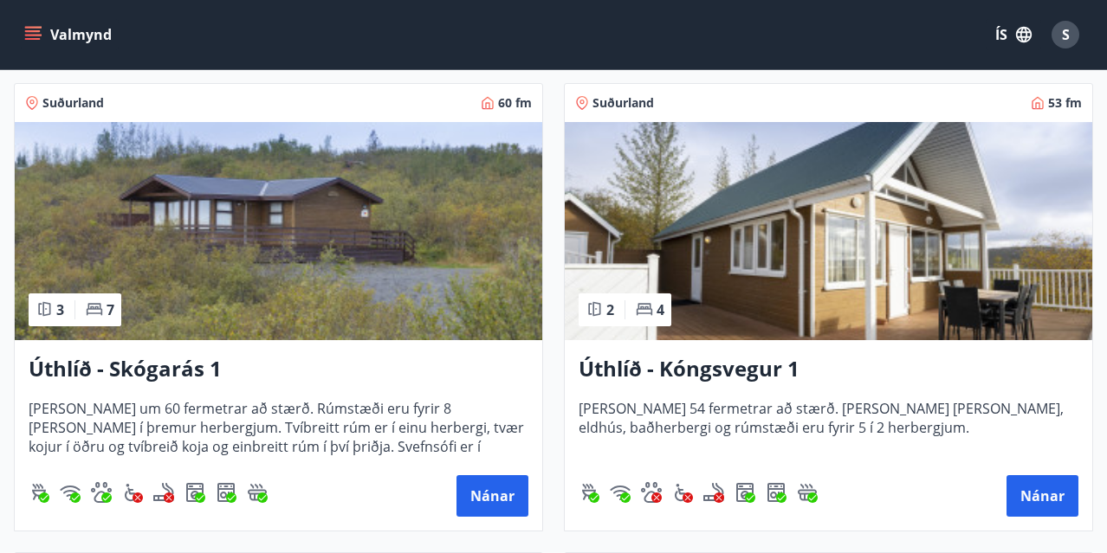
scroll to position [4056, 0]
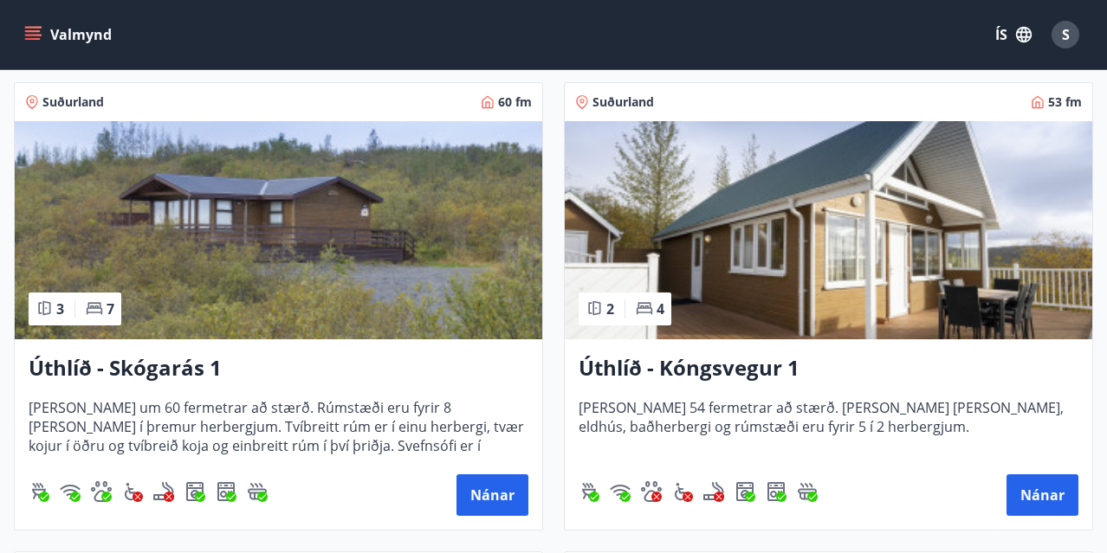
click at [773, 199] on img at bounding box center [828, 230] width 527 height 218
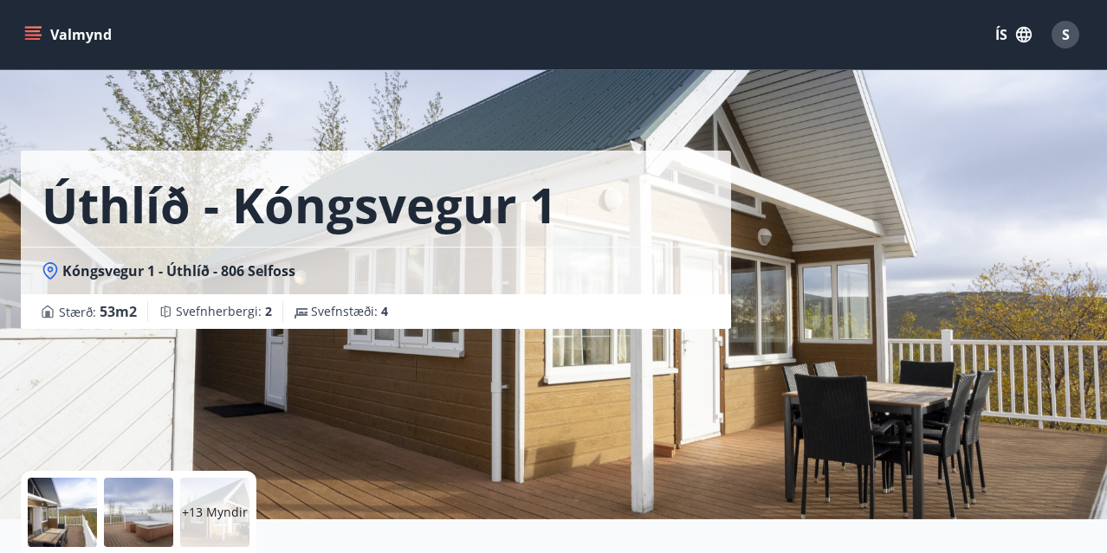
click at [220, 511] on p "+13 Myndir" at bounding box center [215, 512] width 66 height 17
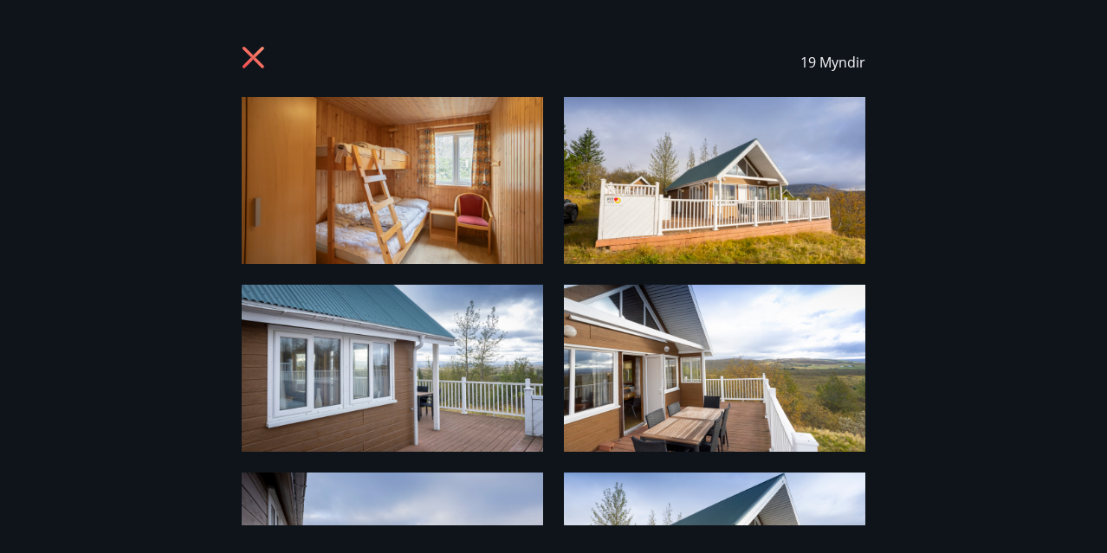
click at [372, 152] on img at bounding box center [392, 180] width 301 height 167
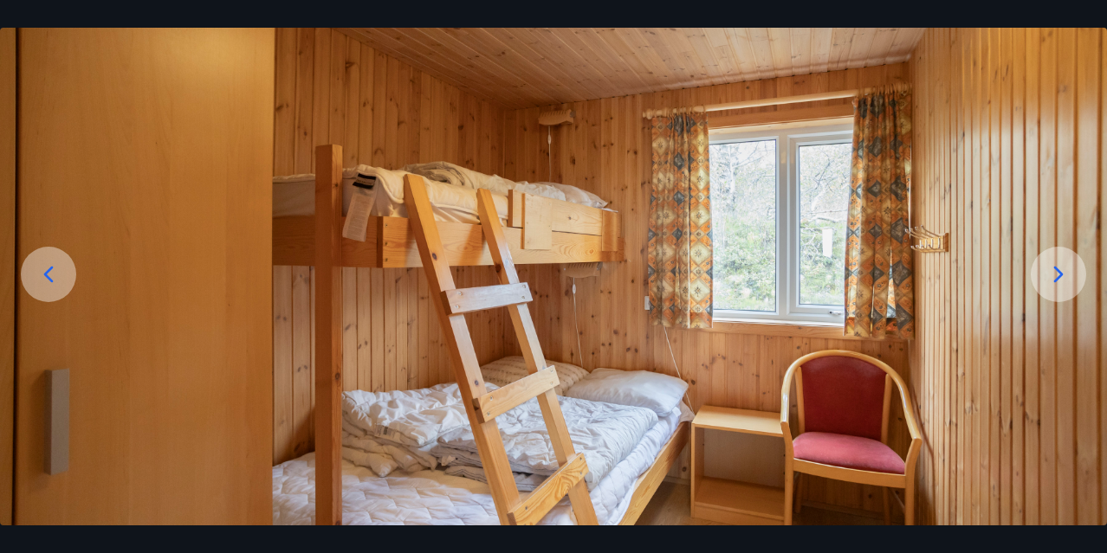
scroll to position [103, 0]
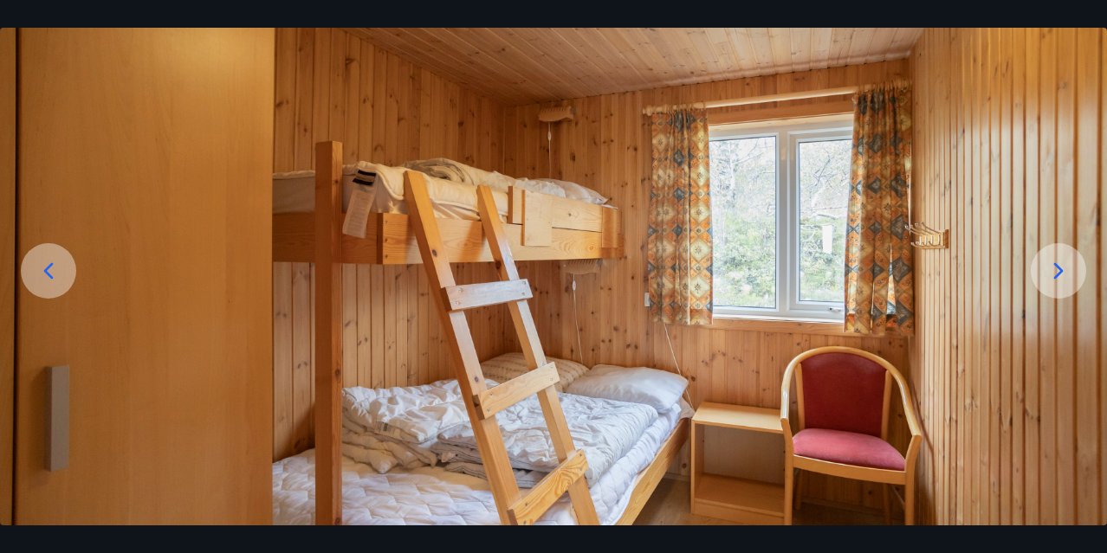
click at [1053, 271] on icon at bounding box center [1058, 271] width 28 height 28
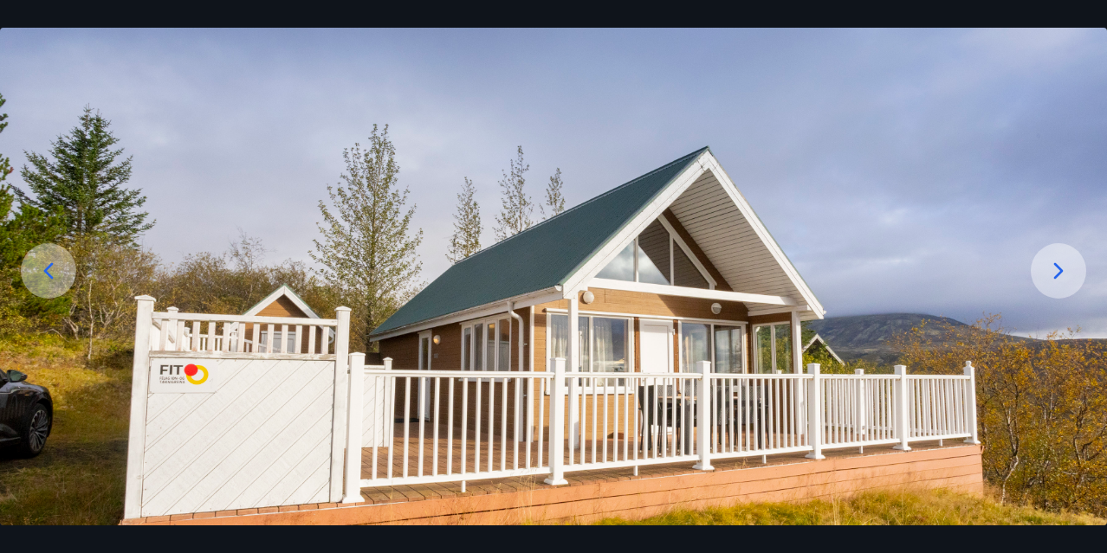
click at [1054, 272] on icon at bounding box center [1058, 271] width 28 height 28
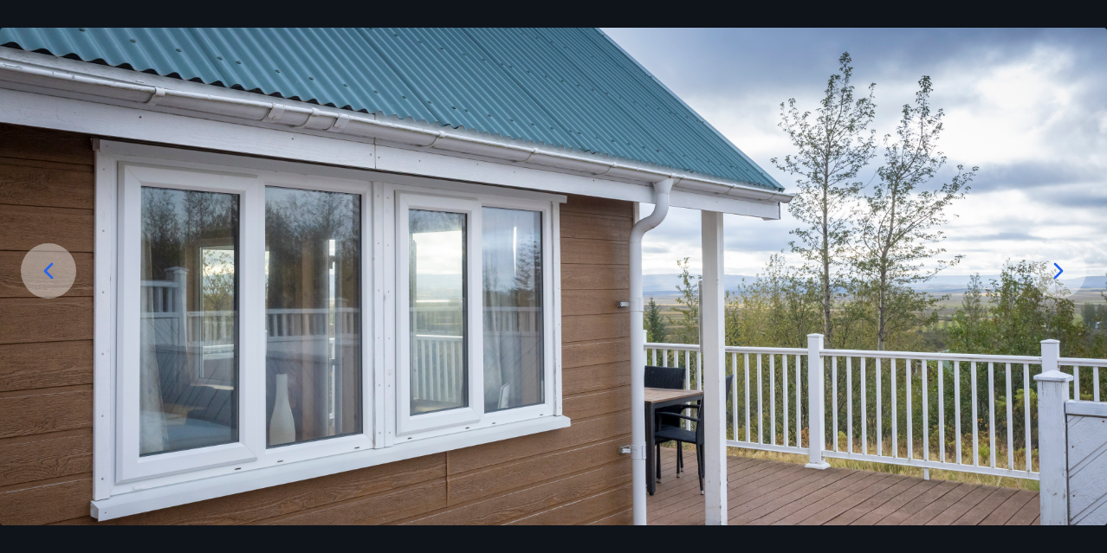
click at [1052, 273] on icon at bounding box center [1058, 271] width 28 height 28
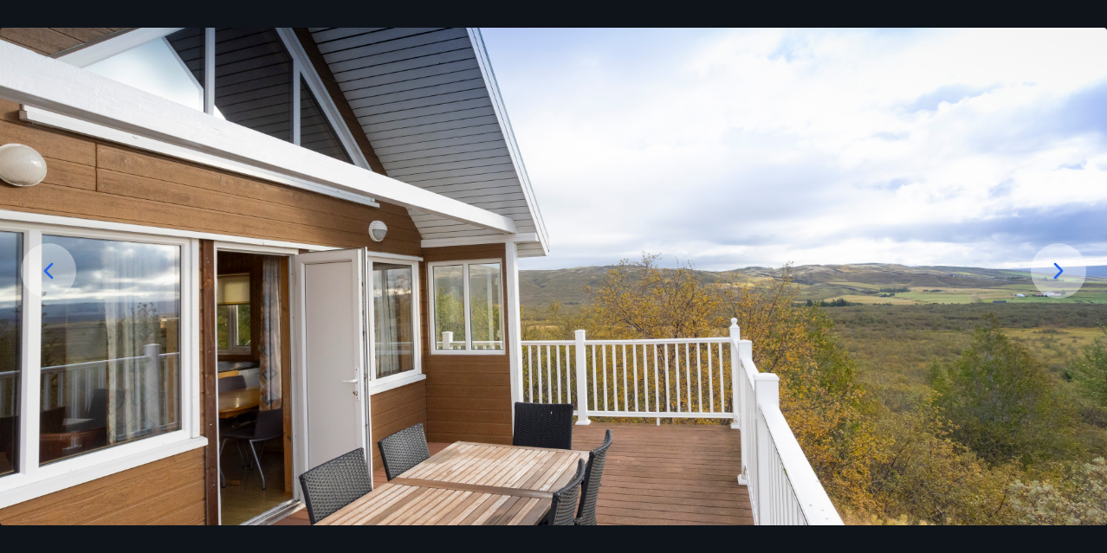
click at [1051, 274] on icon at bounding box center [1058, 271] width 28 height 28
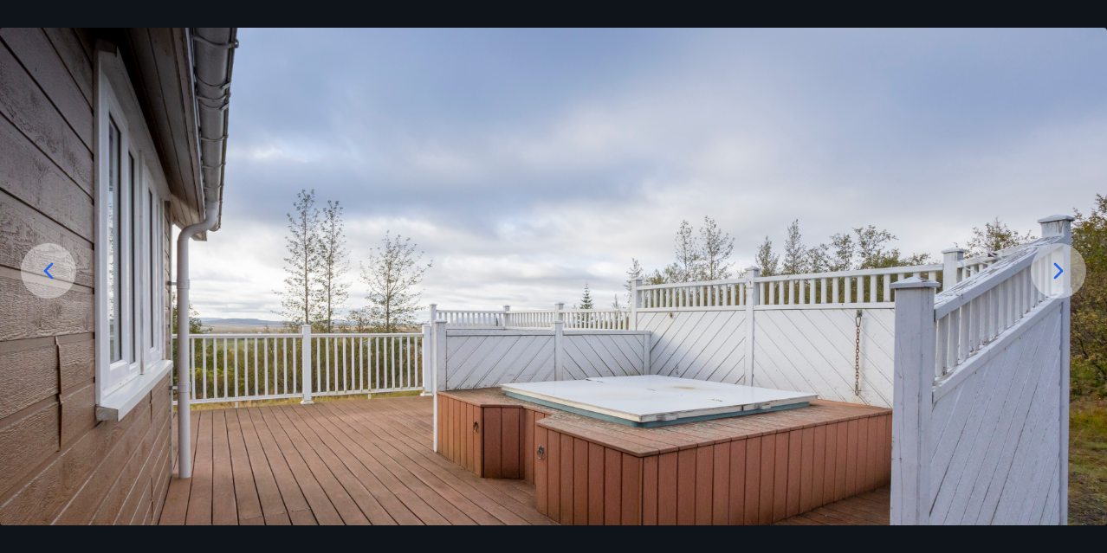
click at [1049, 274] on icon at bounding box center [1058, 271] width 28 height 28
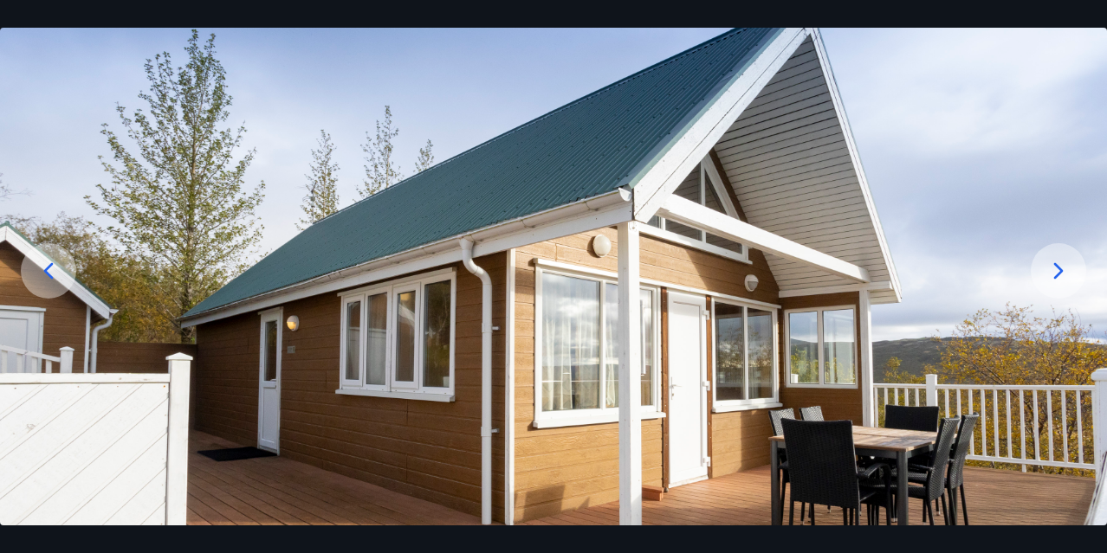
click at [1057, 268] on icon at bounding box center [1059, 270] width 10 height 16
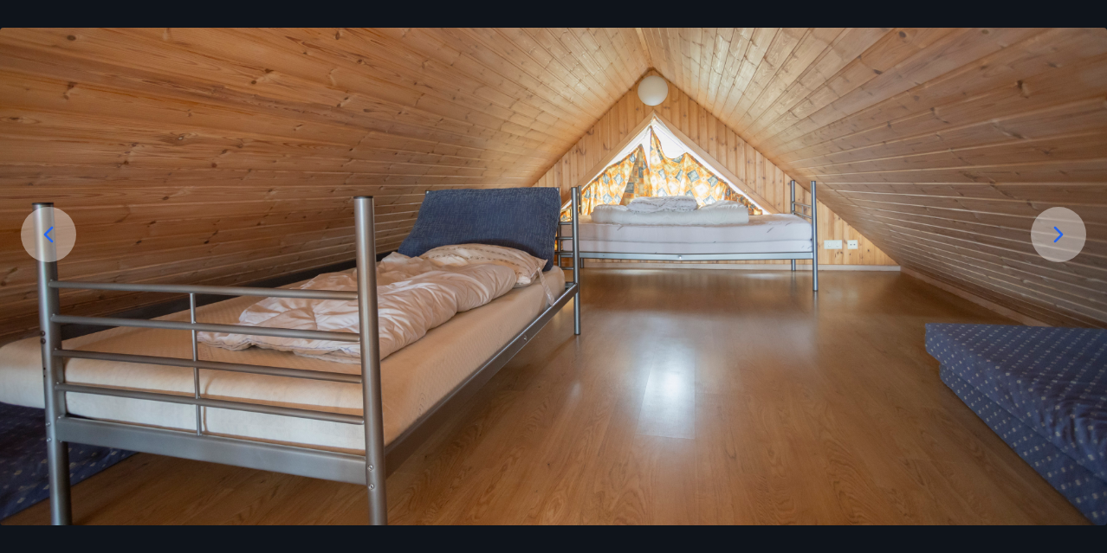
scroll to position [150, 0]
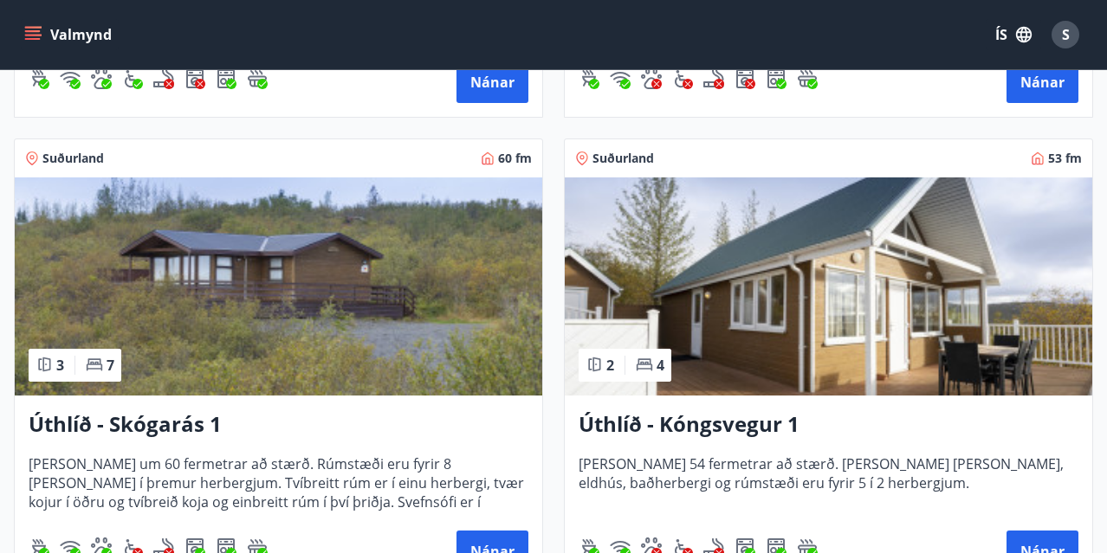
click at [808, 319] on img at bounding box center [828, 286] width 527 height 218
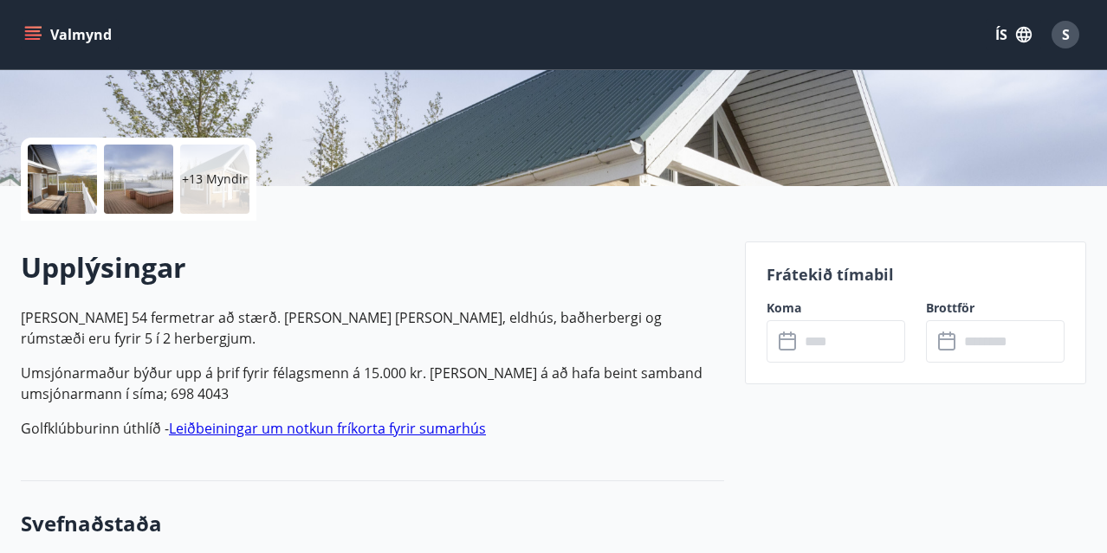
scroll to position [383, 0]
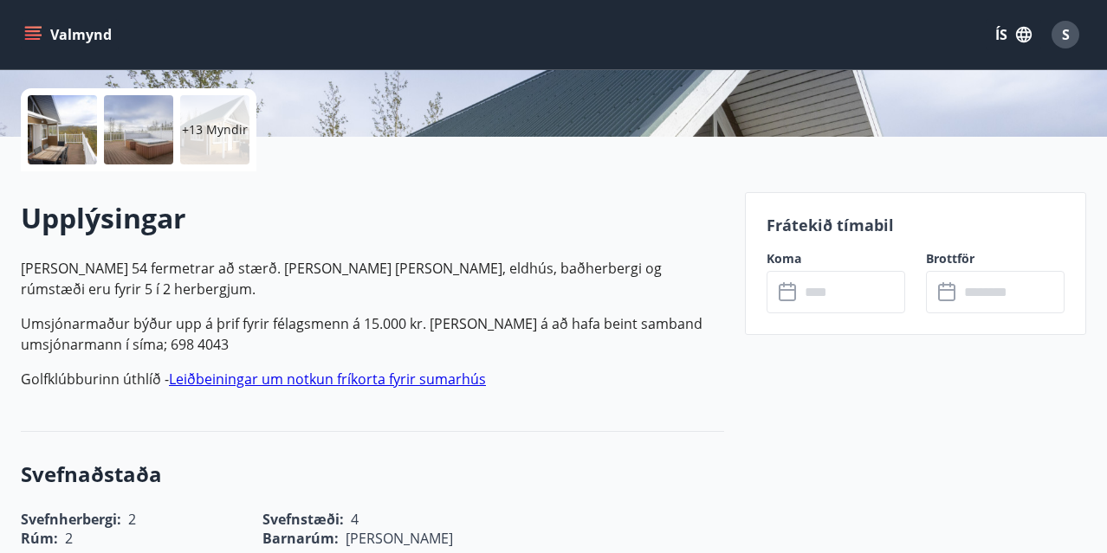
click at [224, 130] on p "+13 Myndir" at bounding box center [215, 129] width 66 height 17
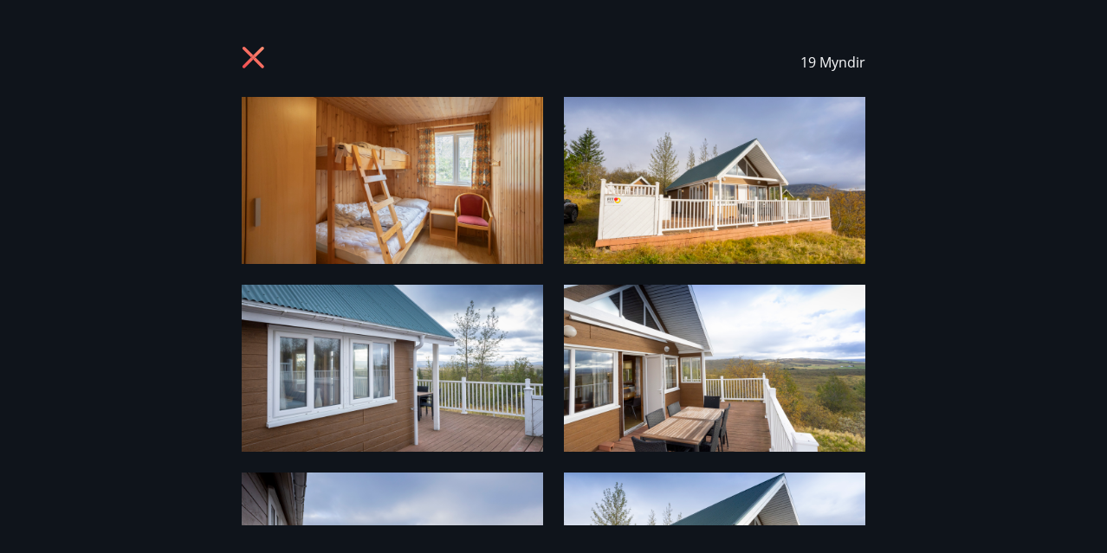
click at [400, 132] on img at bounding box center [392, 180] width 301 height 167
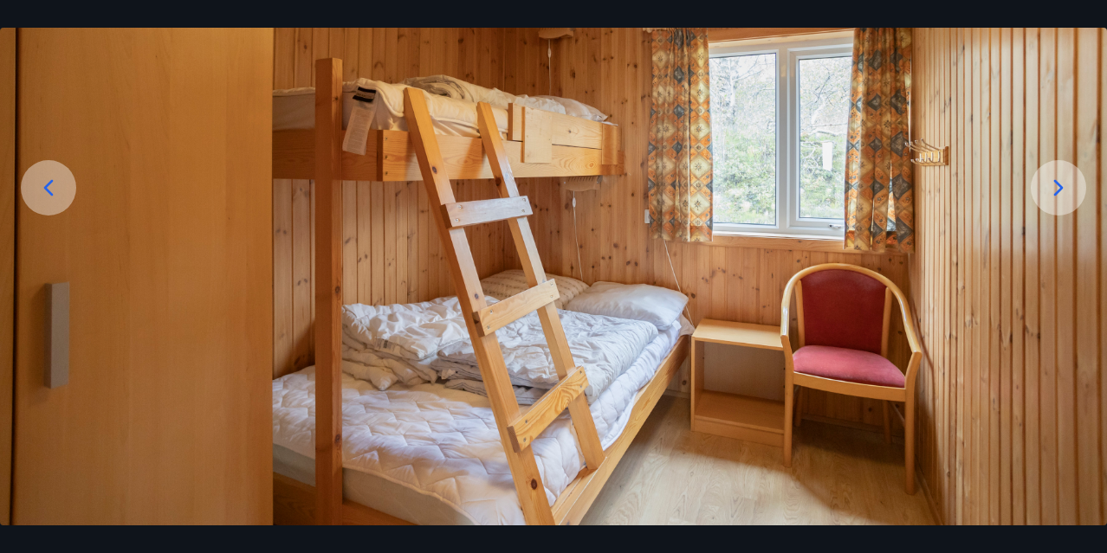
scroll to position [186, 0]
click at [1061, 189] on icon at bounding box center [1059, 187] width 10 height 16
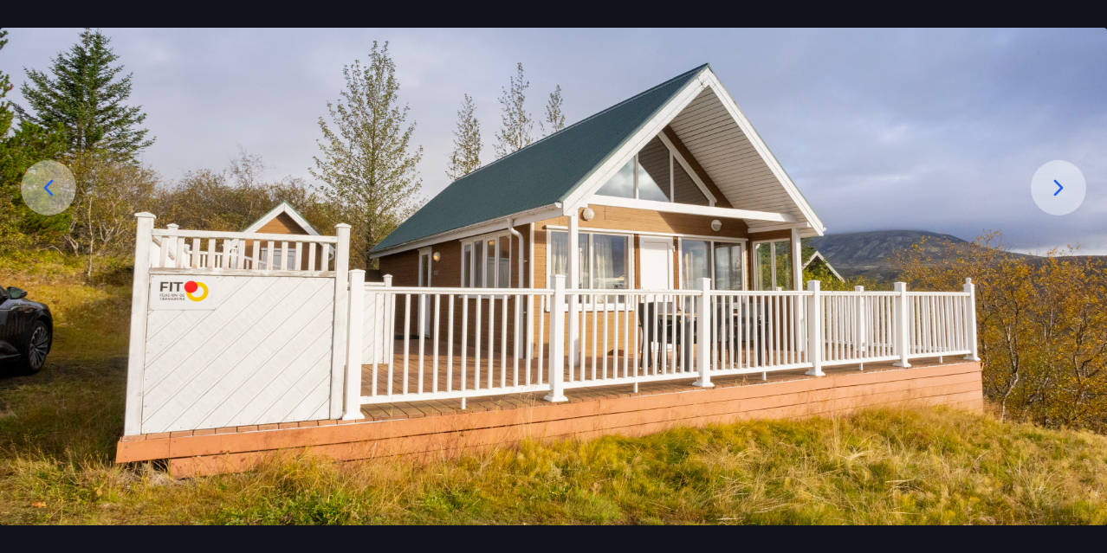
click at [1061, 189] on icon at bounding box center [1059, 187] width 10 height 16
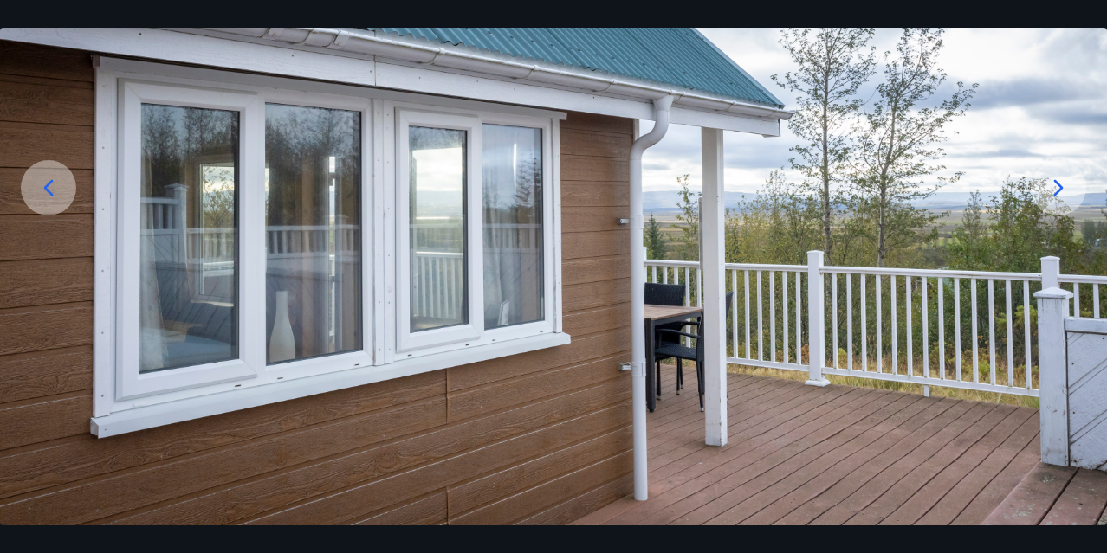
click at [1061, 189] on icon at bounding box center [1059, 187] width 10 height 16
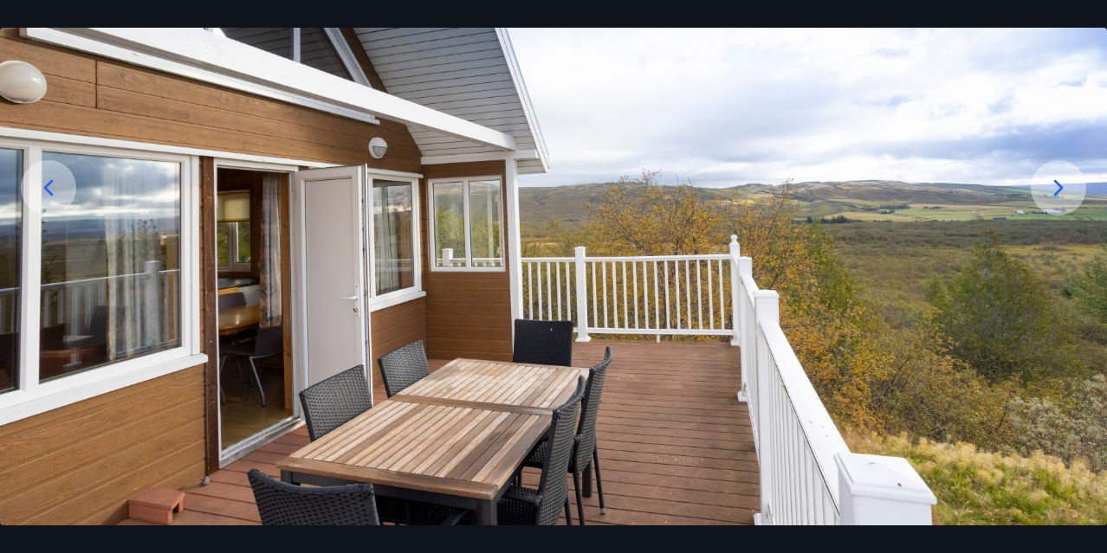
click at [1061, 189] on icon at bounding box center [1059, 187] width 10 height 16
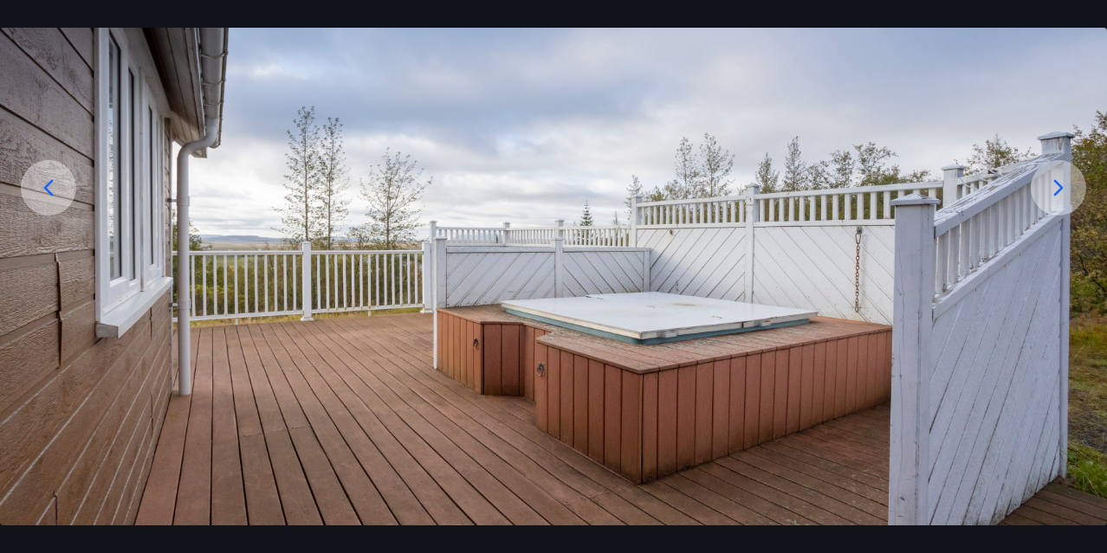
click at [1061, 189] on icon at bounding box center [1059, 187] width 10 height 16
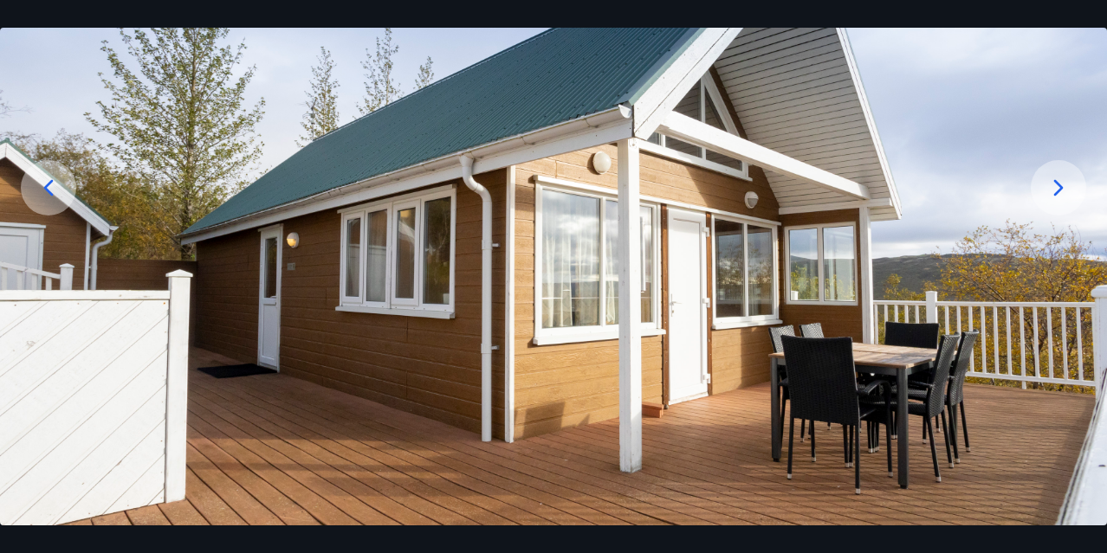
click at [1061, 189] on icon at bounding box center [1059, 187] width 10 height 16
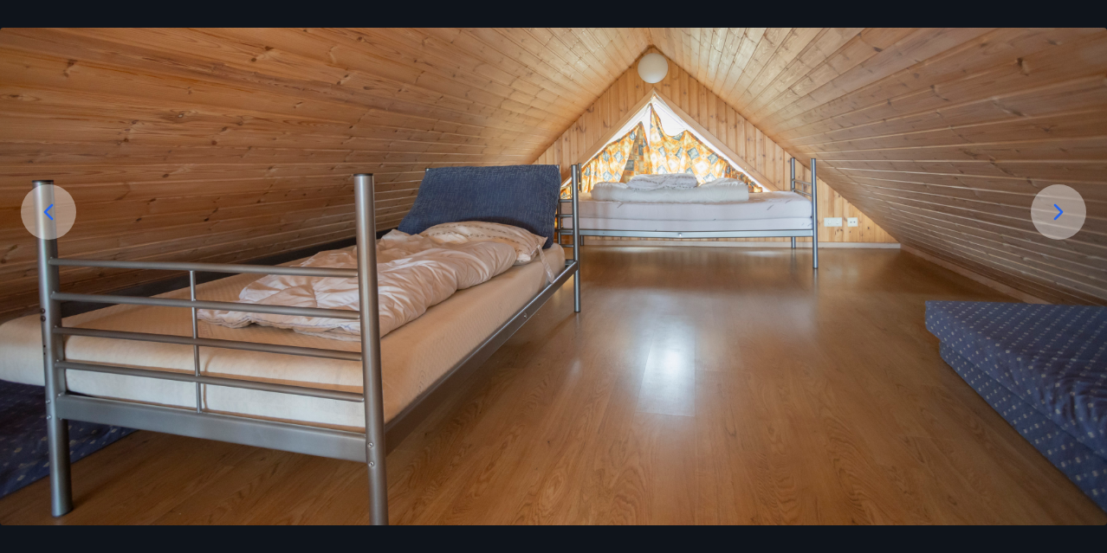
scroll to position [167, 0]
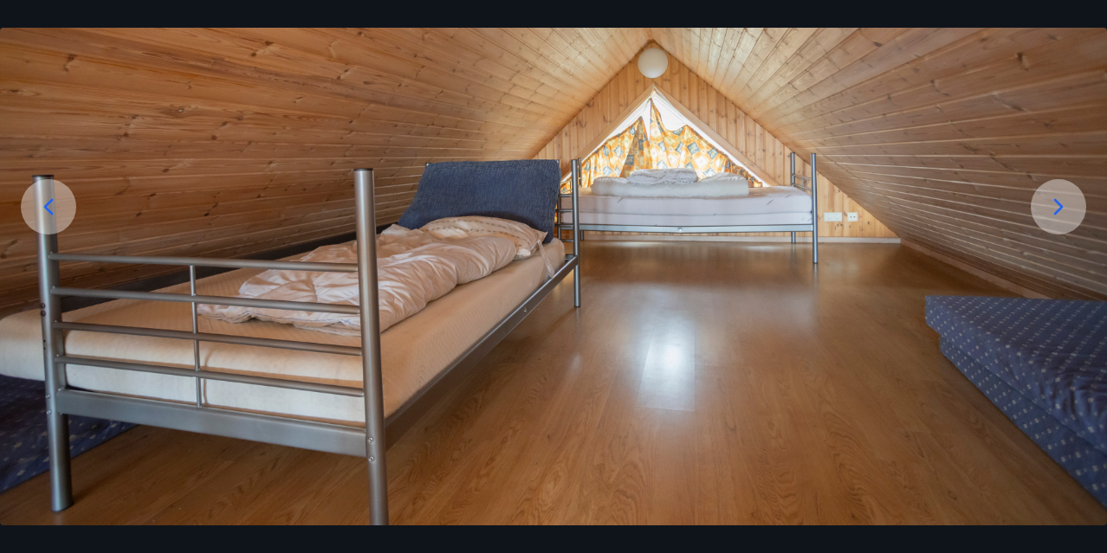
click at [1046, 197] on icon at bounding box center [1058, 207] width 28 height 28
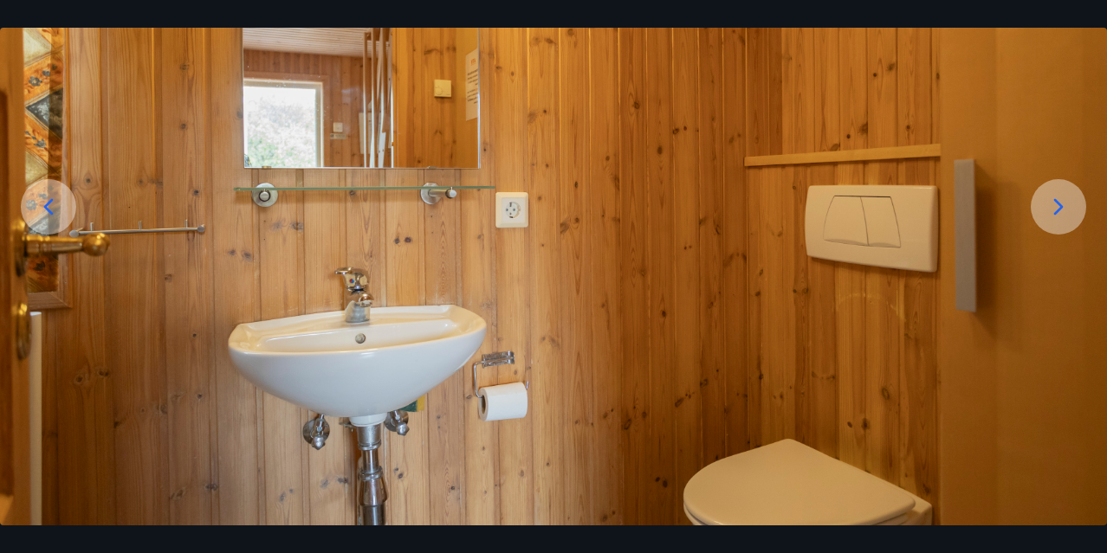
click at [1054, 203] on icon at bounding box center [1058, 207] width 28 height 28
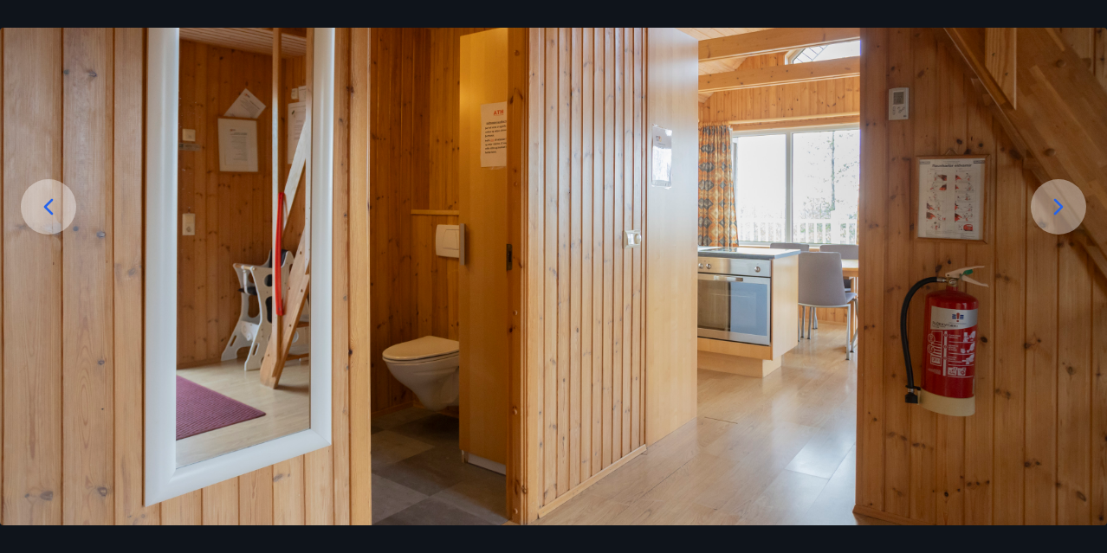
click at [1054, 203] on icon at bounding box center [1058, 207] width 28 height 28
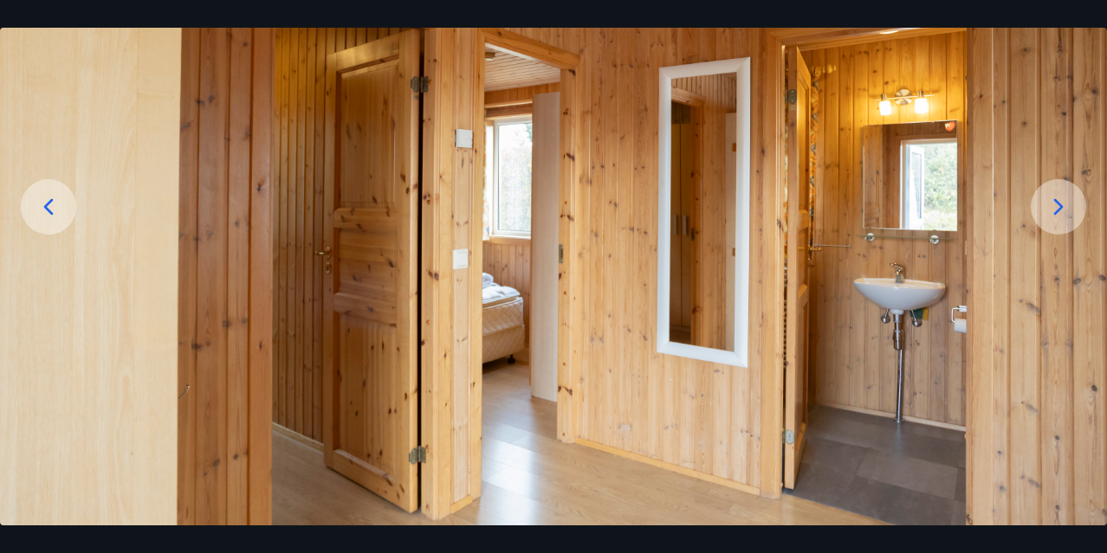
click at [1054, 203] on icon at bounding box center [1058, 207] width 28 height 28
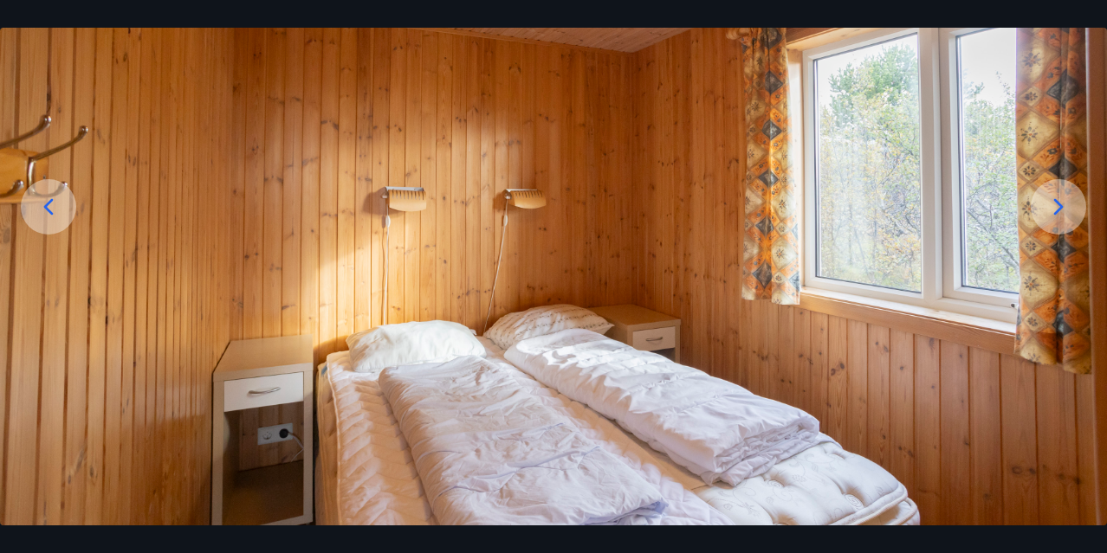
click at [1054, 203] on icon at bounding box center [1058, 207] width 28 height 28
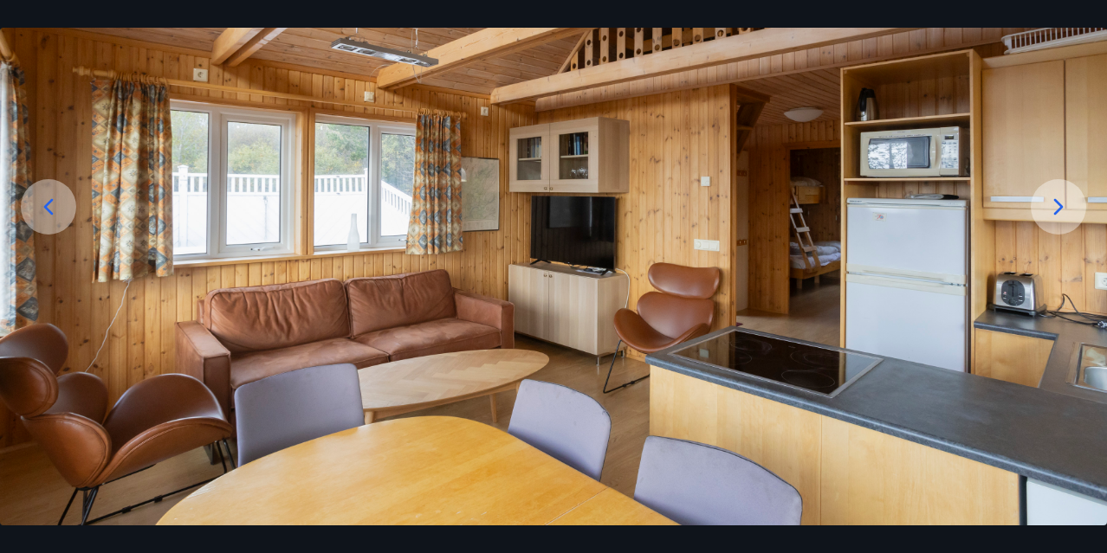
click at [1054, 203] on icon at bounding box center [1058, 207] width 28 height 28
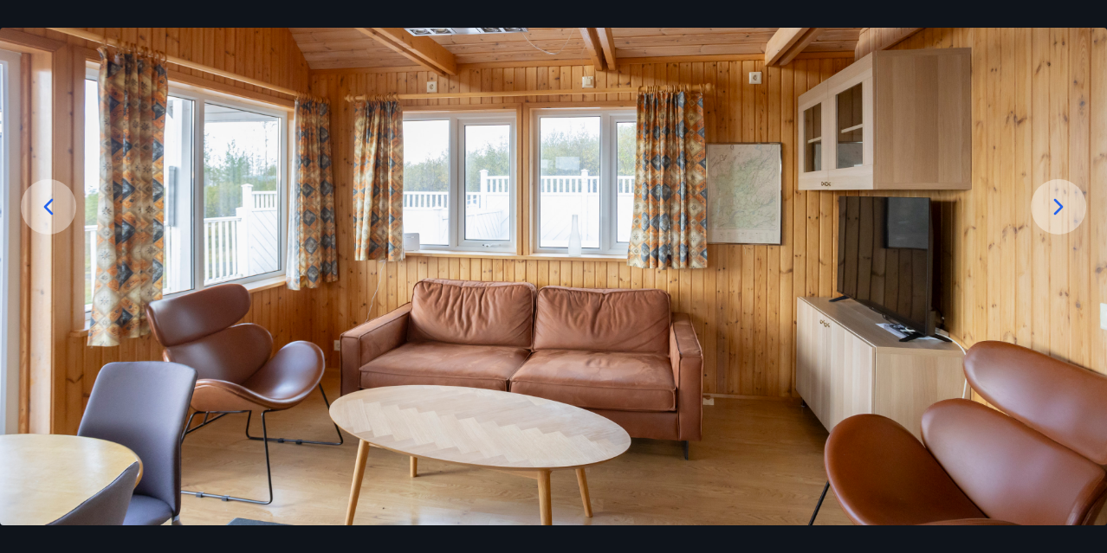
click at [1054, 203] on icon at bounding box center [1058, 207] width 28 height 28
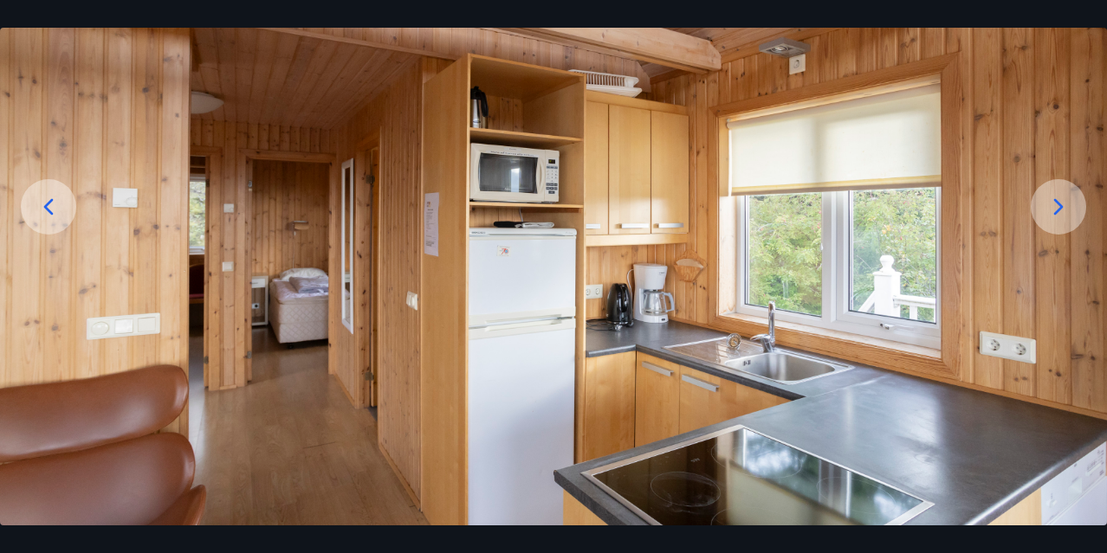
click at [1054, 203] on icon at bounding box center [1058, 207] width 28 height 28
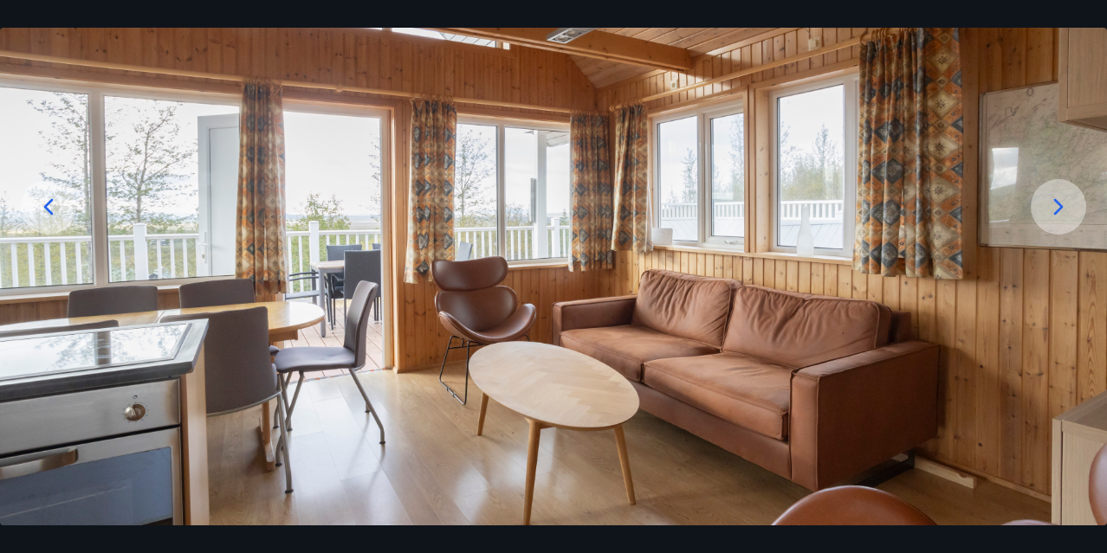
click at [1054, 203] on icon at bounding box center [1058, 207] width 28 height 28
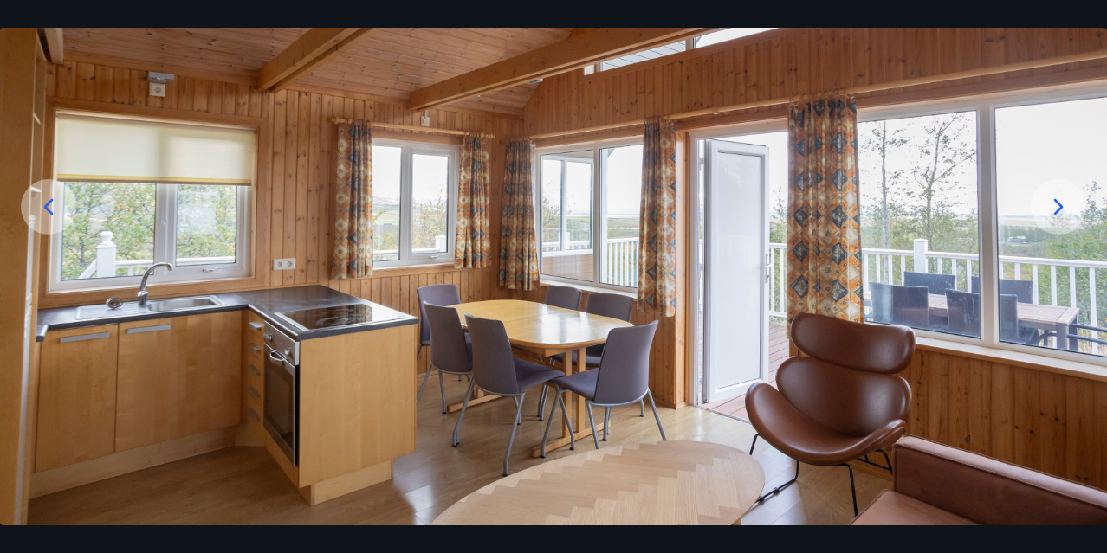
click at [1054, 203] on icon at bounding box center [1058, 207] width 28 height 28
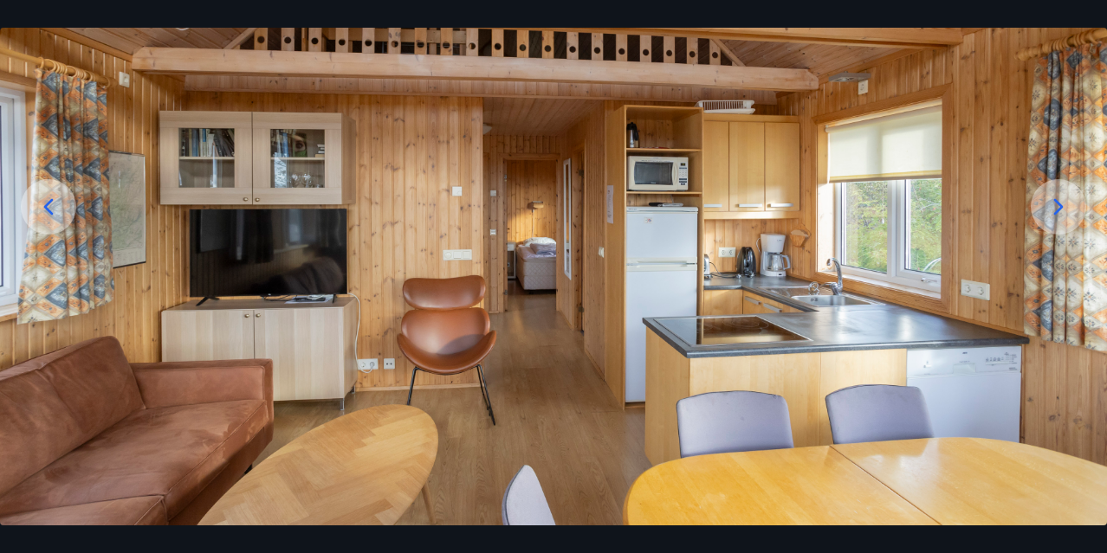
click at [1054, 203] on icon at bounding box center [1058, 207] width 28 height 28
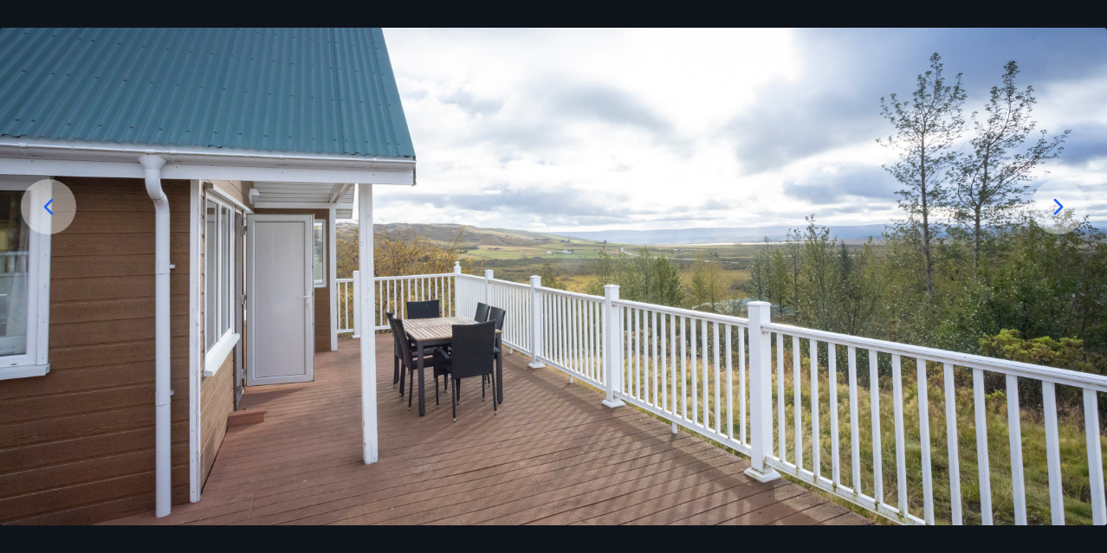
click at [1054, 203] on icon at bounding box center [1058, 207] width 28 height 28
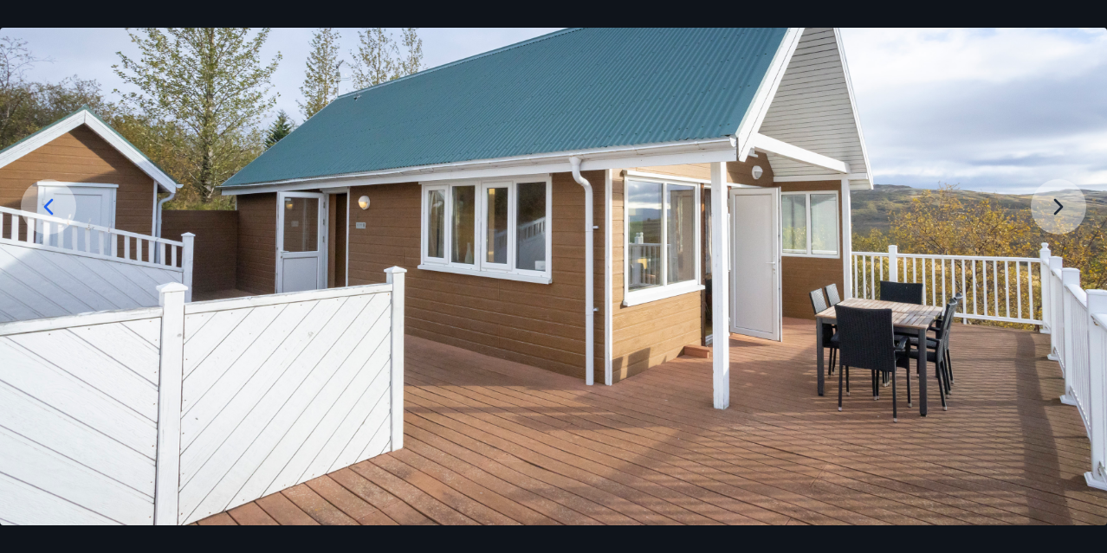
click at [1054, 204] on img at bounding box center [553, 241] width 1107 height 623
click at [1060, 204] on img at bounding box center [553, 241] width 1107 height 623
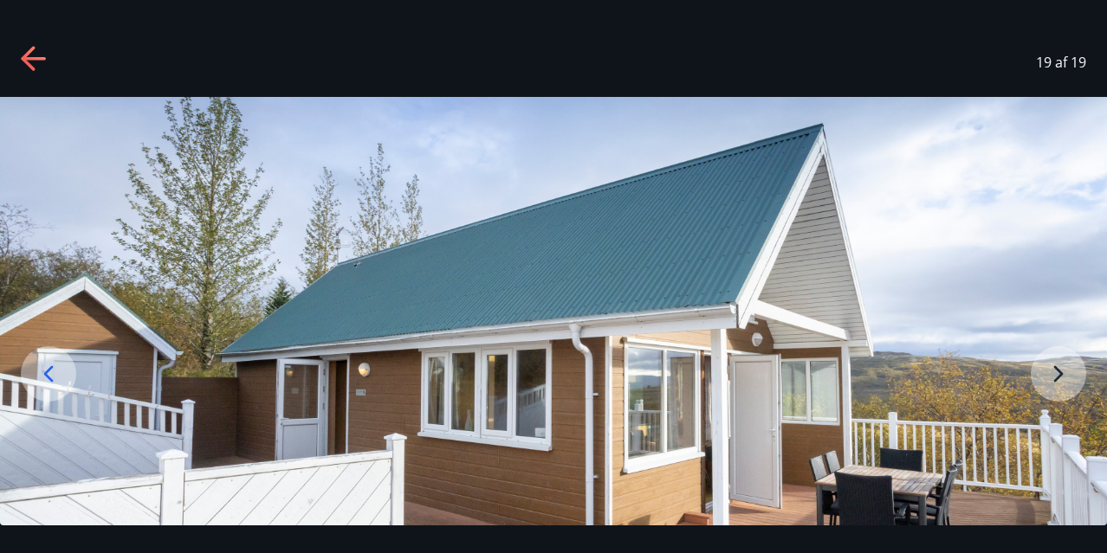
scroll to position [0, 0]
click at [34, 57] on icon at bounding box center [33, 58] width 24 height 3
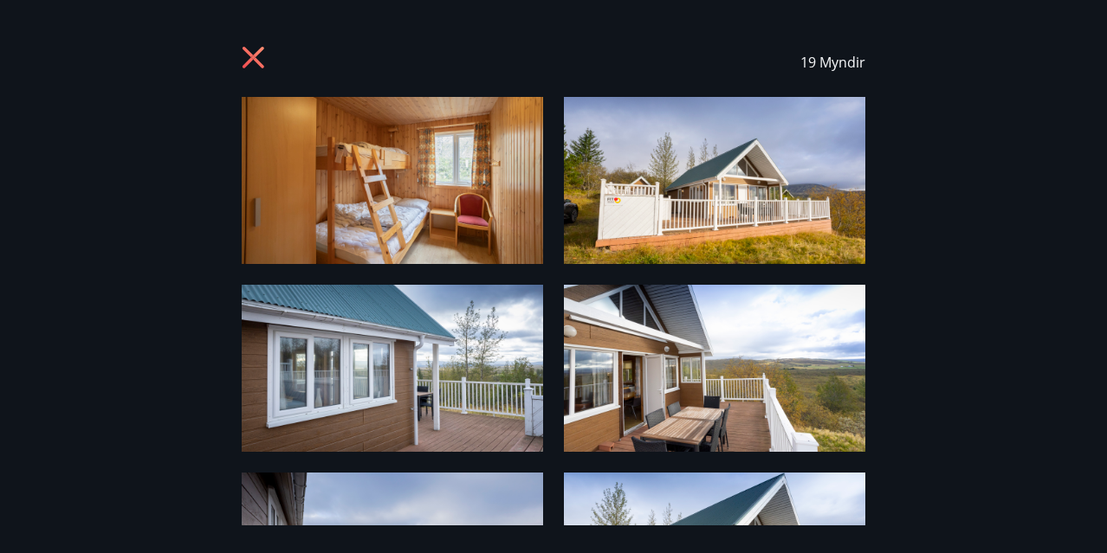
scroll to position [1, 0]
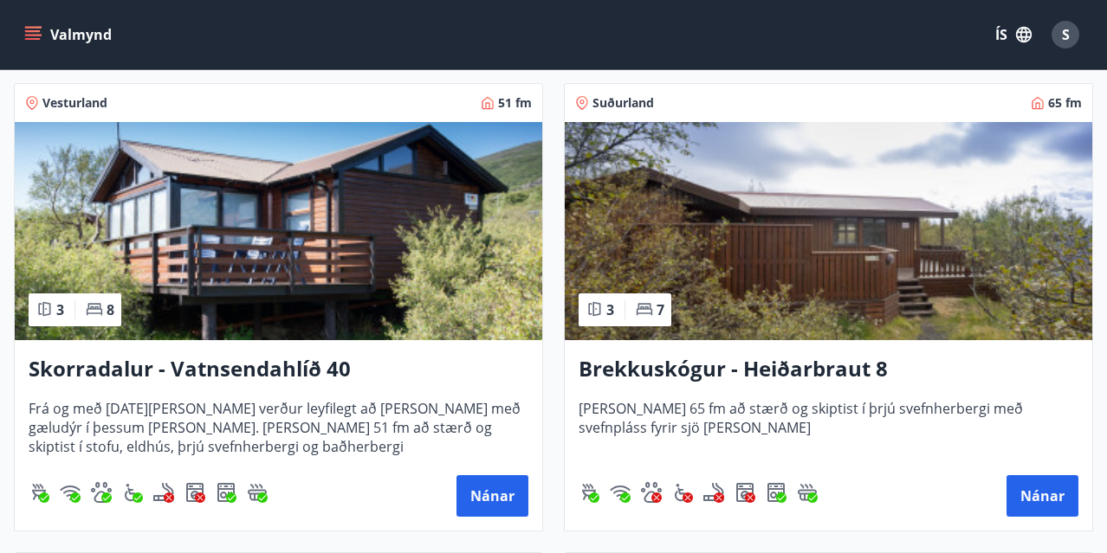
scroll to position [3565, 0]
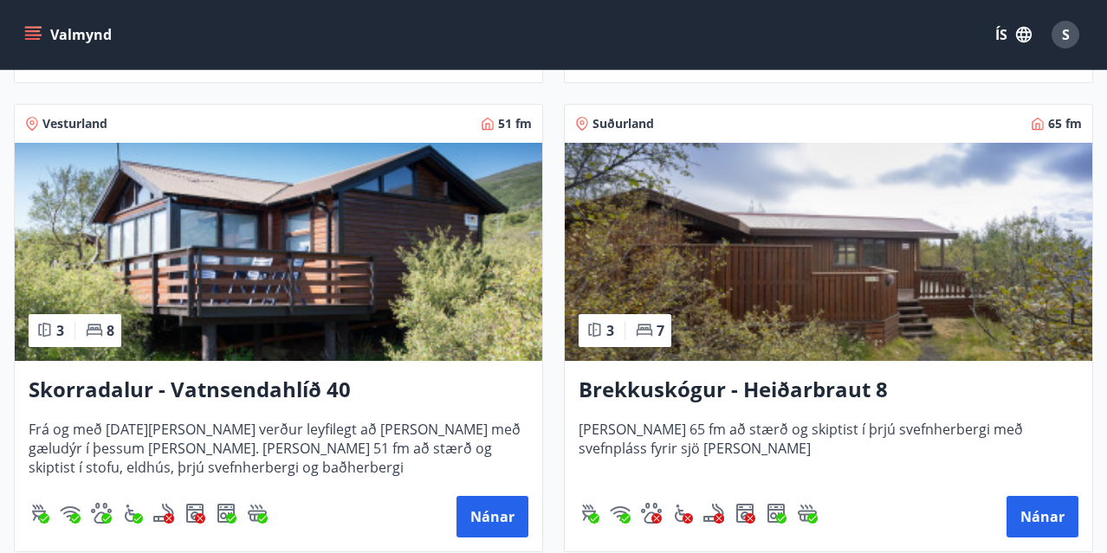
click at [778, 264] on img at bounding box center [828, 252] width 527 height 218
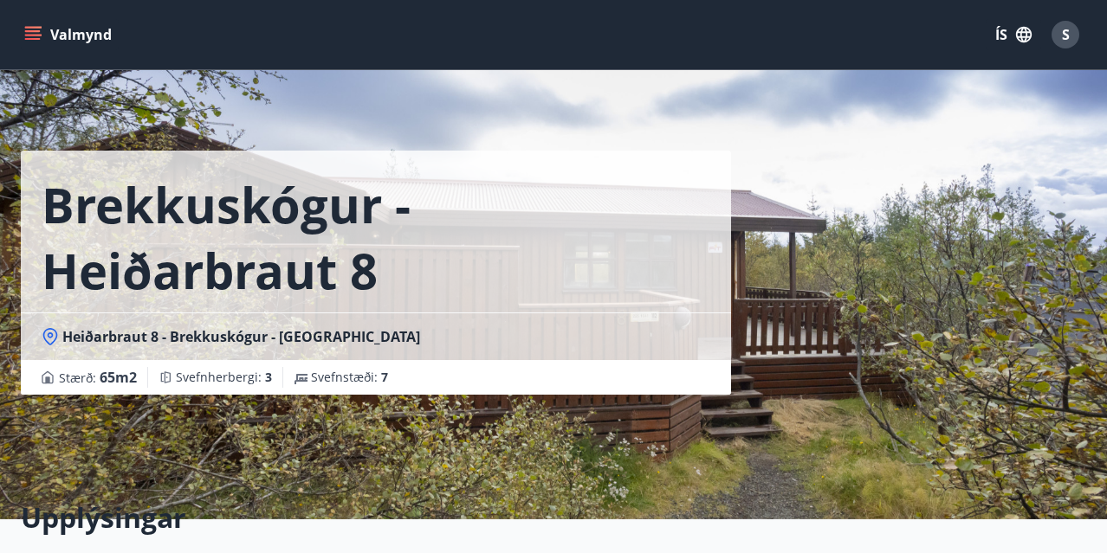
click at [270, 454] on div "Brekkuskógur - Heiðarbraut 8 Heiðarbraut 8 - Brekkuskógur - [GEOGRAPHIC_DATA] S…" at bounding box center [376, 260] width 710 height 520
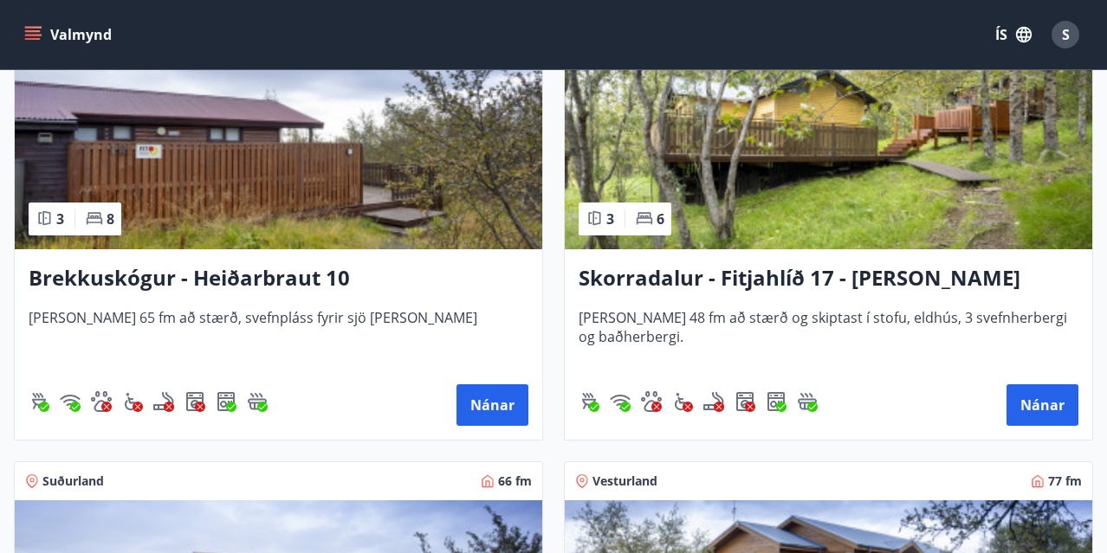
scroll to position [6029, 0]
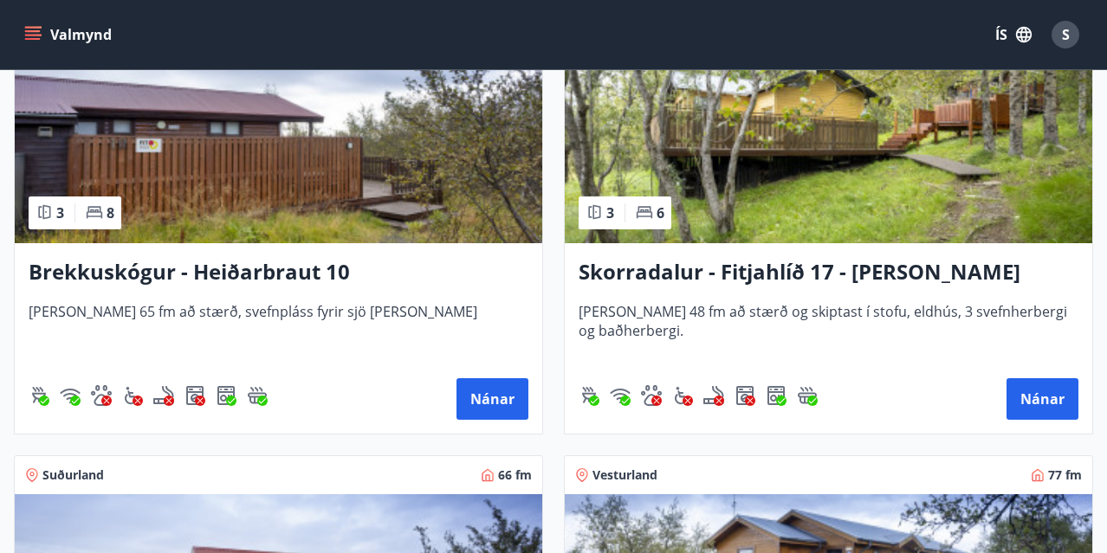
click at [177, 138] on img at bounding box center [278, 134] width 527 height 218
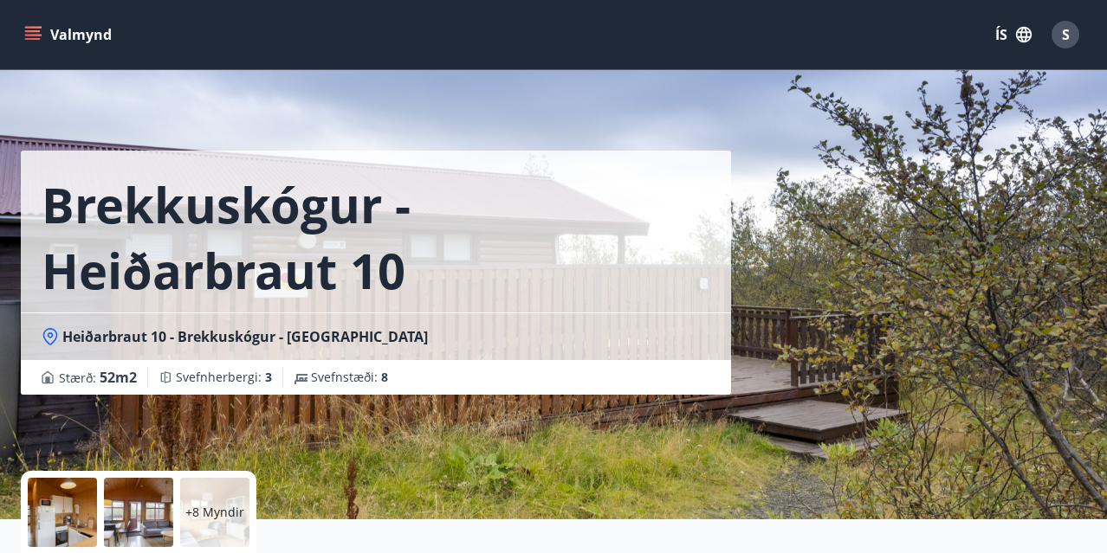
click at [203, 521] on div "+8 Myndir" at bounding box center [214, 512] width 69 height 69
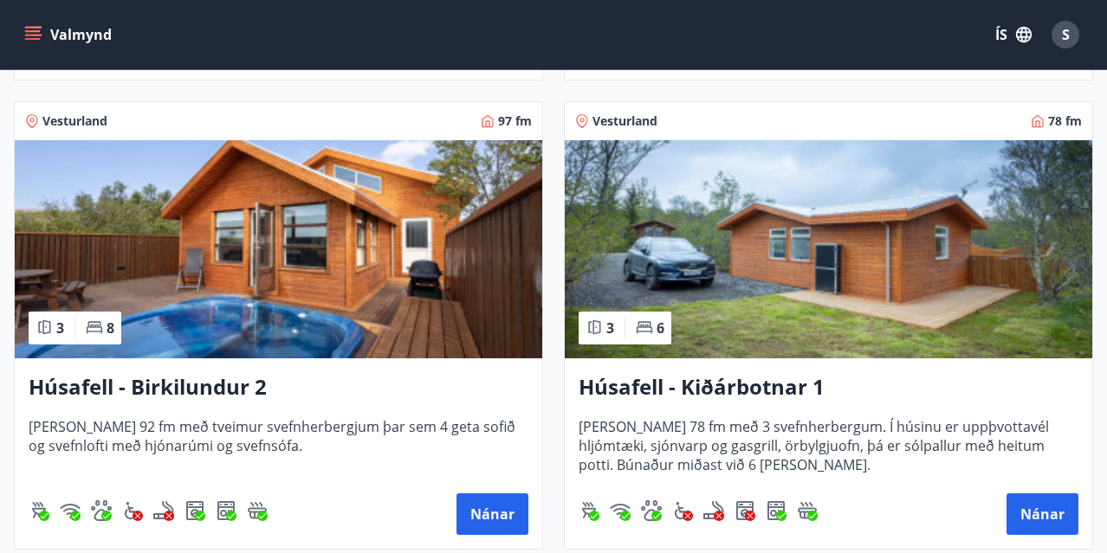
scroll to position [1693, 0]
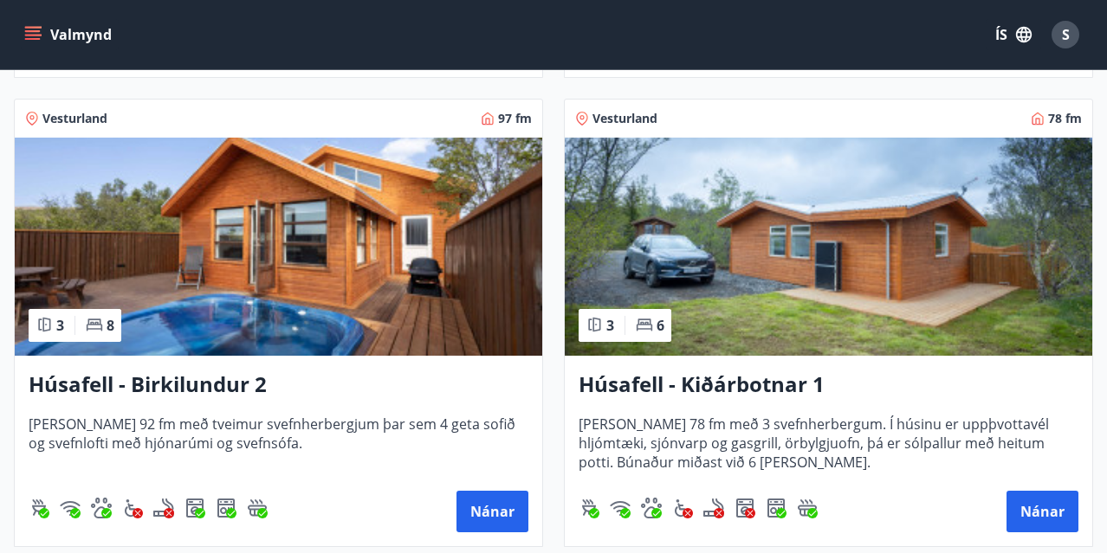
click at [791, 229] on img at bounding box center [828, 247] width 527 height 218
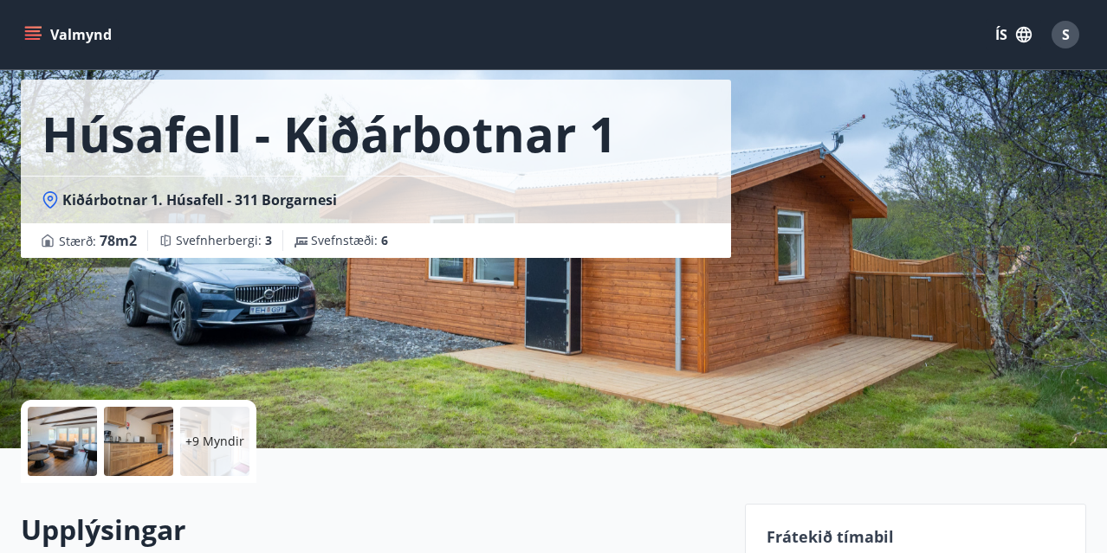
scroll to position [74, 0]
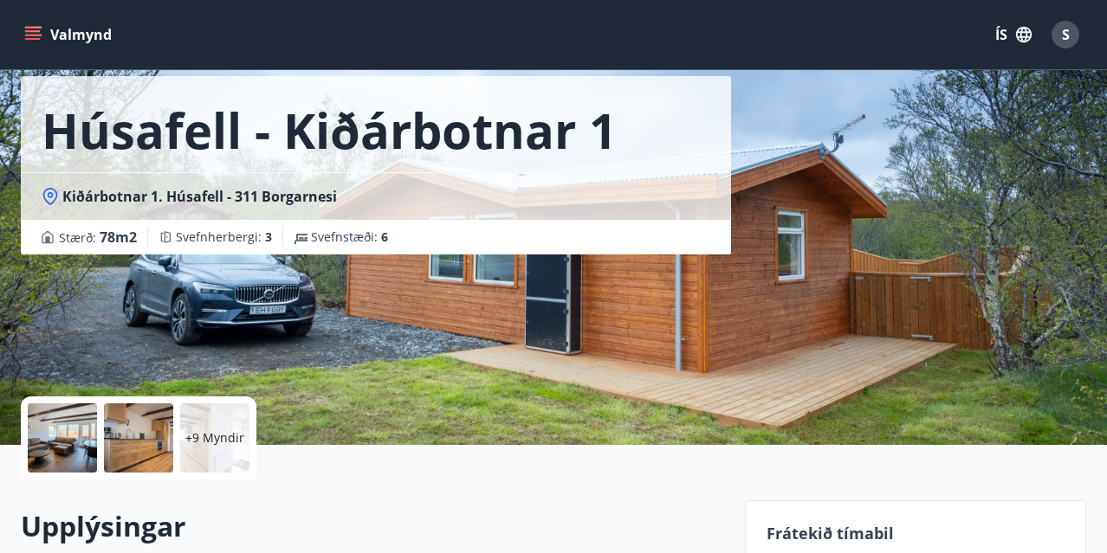
click at [211, 443] on p "+9 Myndir" at bounding box center [214, 437] width 59 height 17
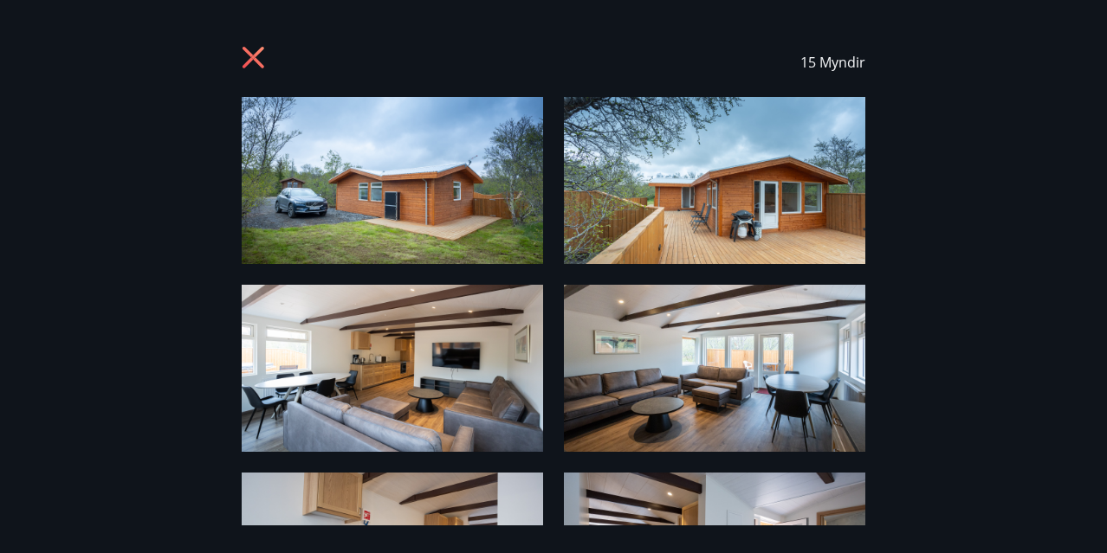
click at [396, 377] on img at bounding box center [392, 368] width 301 height 167
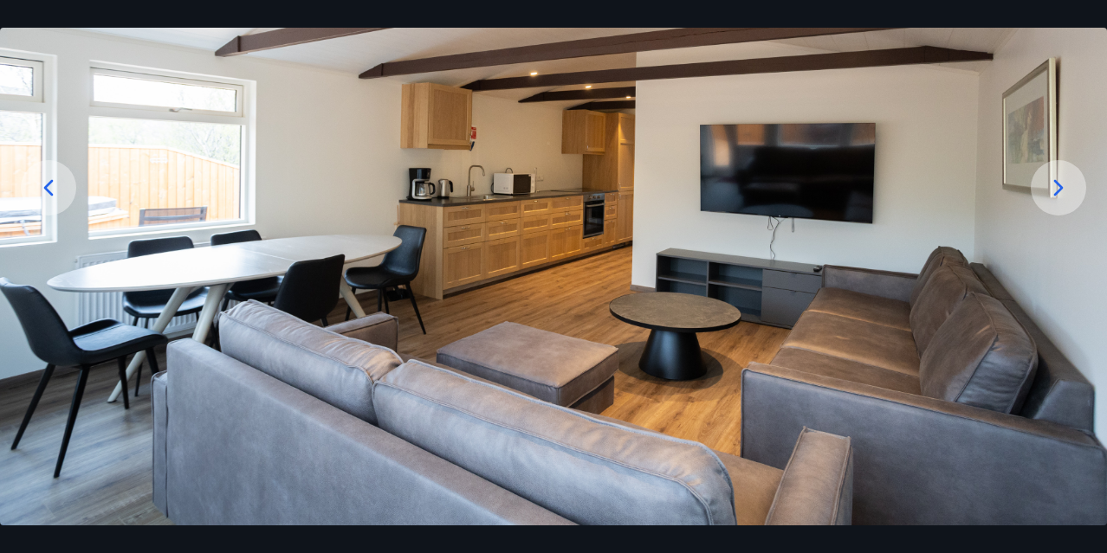
scroll to position [186, 0]
click at [1058, 176] on icon at bounding box center [1058, 188] width 28 height 28
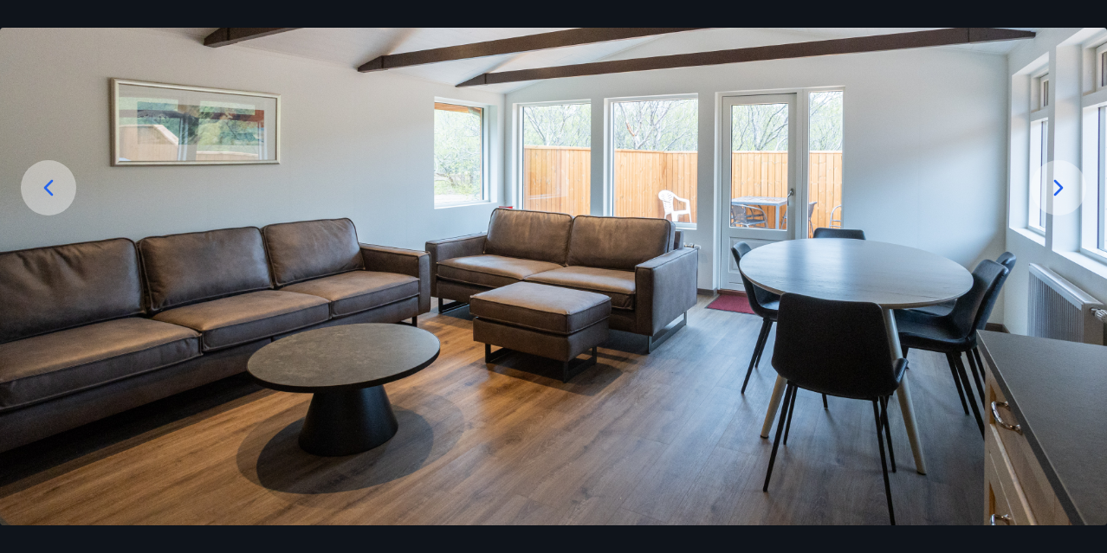
click at [1057, 187] on icon at bounding box center [1058, 188] width 28 height 28
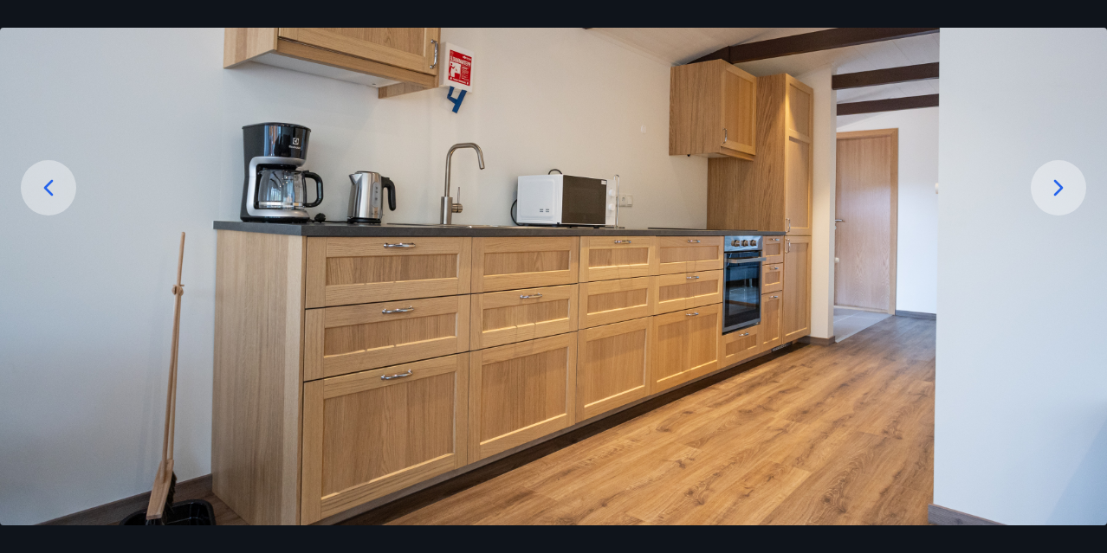
click at [1057, 188] on icon at bounding box center [1058, 188] width 28 height 28
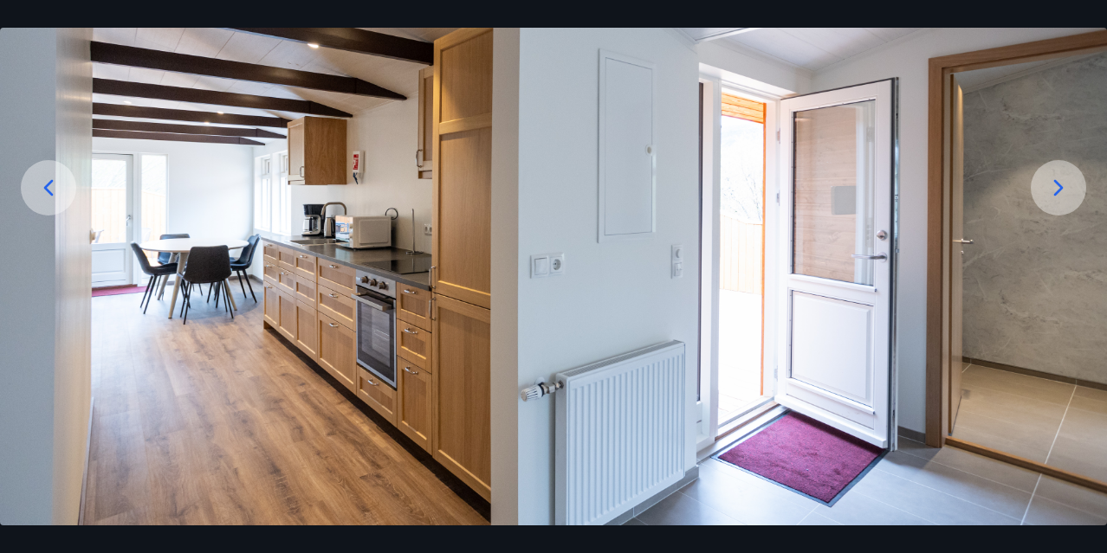
click at [1057, 188] on icon at bounding box center [1058, 188] width 28 height 28
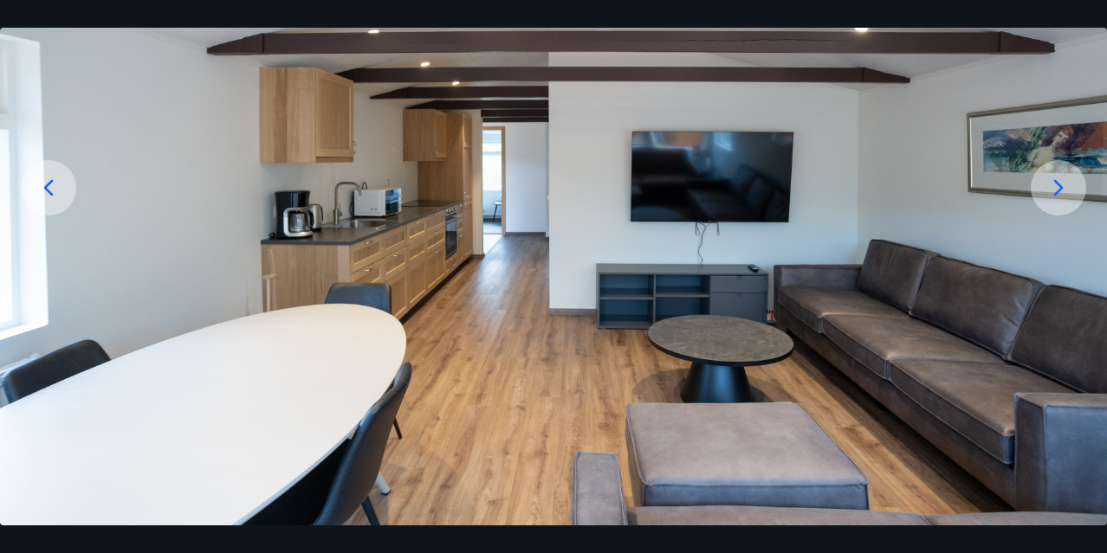
click at [1055, 190] on icon at bounding box center [1058, 188] width 28 height 28
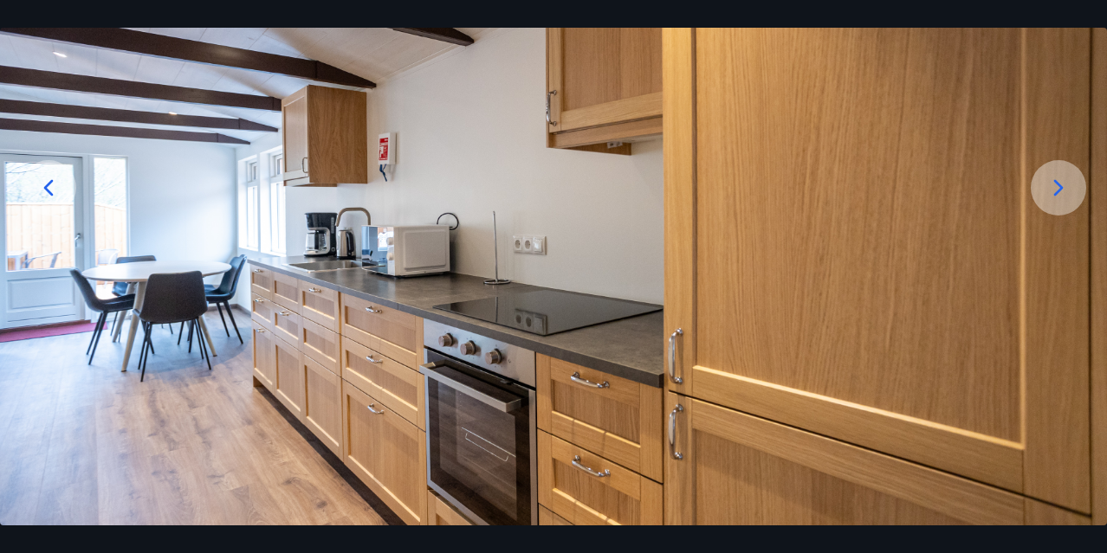
click at [1055, 190] on icon at bounding box center [1058, 188] width 28 height 28
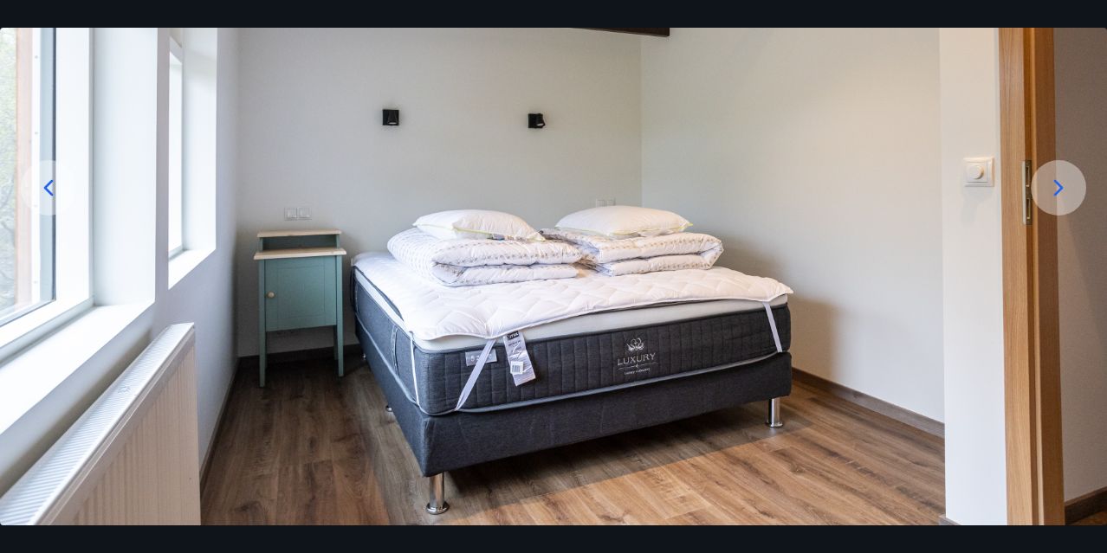
click at [1055, 190] on icon at bounding box center [1058, 188] width 28 height 28
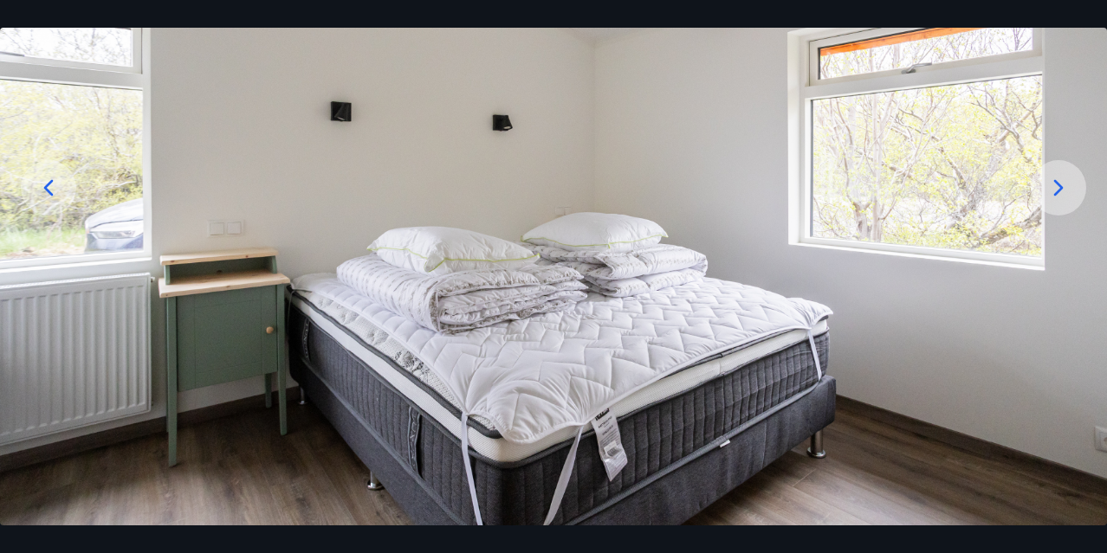
click at [1055, 191] on icon at bounding box center [1058, 188] width 28 height 28
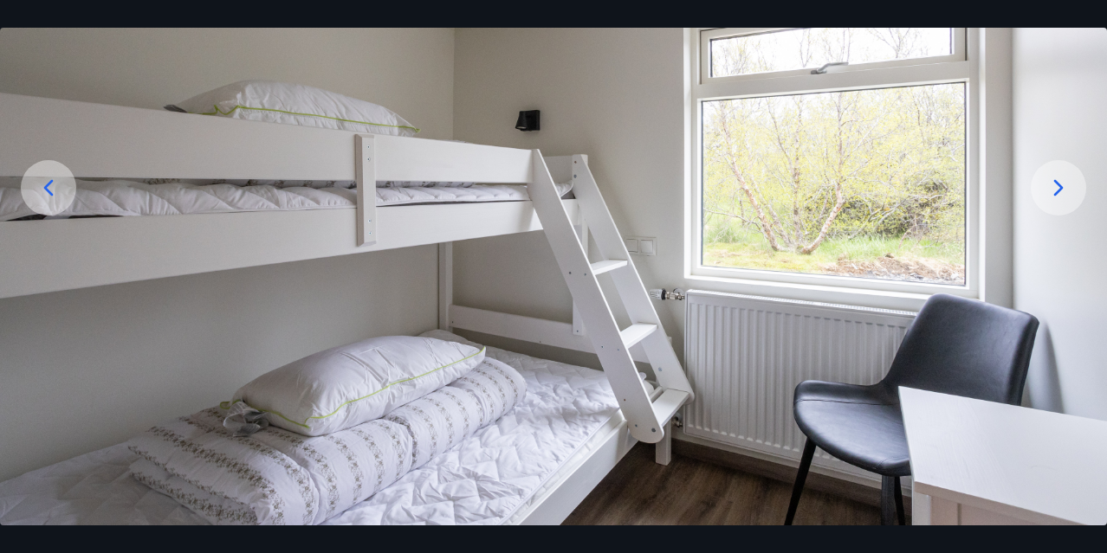
click at [1055, 191] on icon at bounding box center [1058, 188] width 28 height 28
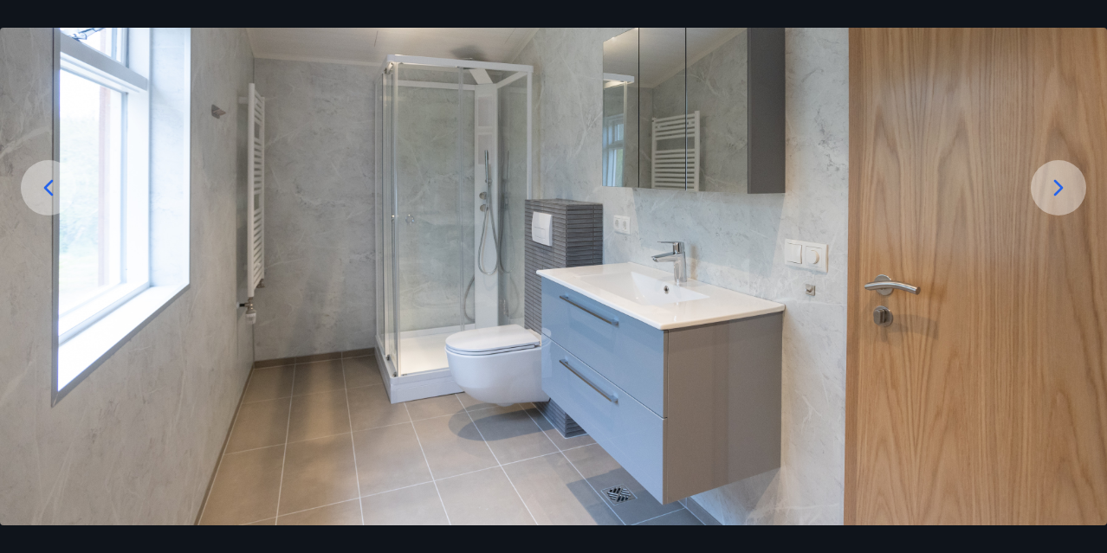
click at [1055, 192] on icon at bounding box center [1058, 188] width 28 height 28
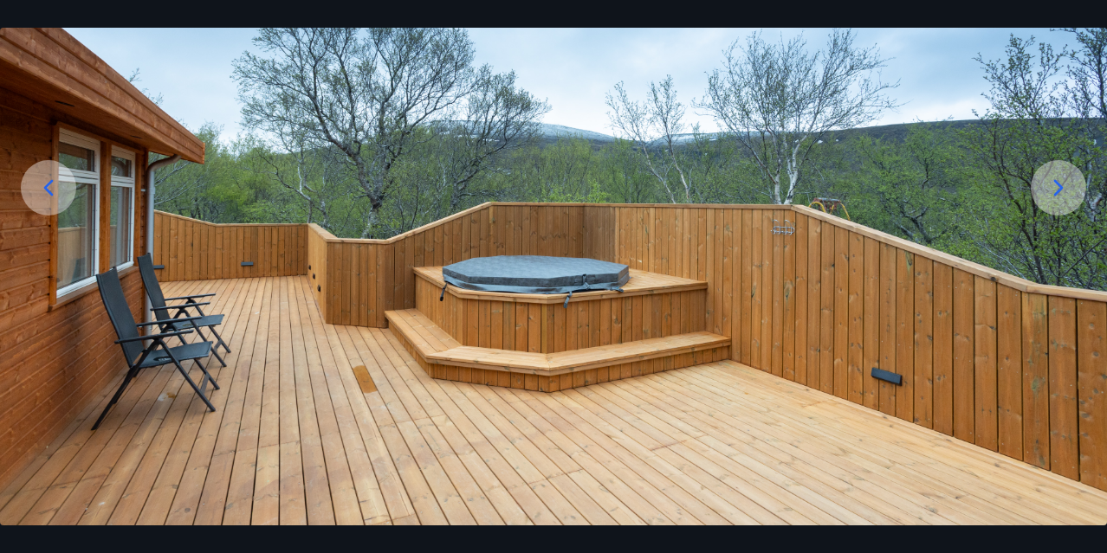
click at [1054, 193] on icon at bounding box center [1058, 188] width 28 height 28
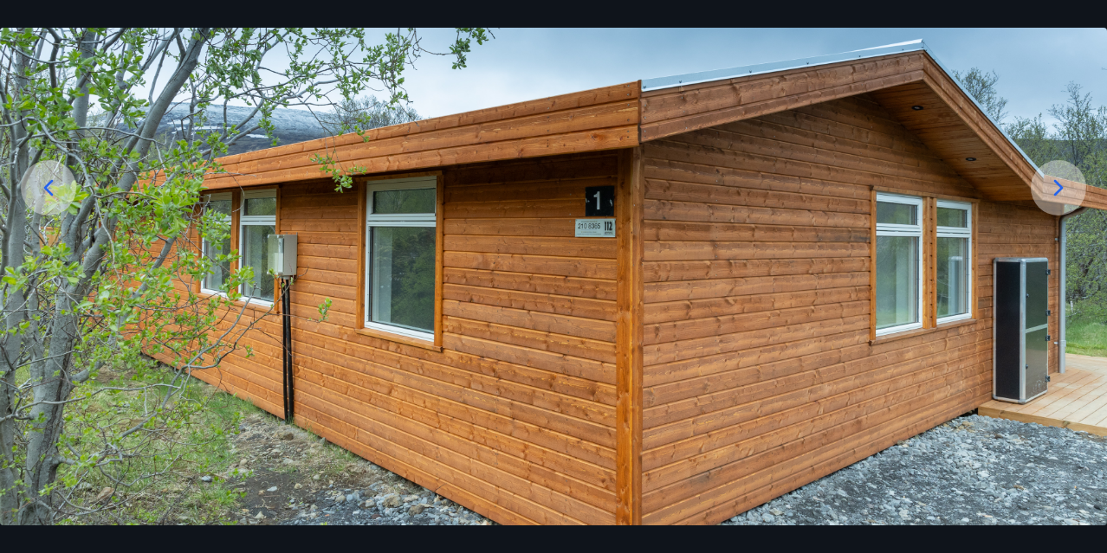
click at [1055, 187] on icon at bounding box center [1058, 188] width 28 height 28
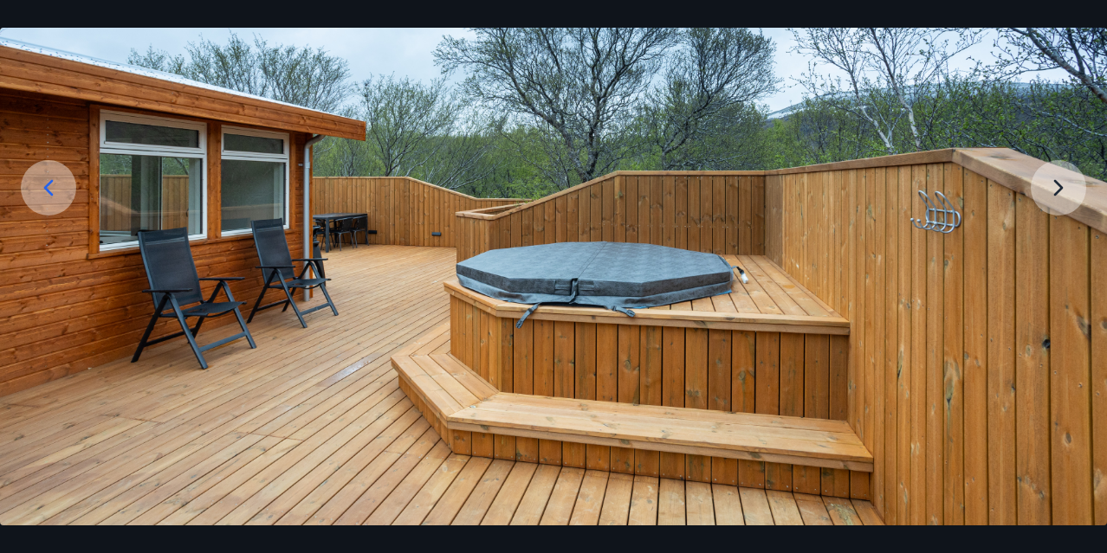
click at [1055, 188] on img at bounding box center [553, 218] width 1107 height 615
click at [1054, 188] on img at bounding box center [553, 218] width 1107 height 615
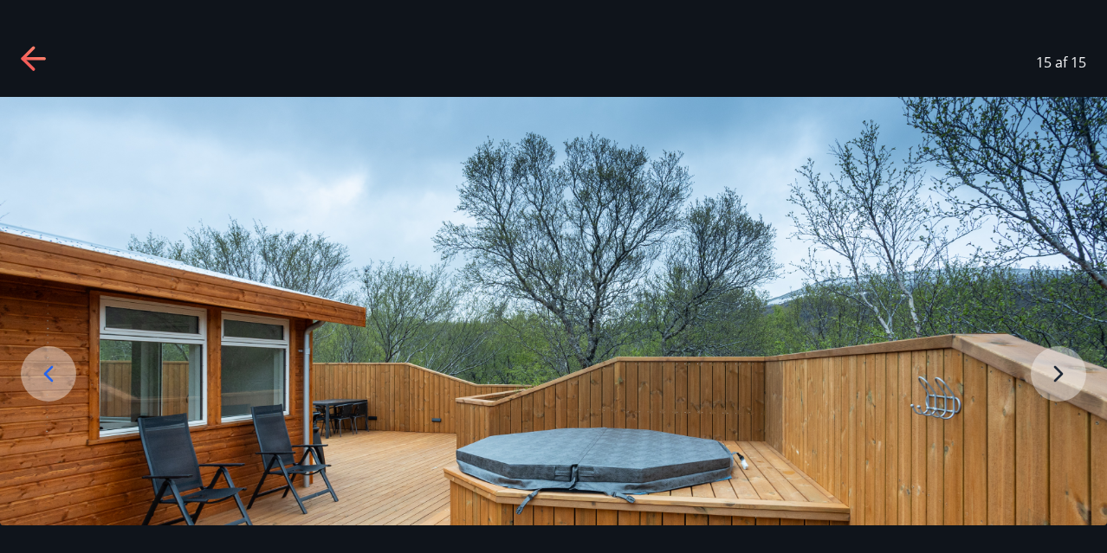
scroll to position [0, 0]
click at [35, 72] on icon at bounding box center [35, 60] width 28 height 28
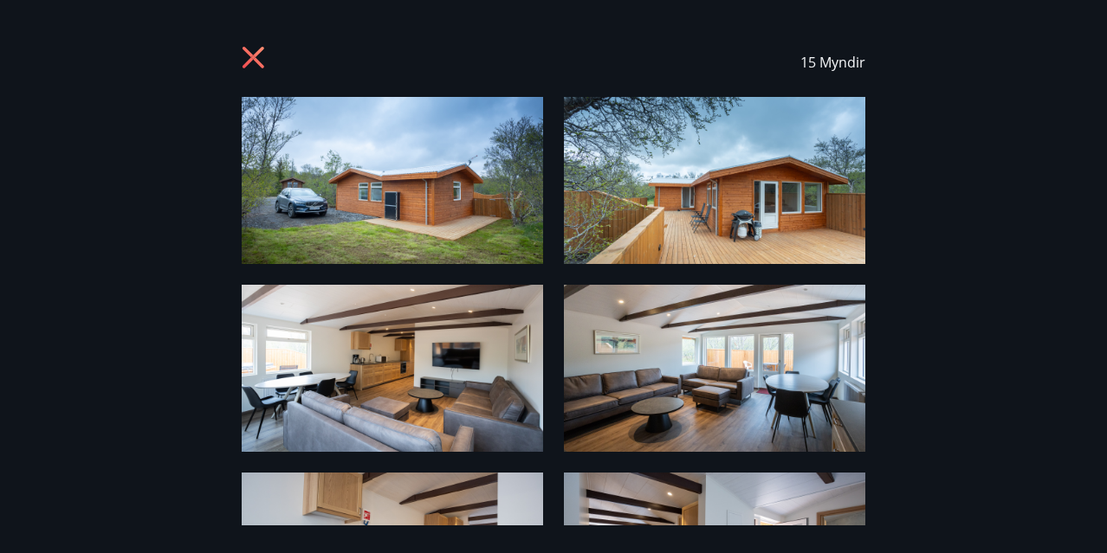
click at [257, 60] on icon at bounding box center [253, 58] width 22 height 22
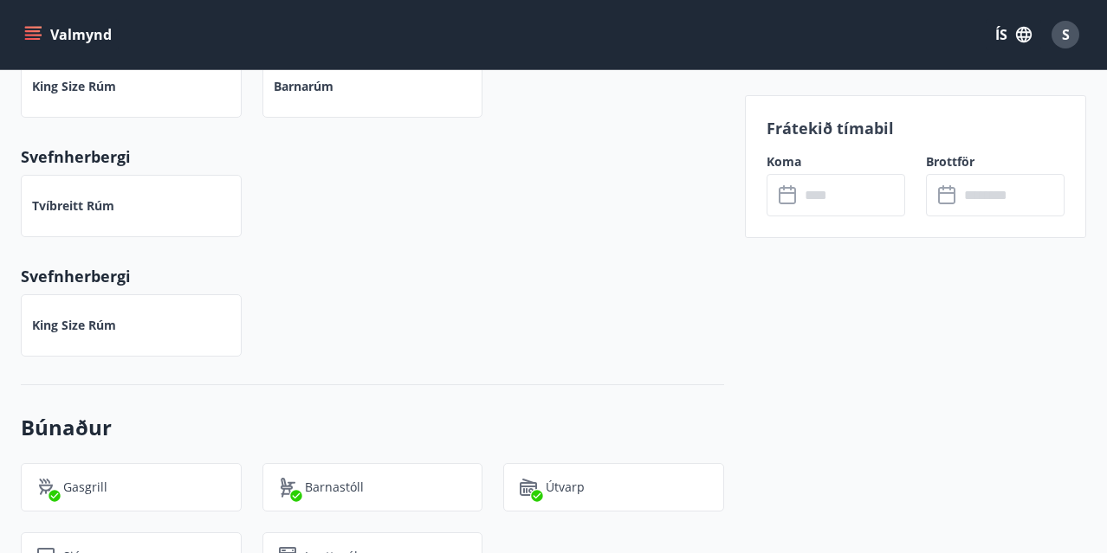
scroll to position [823, 0]
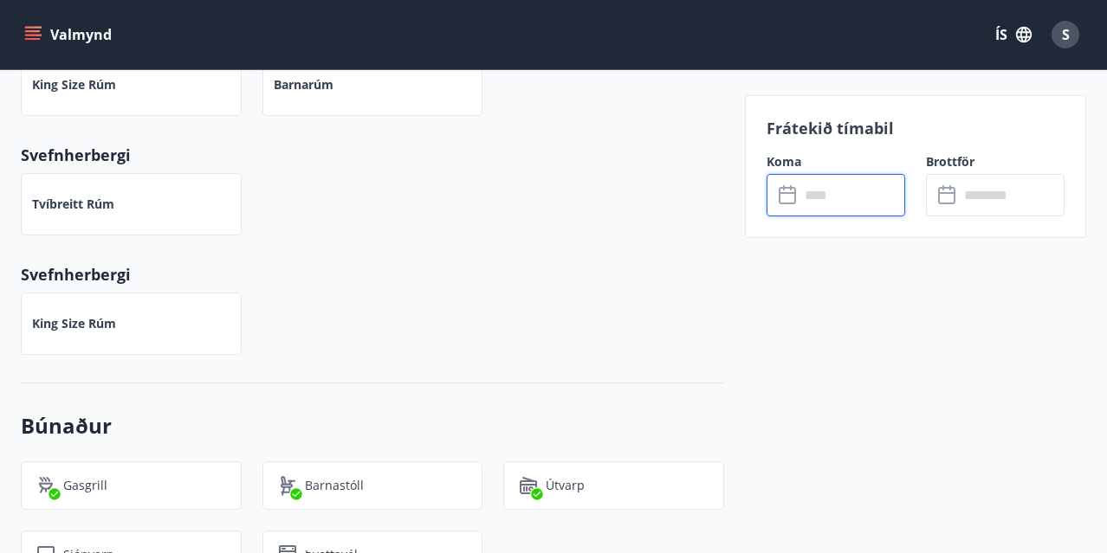
click at [815, 203] on input "text" at bounding box center [852, 195] width 106 height 42
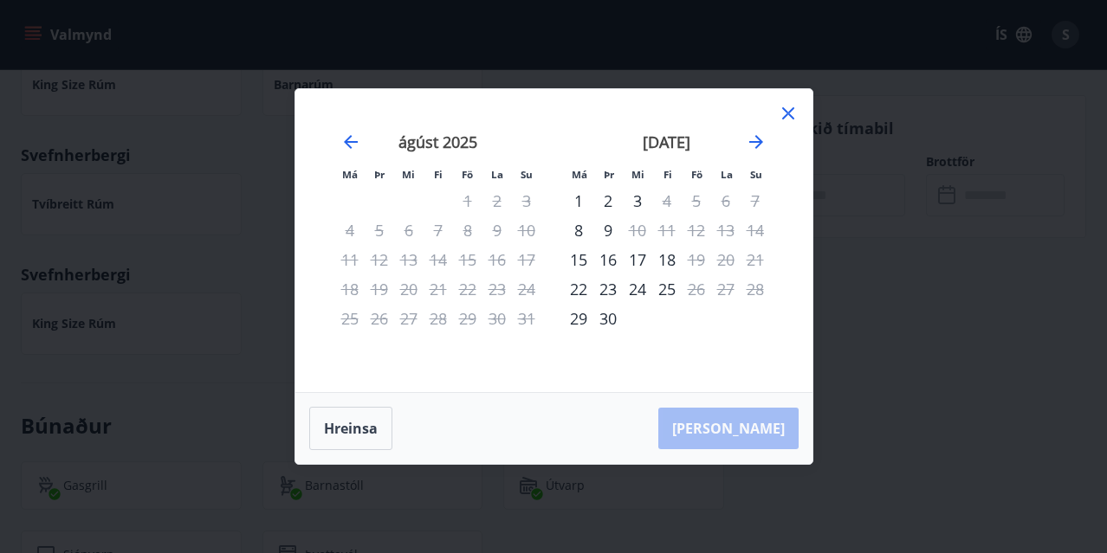
click at [787, 109] on icon at bounding box center [788, 113] width 21 height 21
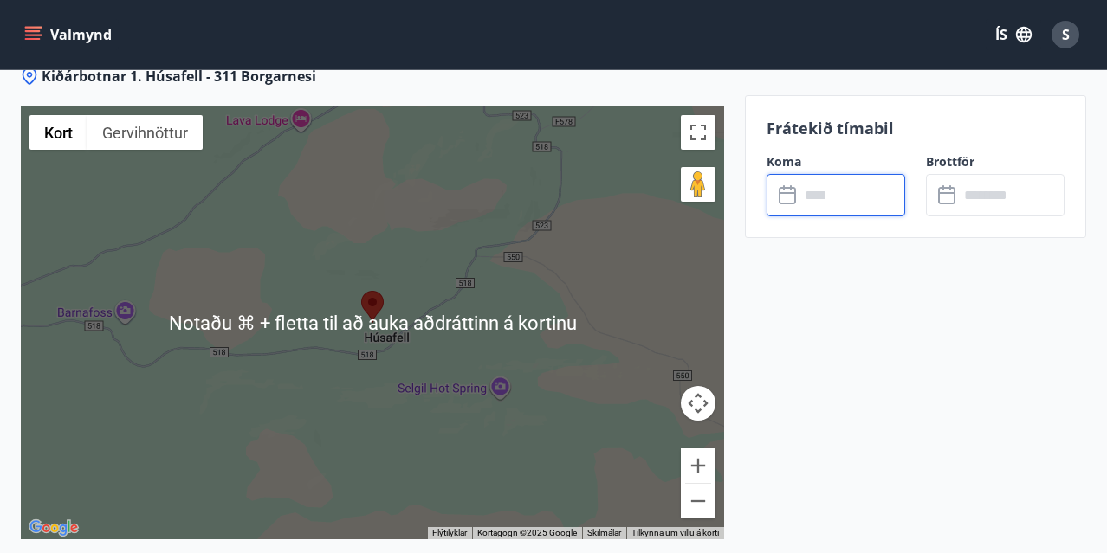
scroll to position [2317, 0]
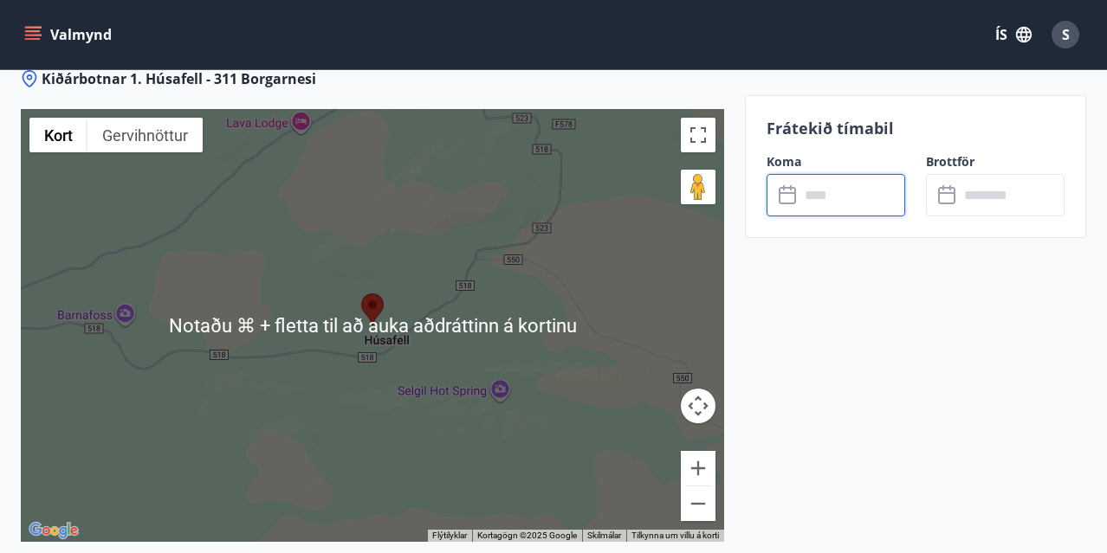
click at [338, 232] on div at bounding box center [372, 325] width 703 height 433
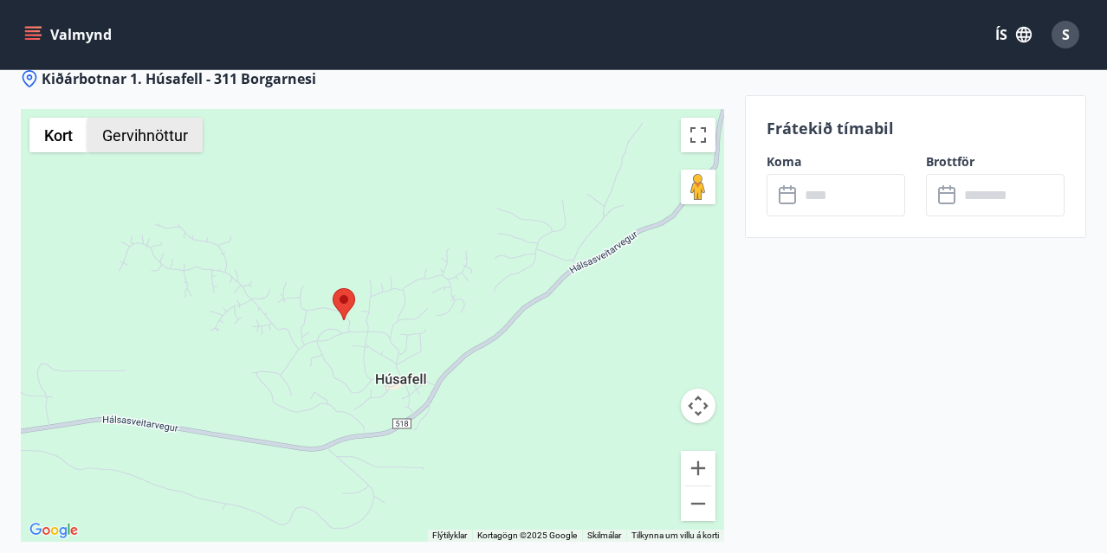
click at [138, 131] on button "Gervihnöttur" at bounding box center [144, 135] width 115 height 35
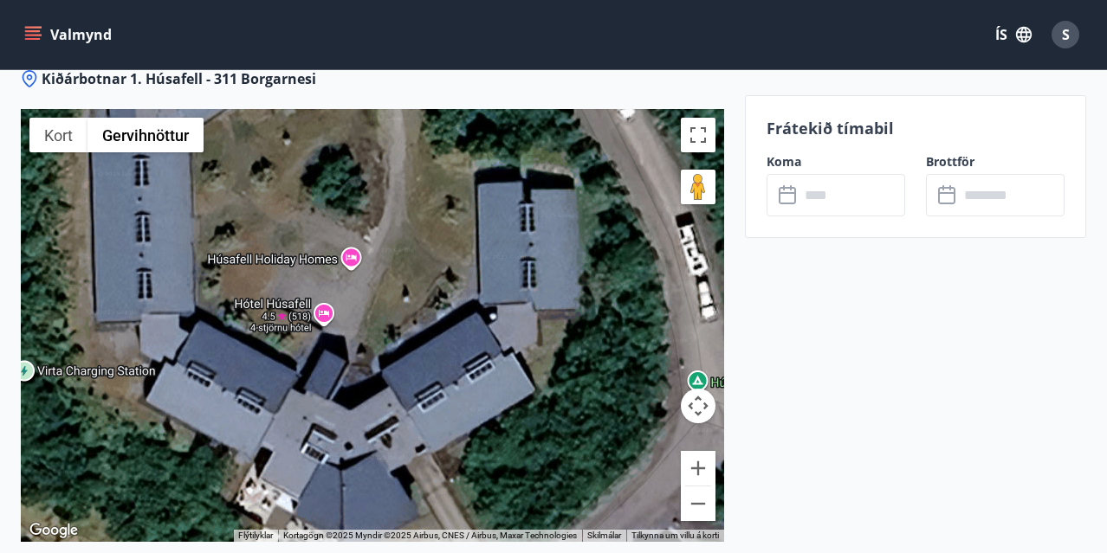
drag, startPoint x: 313, startPoint y: 388, endPoint x: 375, endPoint y: 311, distance: 98.6
click at [375, 311] on div at bounding box center [372, 325] width 703 height 433
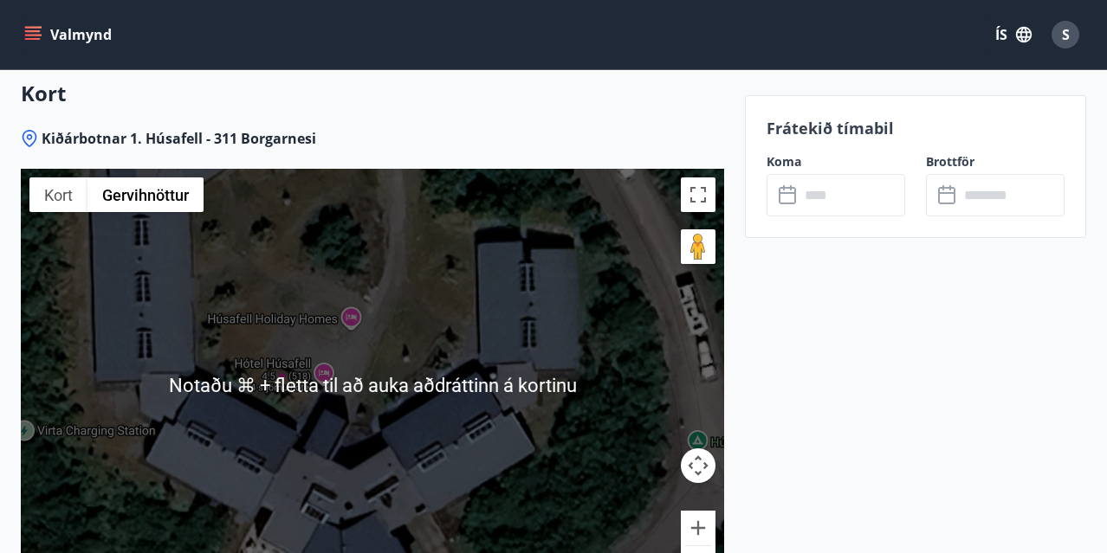
scroll to position [2252, 0]
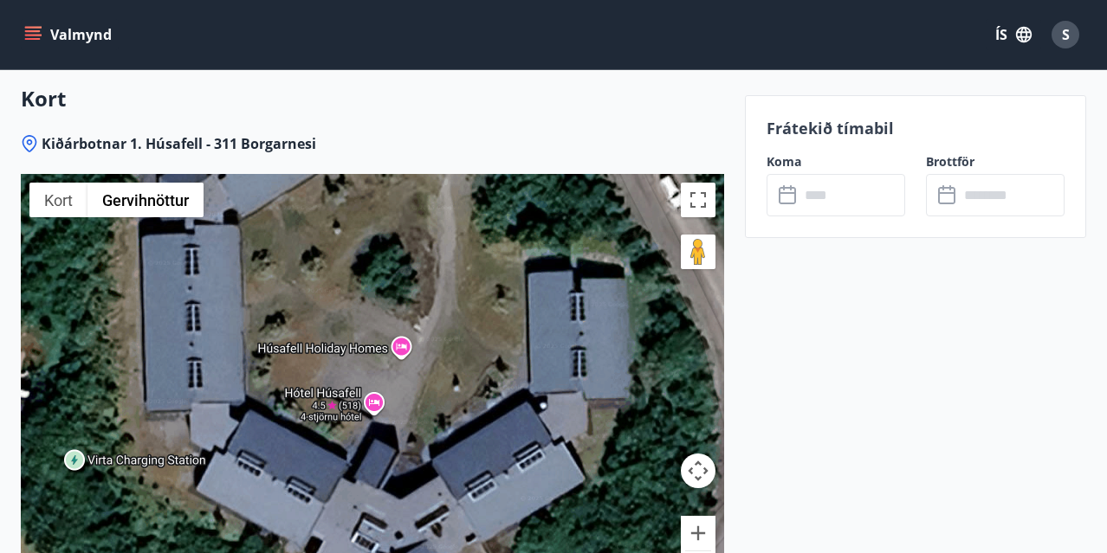
drag, startPoint x: 387, startPoint y: 271, endPoint x: 436, endPoint y: 297, distance: 55.8
click at [436, 297] on div at bounding box center [372, 390] width 703 height 433
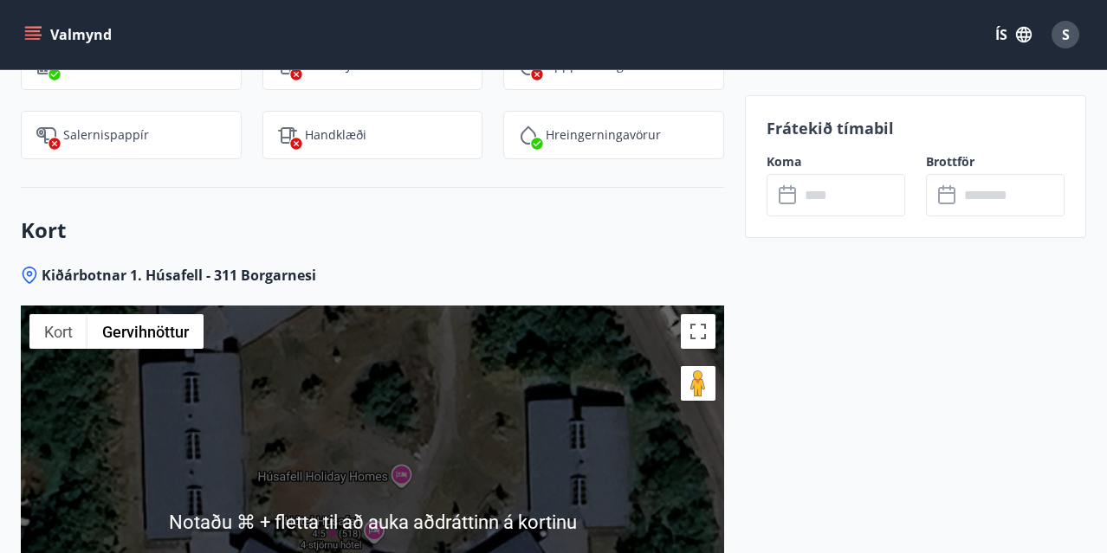
scroll to position [2118, 0]
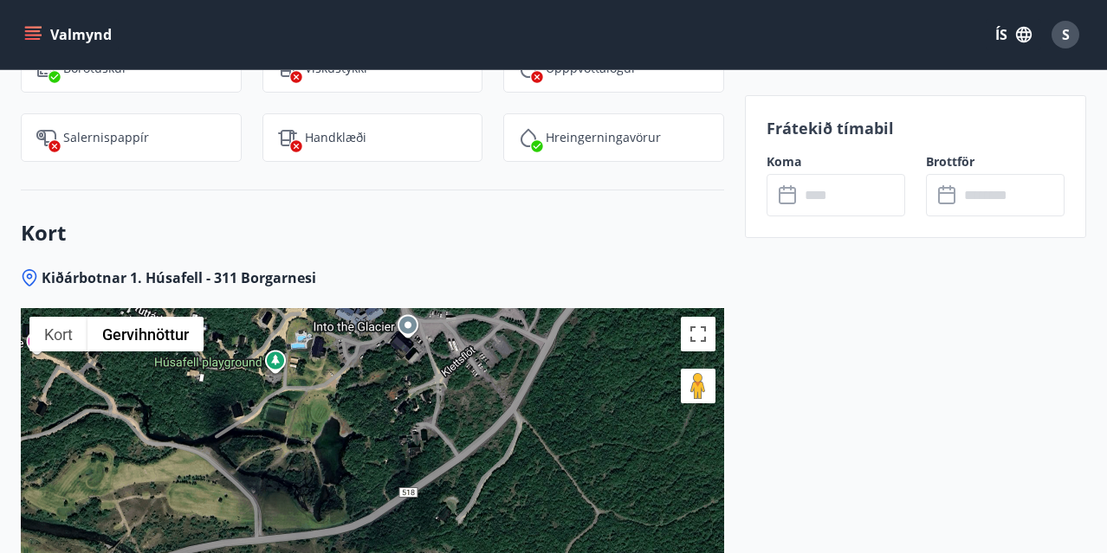
drag, startPoint x: 289, startPoint y: 395, endPoint x: 290, endPoint y: 265, distance: 129.9
click at [290, 265] on div "Kort Kiðárbotnar 1. Húsafell - 311 Borgarnesi ← Færa til vinstri → Færa til hæg…" at bounding box center [372, 500] width 703 height 620
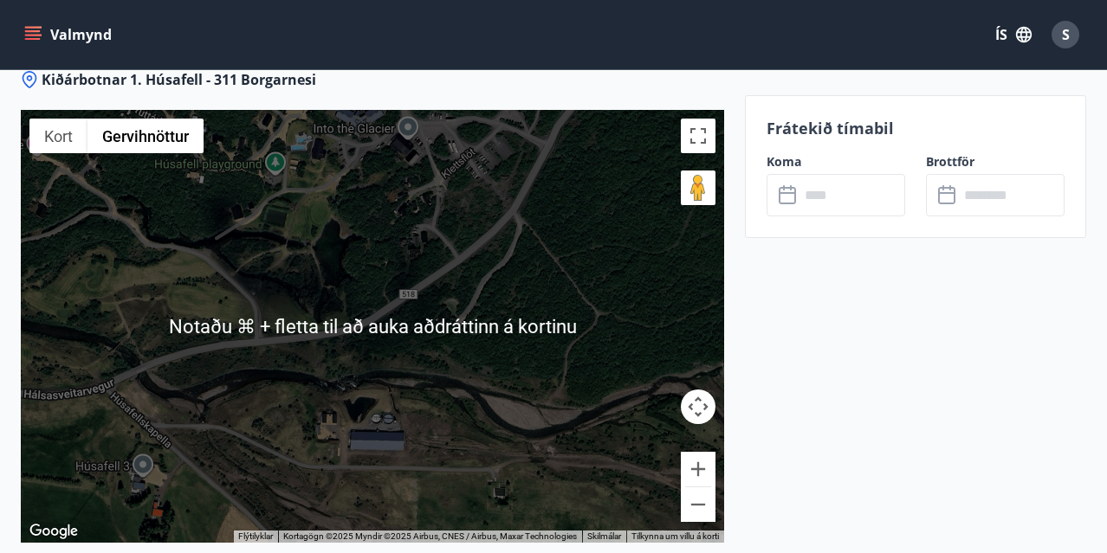
scroll to position [2328, 0]
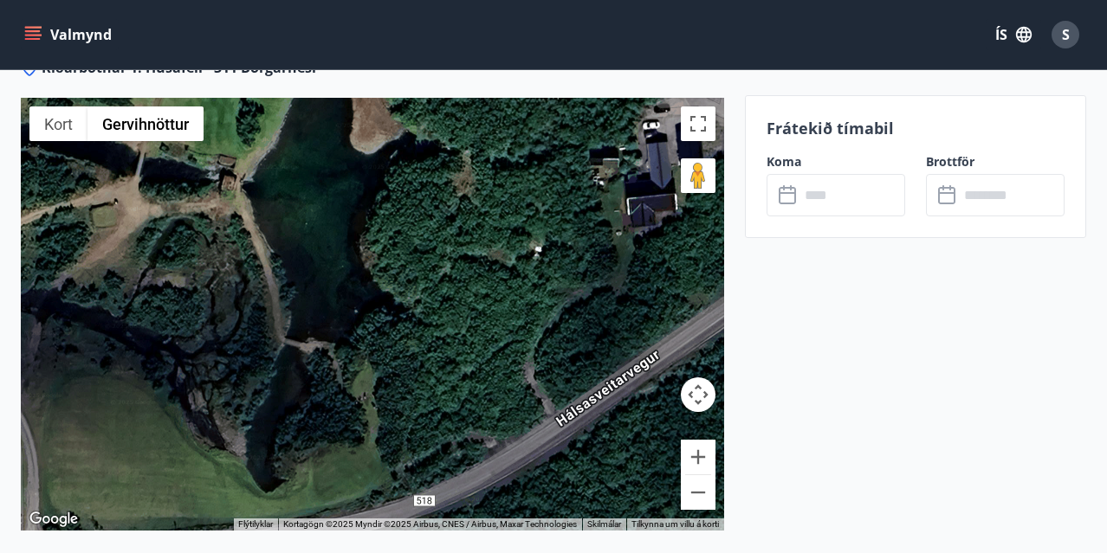
drag, startPoint x: 296, startPoint y: 236, endPoint x: 425, endPoint y: 577, distance: 364.7
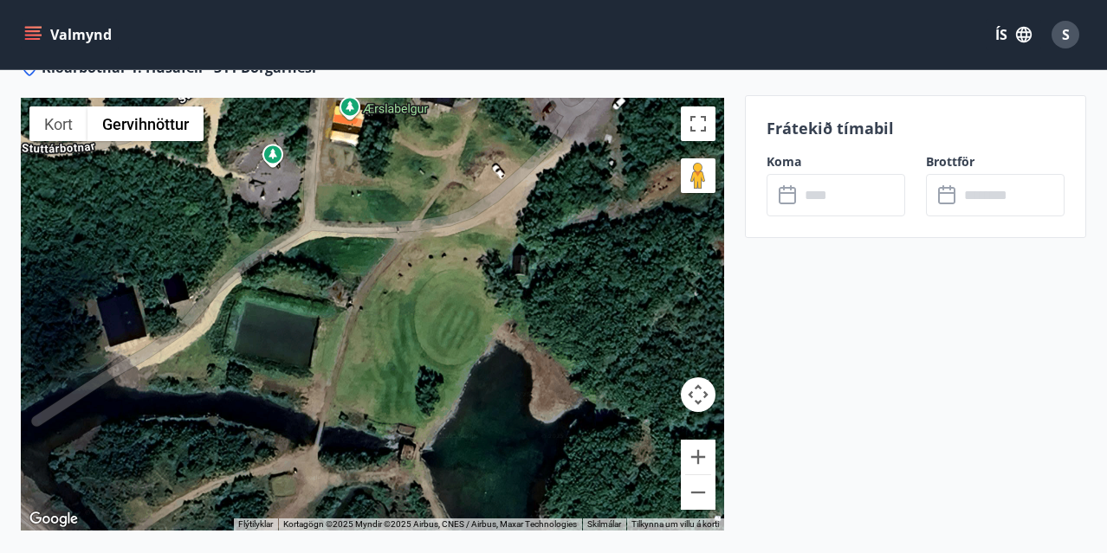
drag, startPoint x: 373, startPoint y: 326, endPoint x: 556, endPoint y: 597, distance: 326.8
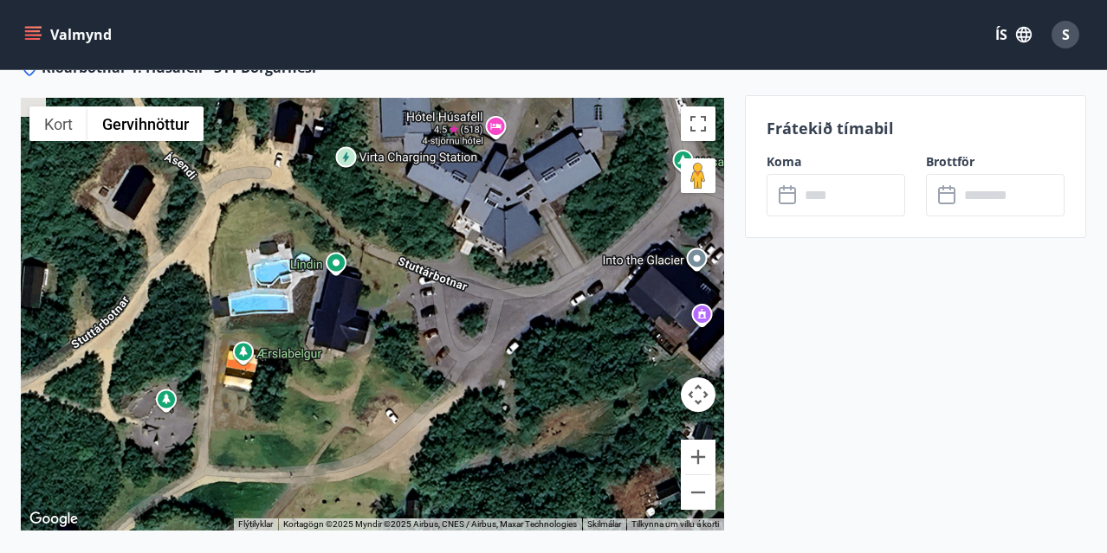
drag, startPoint x: 499, startPoint y: 252, endPoint x: 390, endPoint y: 510, distance: 279.8
click at [390, 511] on div at bounding box center [372, 314] width 703 height 433
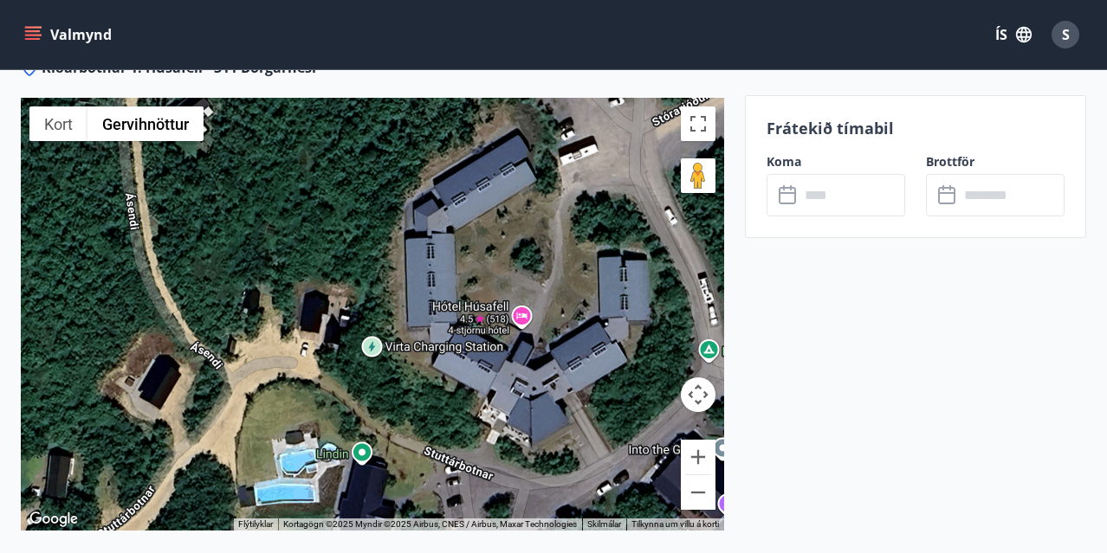
drag, startPoint x: 403, startPoint y: 294, endPoint x: 430, endPoint y: 481, distance: 188.2
click at [430, 481] on div at bounding box center [372, 314] width 703 height 433
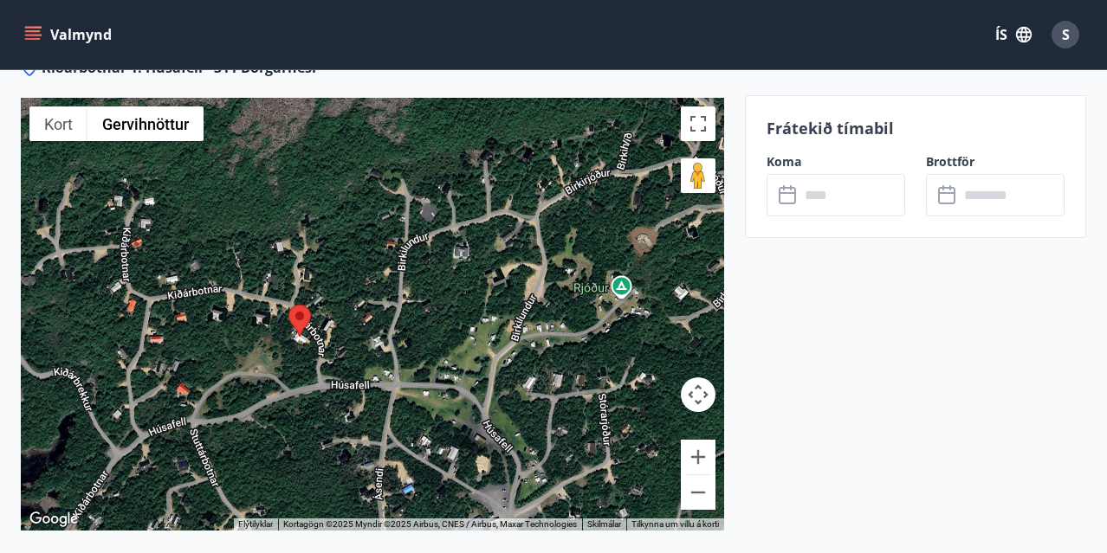
drag, startPoint x: 253, startPoint y: 260, endPoint x: 281, endPoint y: 384, distance: 126.9
click at [281, 384] on div at bounding box center [372, 314] width 703 height 433
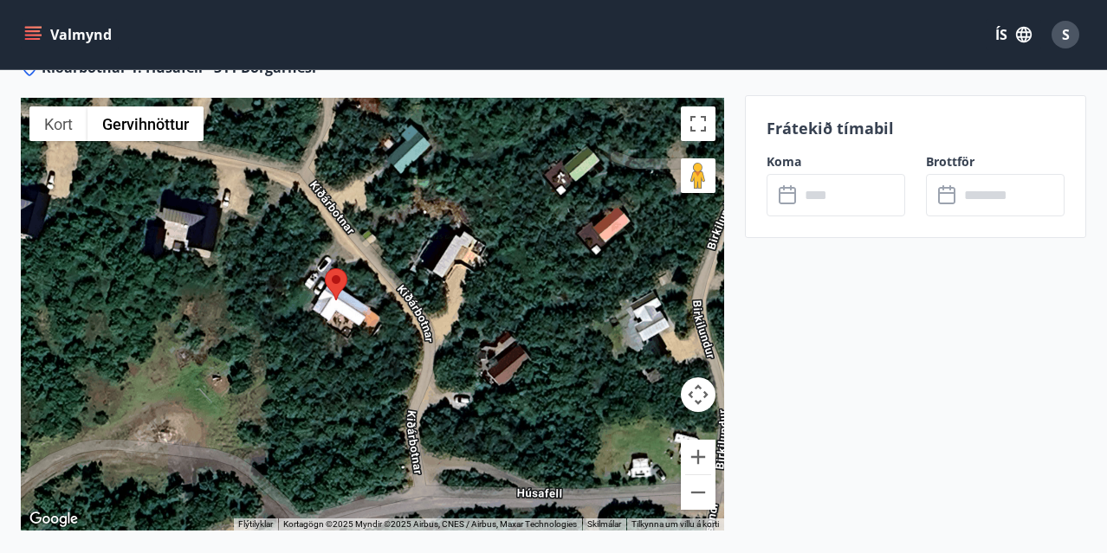
click at [432, 365] on div at bounding box center [372, 314] width 703 height 433
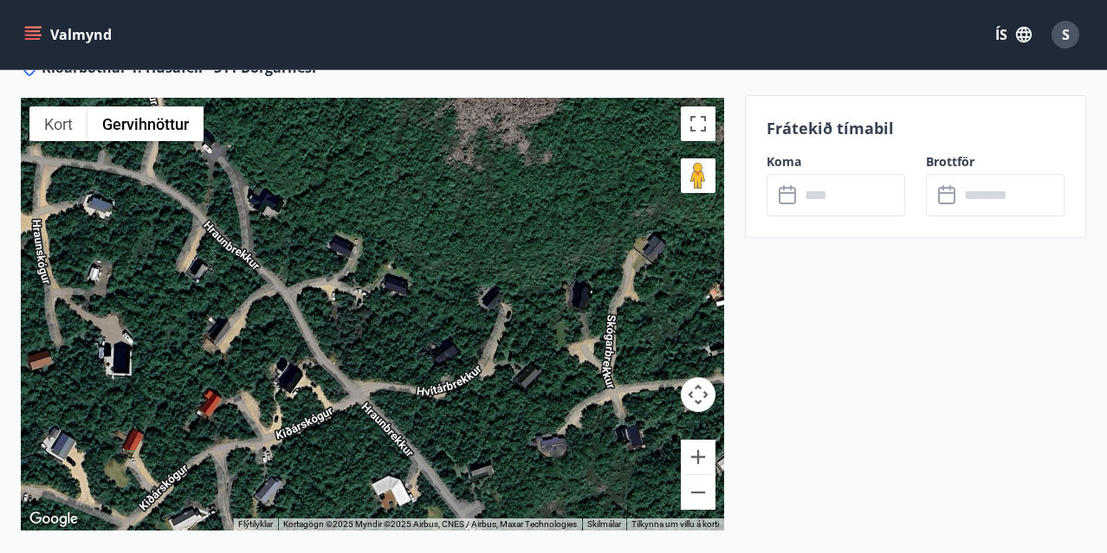
drag, startPoint x: 171, startPoint y: 287, endPoint x: 281, endPoint y: 435, distance: 184.4
click at [281, 435] on div at bounding box center [372, 314] width 703 height 433
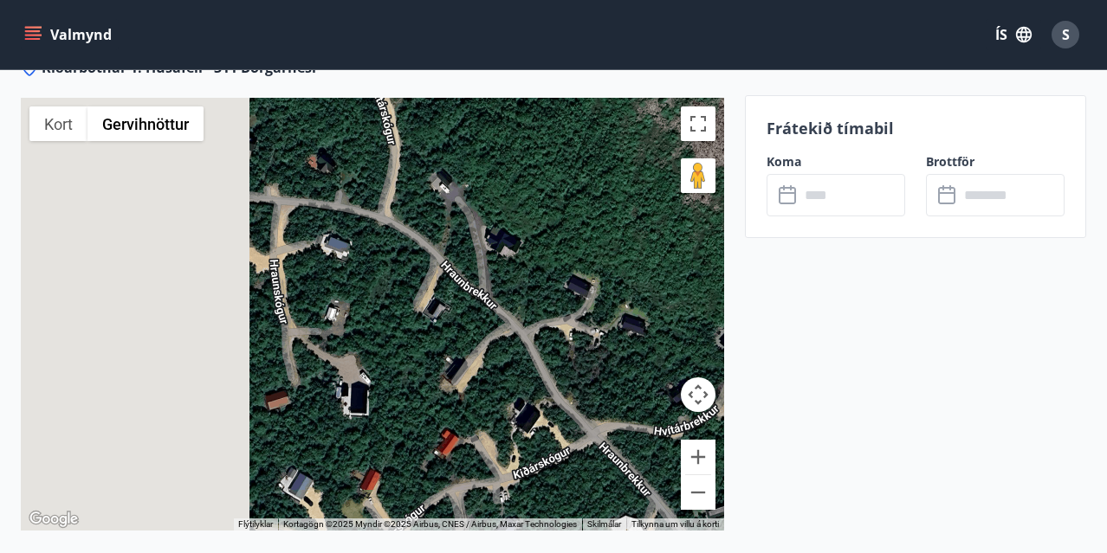
drag, startPoint x: 191, startPoint y: 376, endPoint x: 448, endPoint y: 427, distance: 261.3
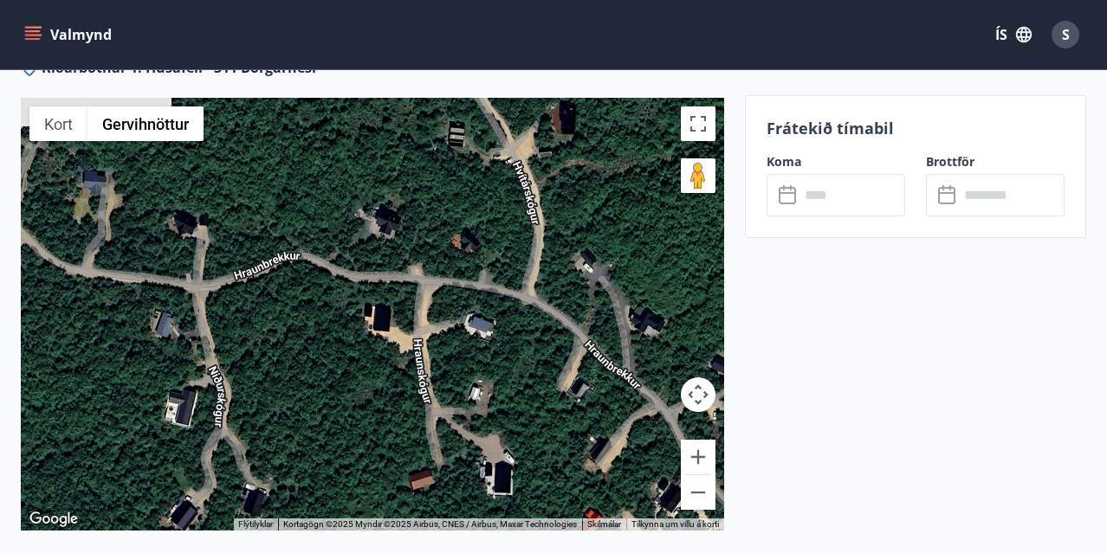
drag, startPoint x: 295, startPoint y: 339, endPoint x: 429, endPoint y: 405, distance: 149.9
click at [429, 405] on div at bounding box center [372, 314] width 703 height 433
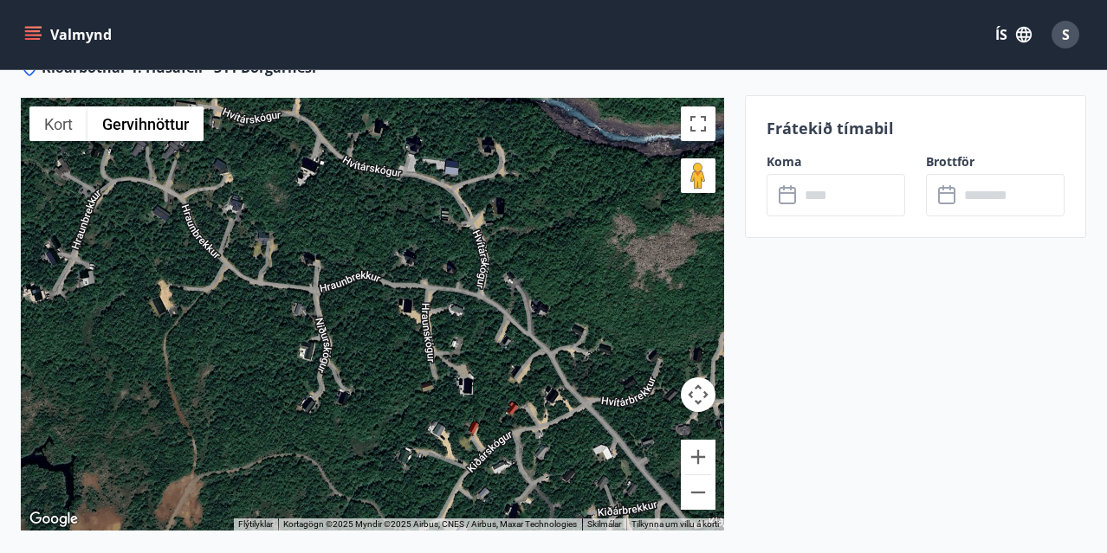
drag, startPoint x: 208, startPoint y: 306, endPoint x: 255, endPoint y: 263, distance: 63.1
click at [255, 263] on div at bounding box center [372, 314] width 703 height 433
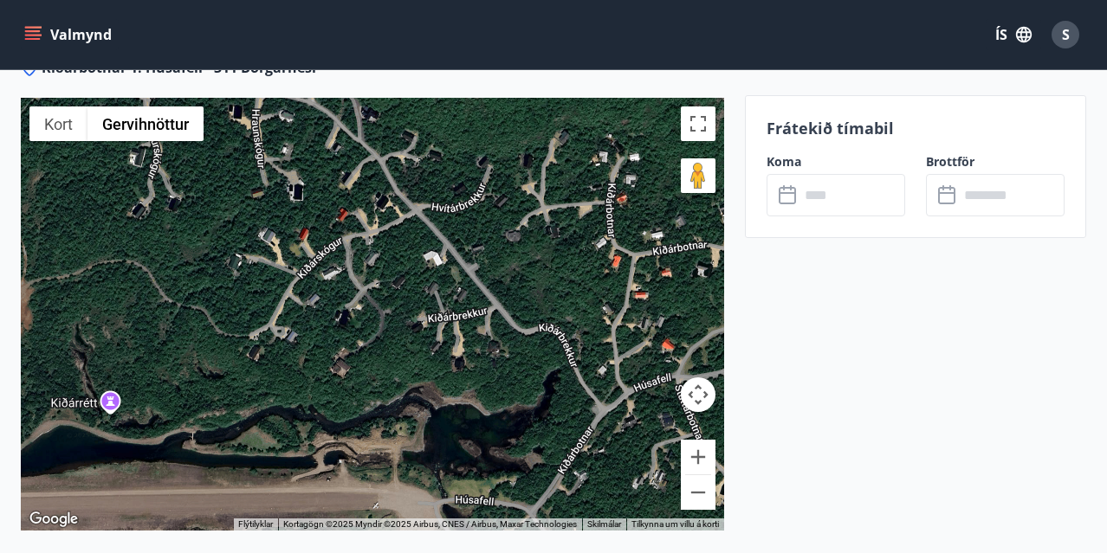
drag, startPoint x: 357, startPoint y: 387, endPoint x: 187, endPoint y: 196, distance: 255.8
click at [187, 196] on div at bounding box center [372, 314] width 703 height 433
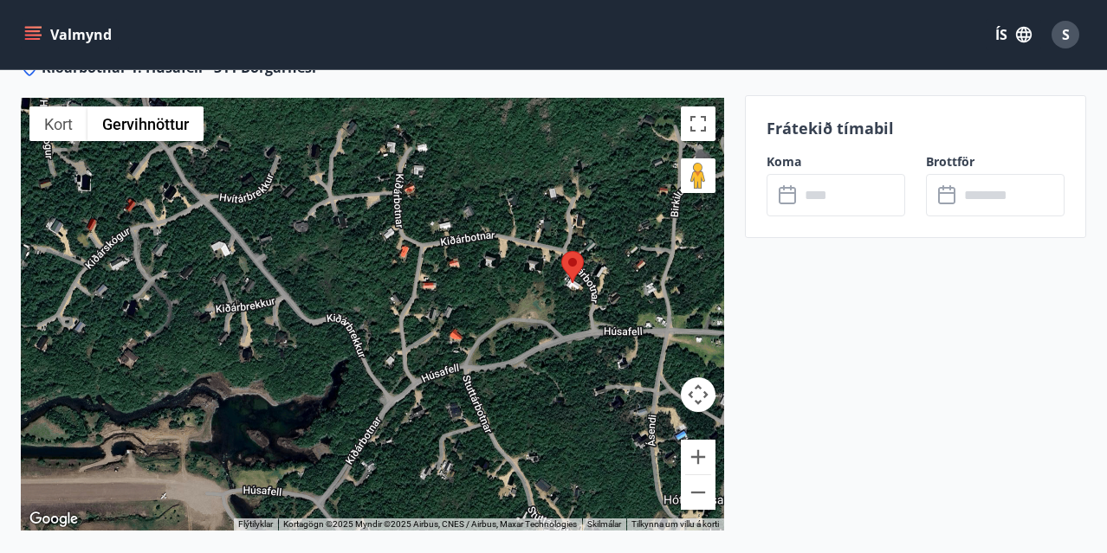
drag, startPoint x: 556, startPoint y: 391, endPoint x: 344, endPoint y: 387, distance: 212.2
click at [344, 387] on div at bounding box center [372, 314] width 703 height 433
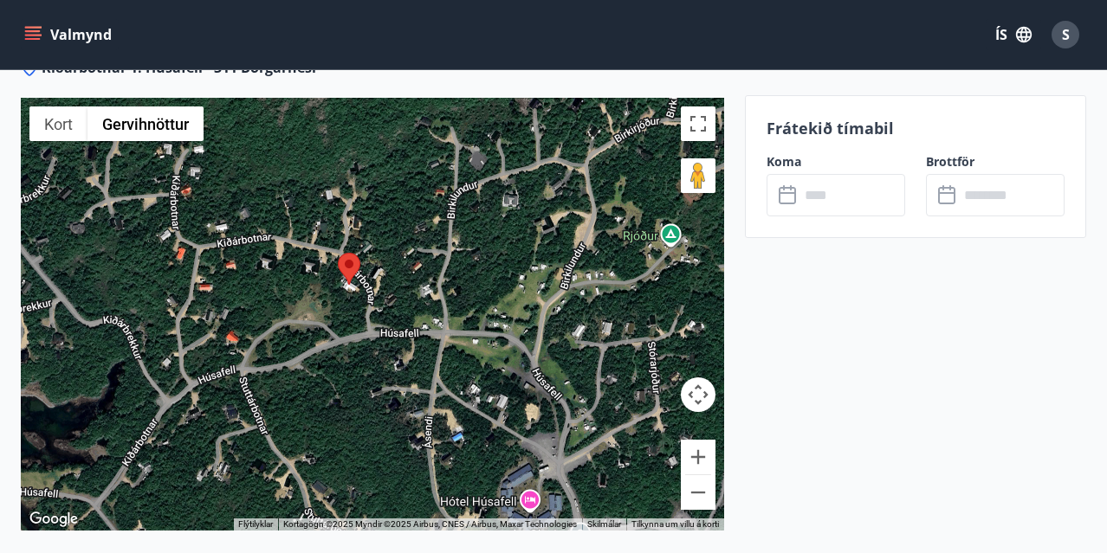
drag, startPoint x: 597, startPoint y: 366, endPoint x: 371, endPoint y: 369, distance: 225.1
click at [371, 369] on div at bounding box center [372, 314] width 703 height 433
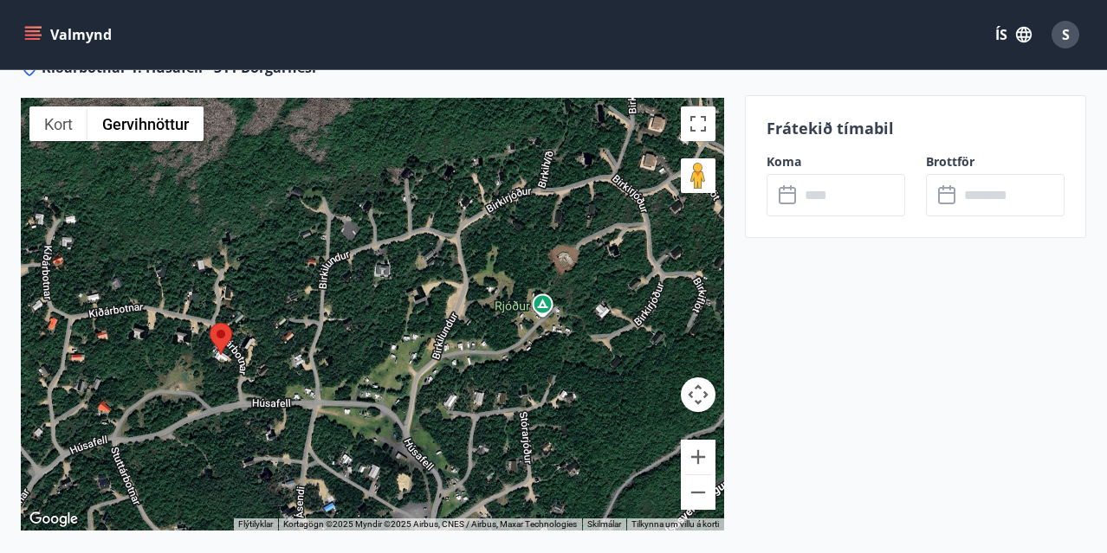
drag, startPoint x: 629, startPoint y: 282, endPoint x: 500, endPoint y: 352, distance: 146.4
click at [500, 352] on div at bounding box center [372, 314] width 703 height 433
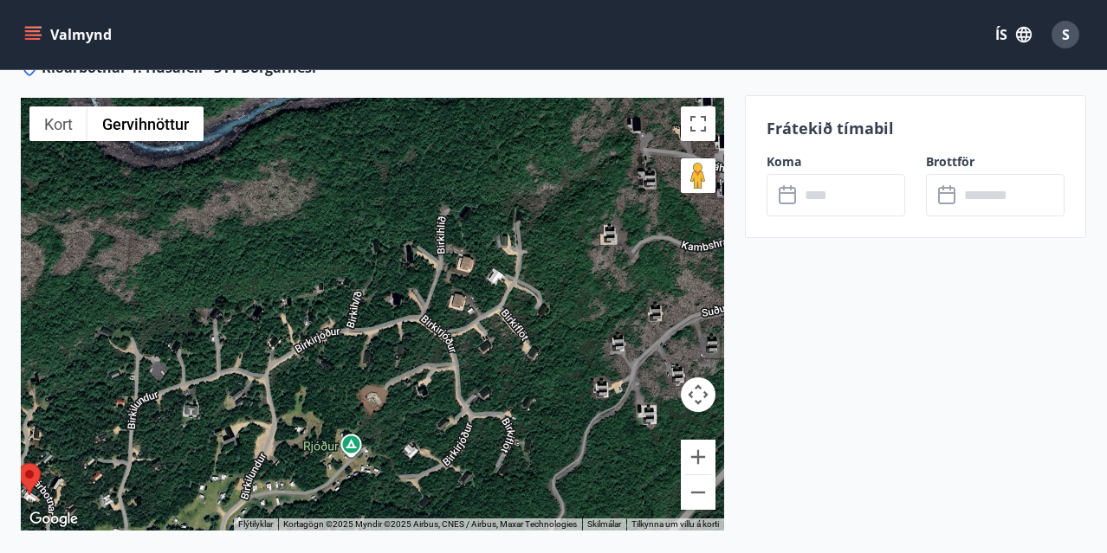
drag, startPoint x: 630, startPoint y: 237, endPoint x: 436, endPoint y: 379, distance: 241.1
click at [436, 379] on div at bounding box center [372, 314] width 703 height 433
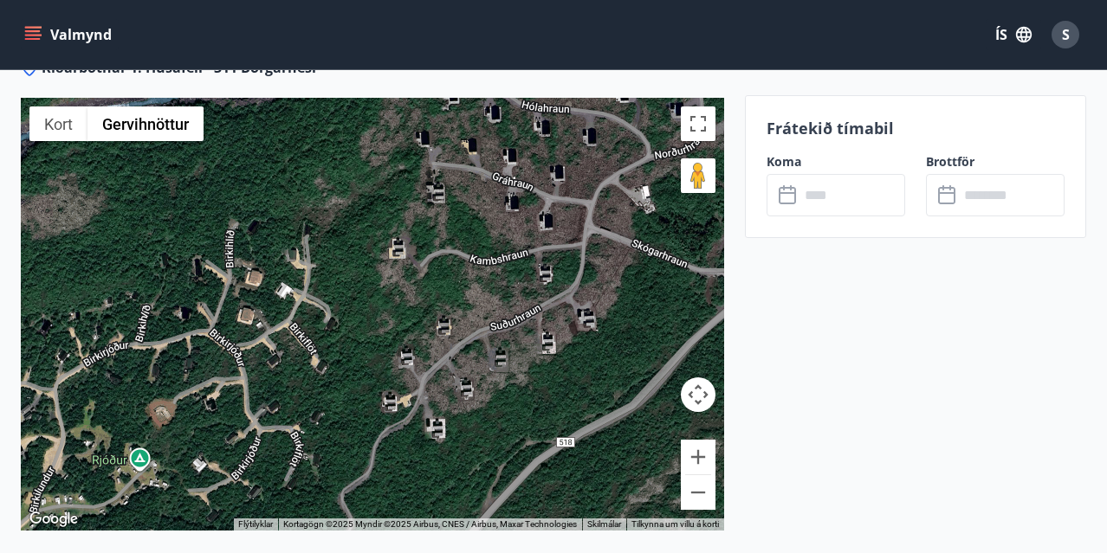
drag, startPoint x: 667, startPoint y: 296, endPoint x: 449, endPoint y: 313, distance: 217.9
click at [449, 313] on div at bounding box center [372, 314] width 703 height 433
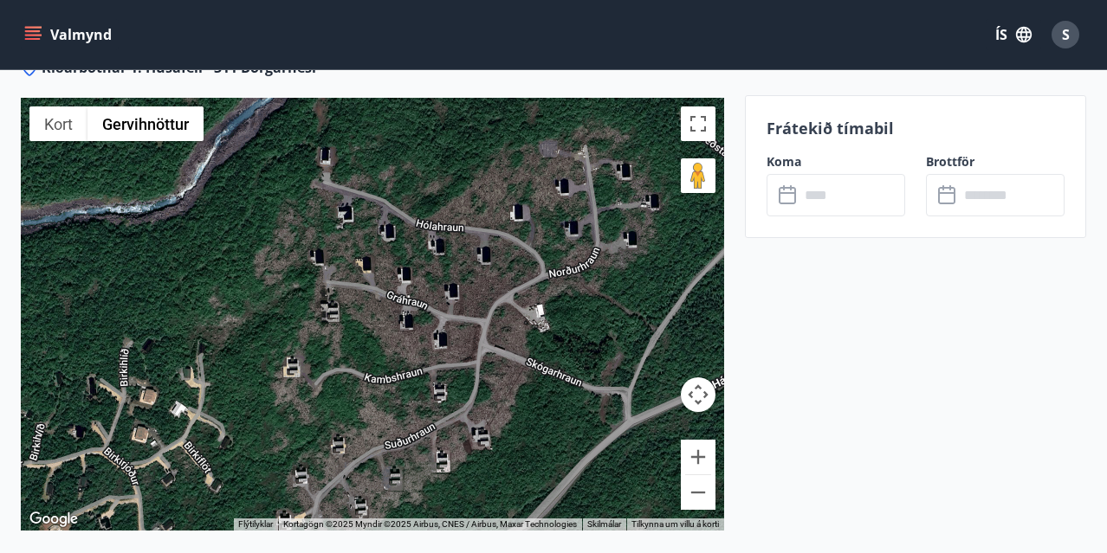
drag, startPoint x: 600, startPoint y: 271, endPoint x: 499, endPoint y: 384, distance: 152.1
click at [499, 384] on div at bounding box center [372, 314] width 703 height 433
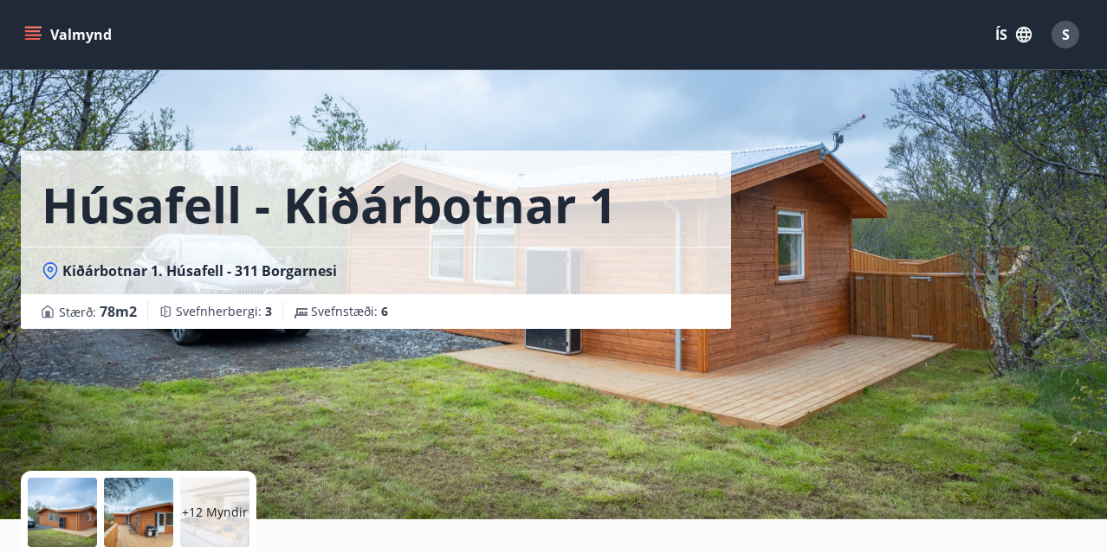
scroll to position [-4, 0]
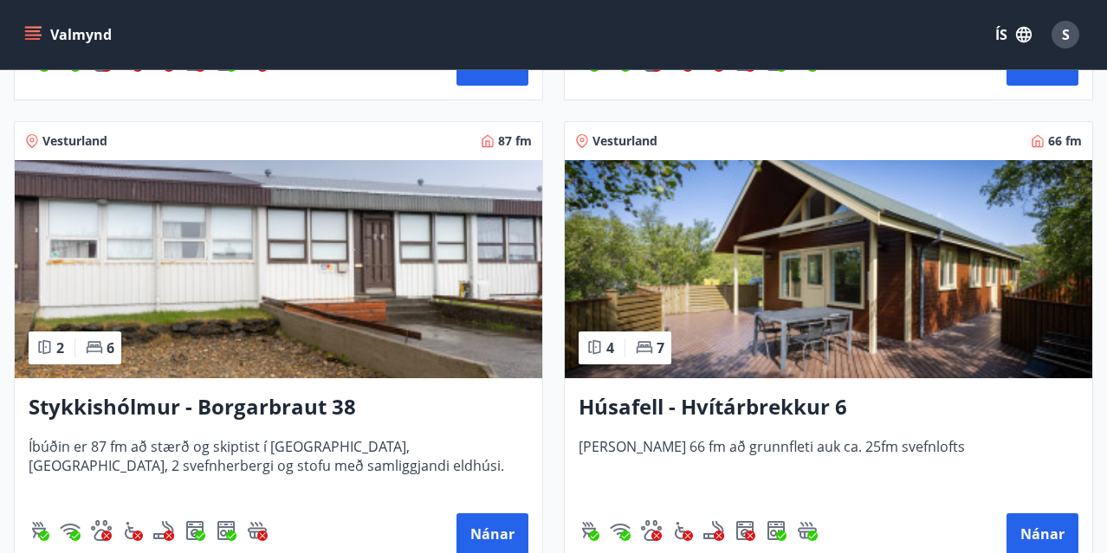
scroll to position [1229, 0]
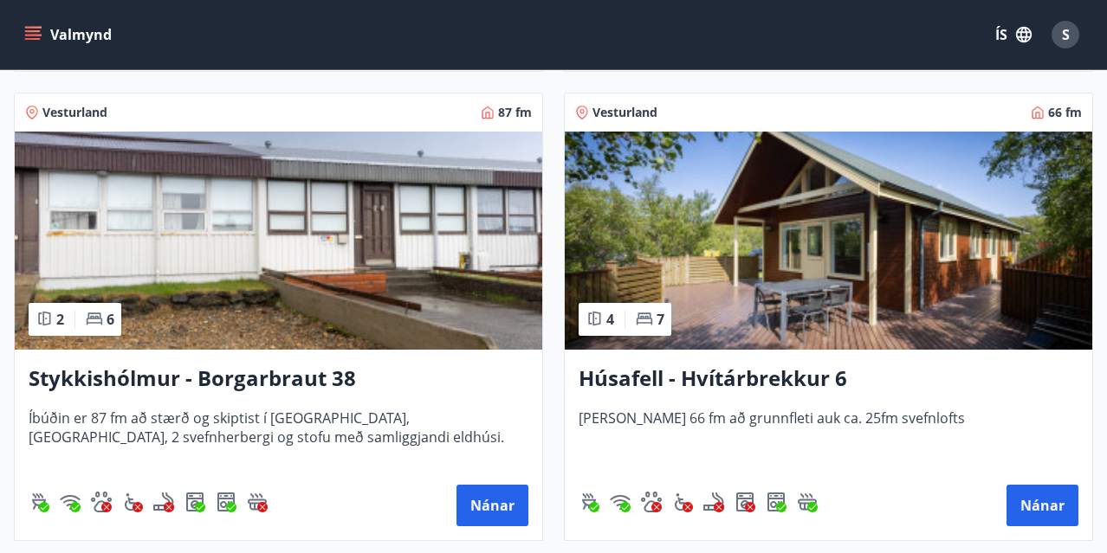
click at [779, 305] on img at bounding box center [828, 241] width 527 height 218
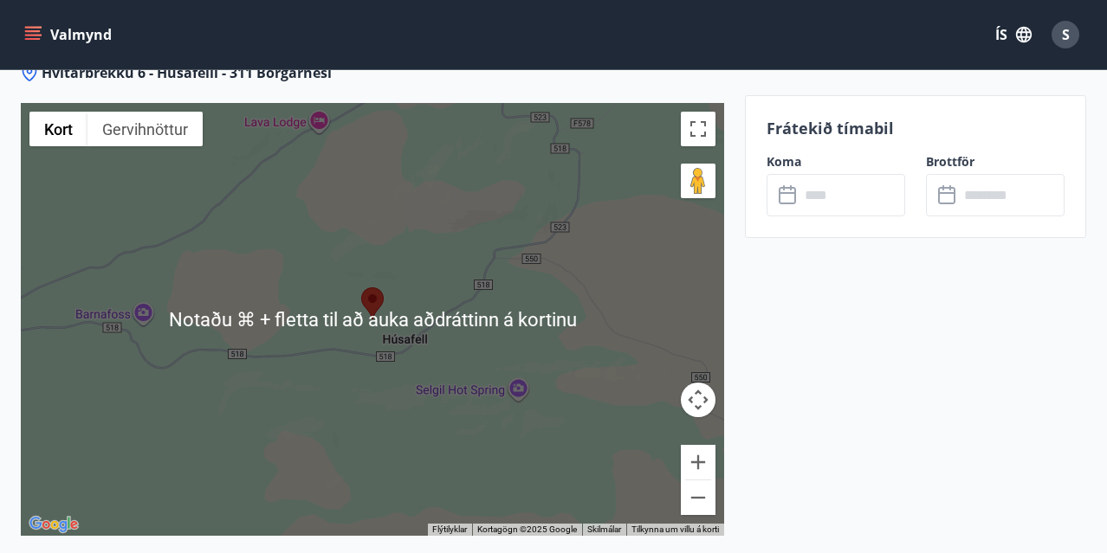
scroll to position [2533, 0]
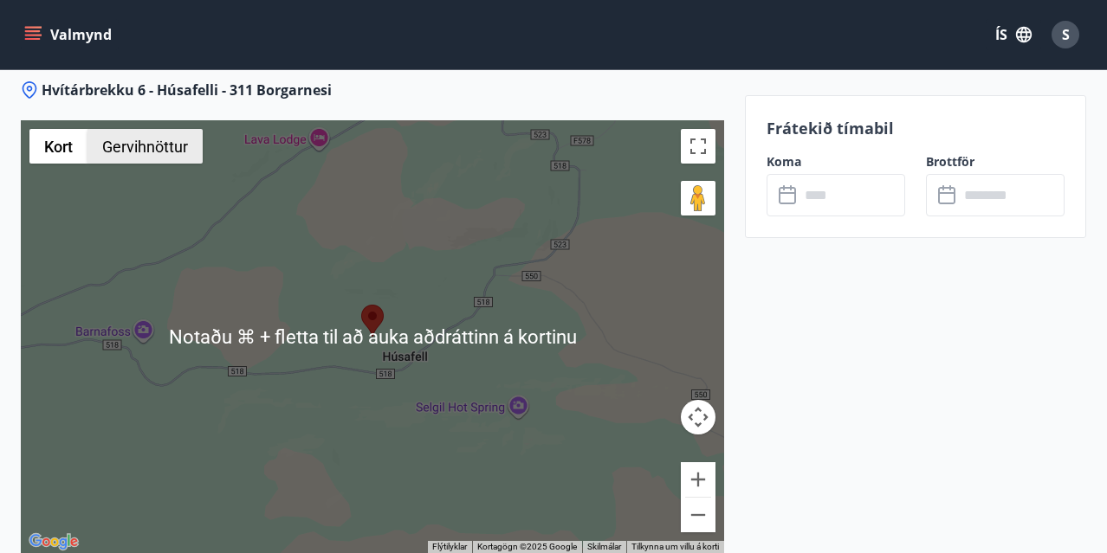
click at [180, 149] on button "Gervihnöttur" at bounding box center [144, 146] width 115 height 35
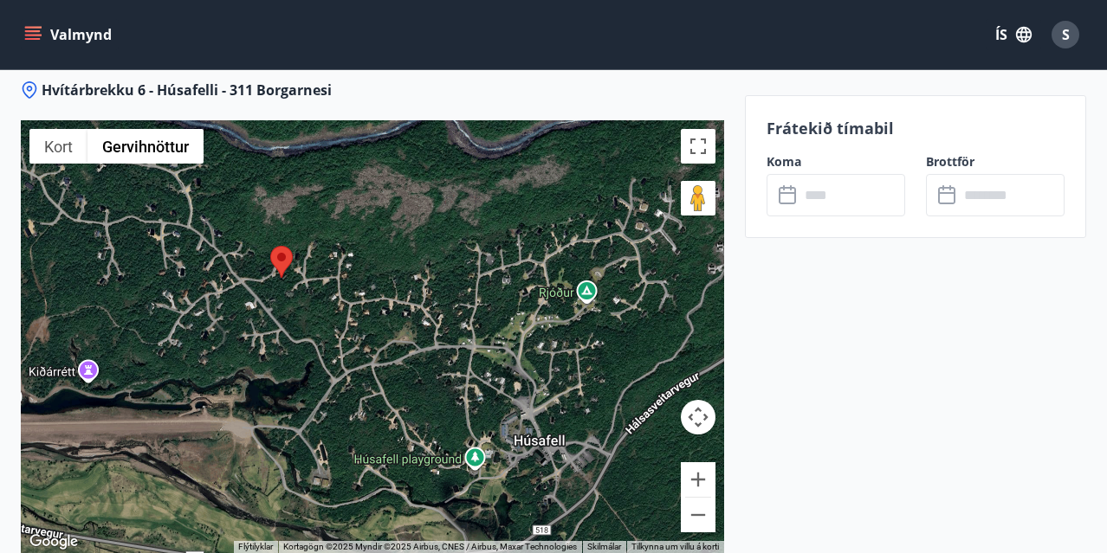
drag, startPoint x: 373, startPoint y: 443, endPoint x: 287, endPoint y: 293, distance: 173.8
click at [287, 293] on div at bounding box center [372, 336] width 703 height 433
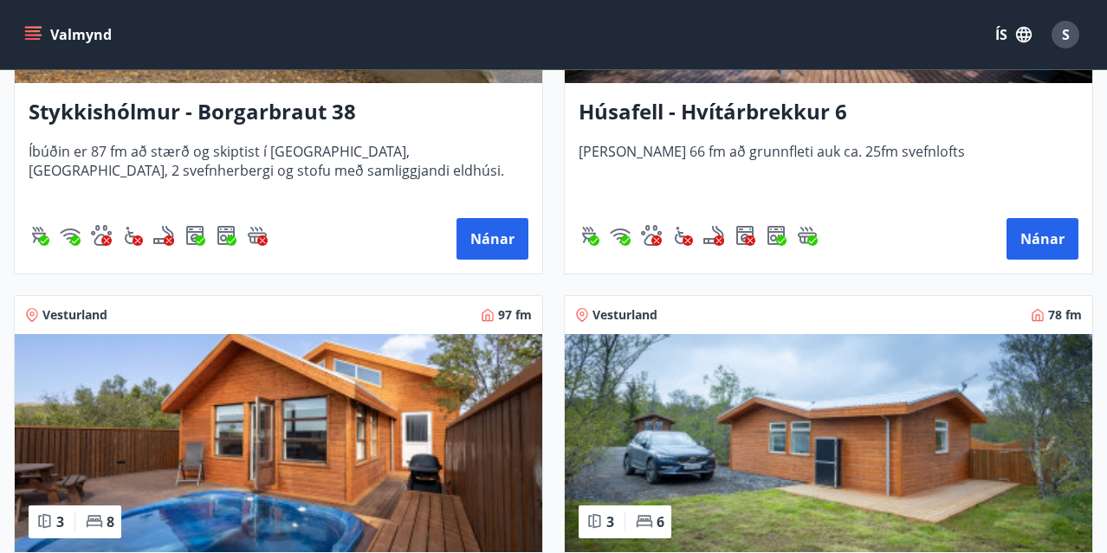
scroll to position [1543, 0]
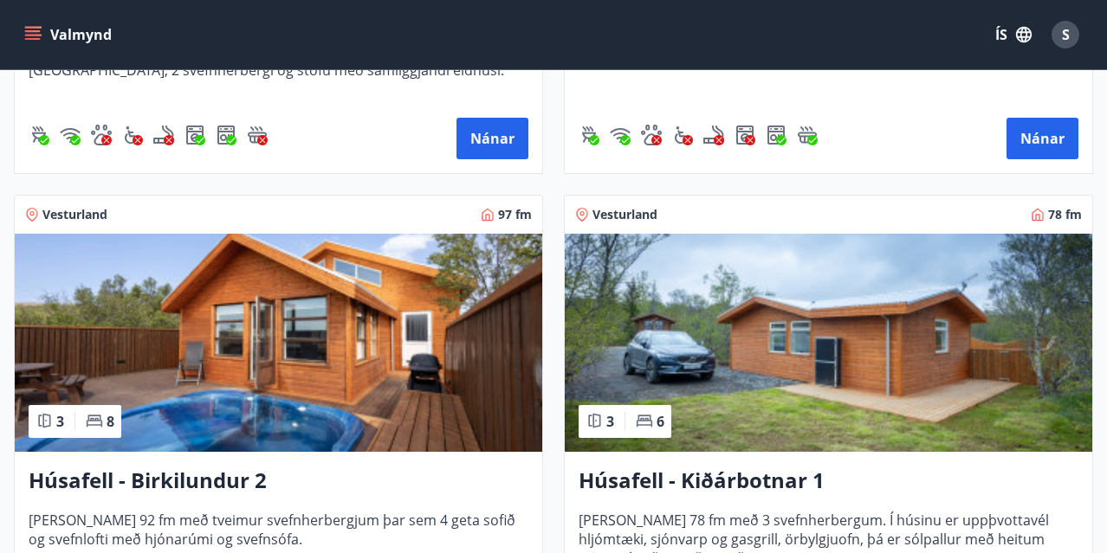
click at [307, 371] on img at bounding box center [278, 343] width 527 height 218
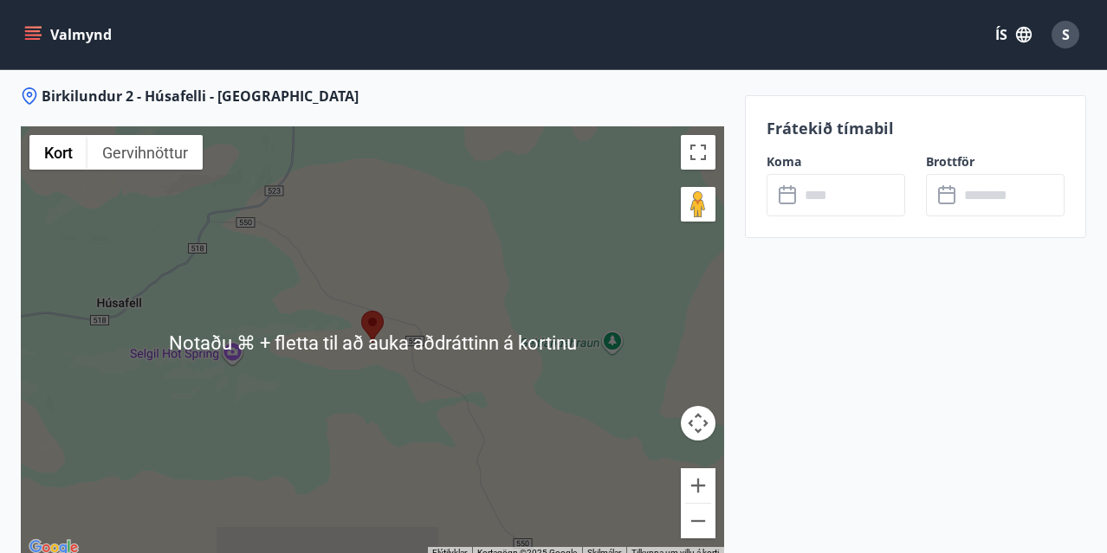
scroll to position [2330, 0]
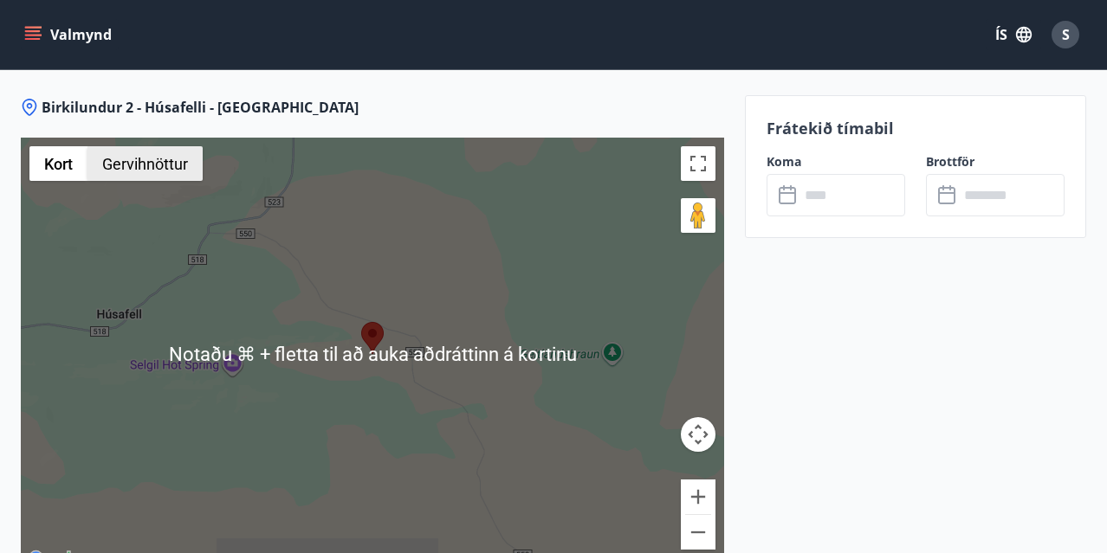
click at [177, 148] on button "Gervihnöttur" at bounding box center [144, 163] width 115 height 35
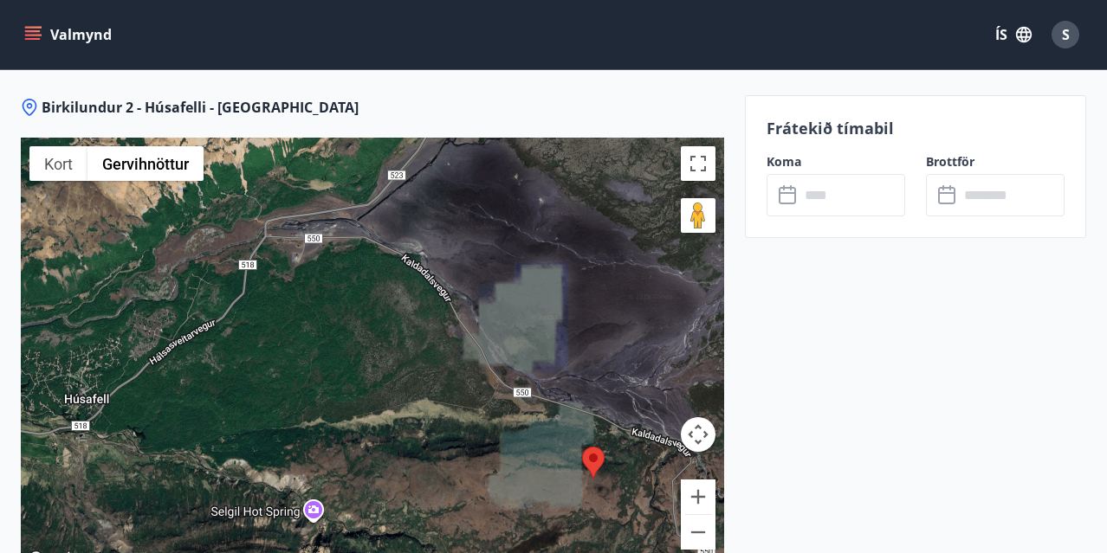
drag, startPoint x: 241, startPoint y: 410, endPoint x: 468, endPoint y: 550, distance: 267.0
click at [468, 550] on div "Birkilundur 2 - Húsafelli - Borgarfjarðarsýslu ← Færa til vinstri → Færa til hæ…" at bounding box center [372, 369] width 703 height 542
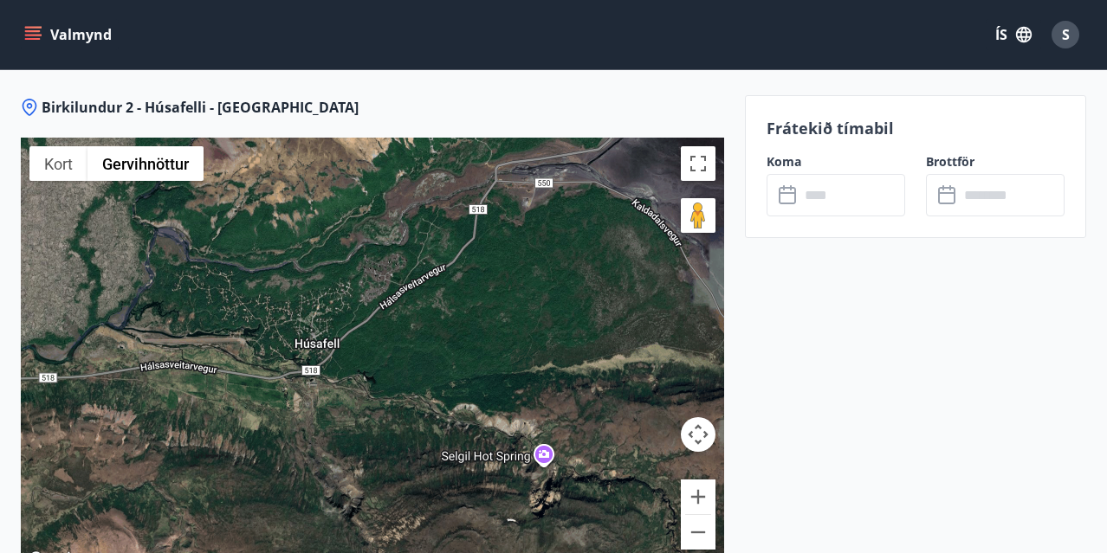
drag, startPoint x: 73, startPoint y: 364, endPoint x: 308, endPoint y: 307, distance: 242.1
click at [308, 307] on div at bounding box center [372, 354] width 703 height 433
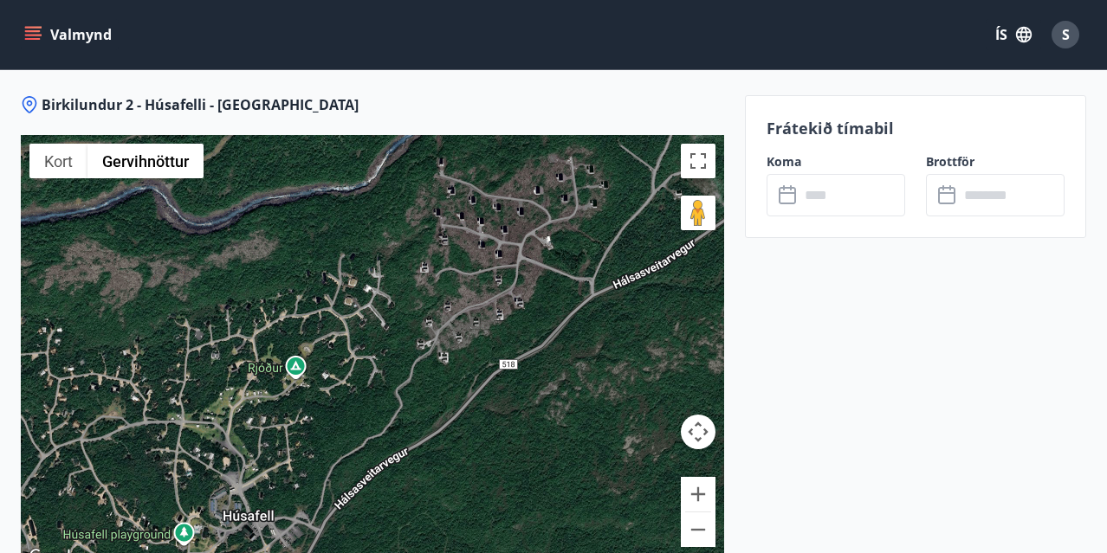
drag, startPoint x: 410, startPoint y: 251, endPoint x: 314, endPoint y: 393, distance: 171.0
click at [313, 393] on div at bounding box center [372, 351] width 703 height 433
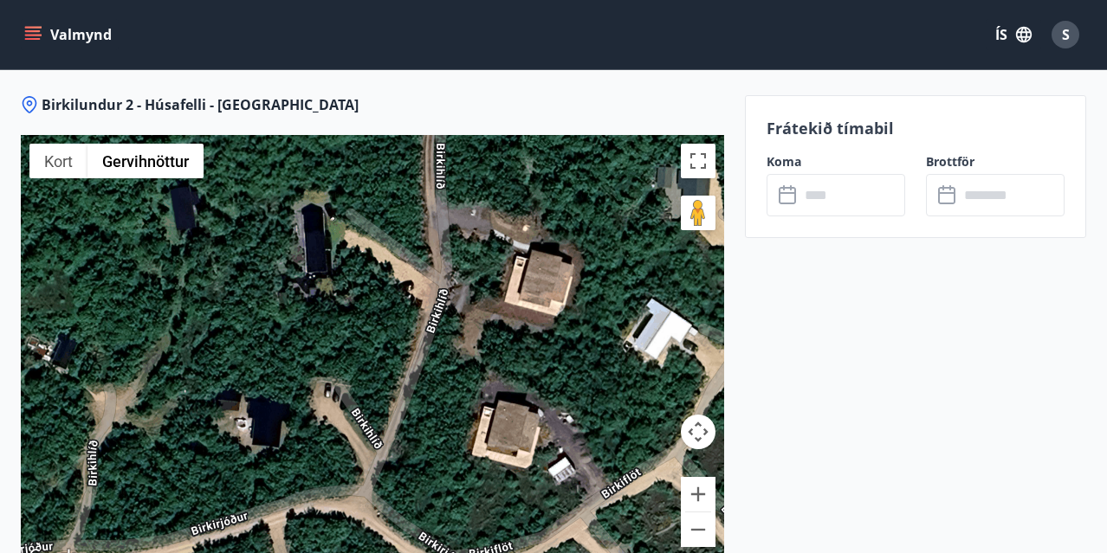
drag, startPoint x: 313, startPoint y: 239, endPoint x: 385, endPoint y: 500, distance: 271.4
click at [385, 500] on div at bounding box center [372, 351] width 703 height 433
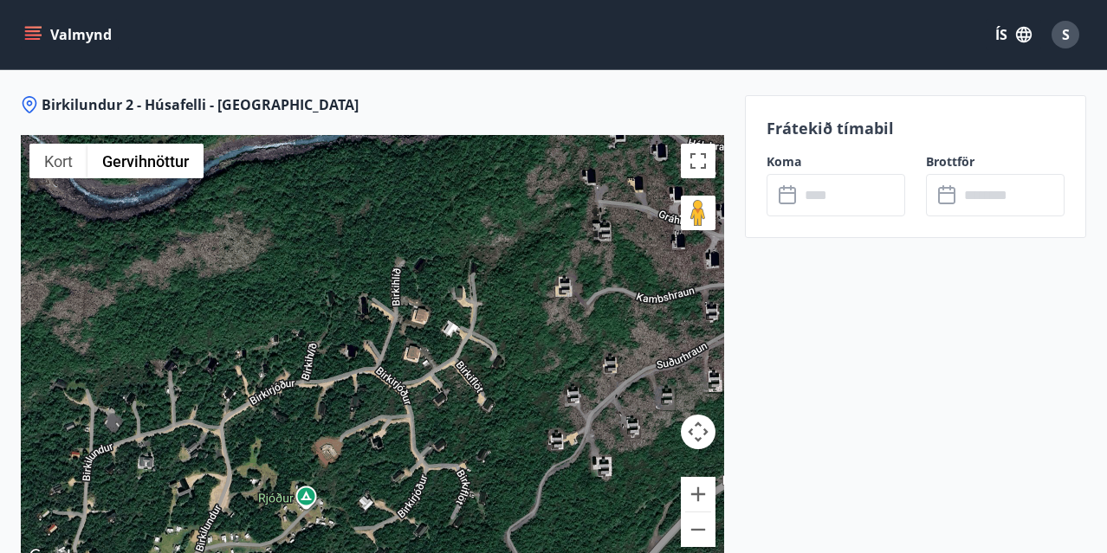
drag, startPoint x: 394, startPoint y: 468, endPoint x: 398, endPoint y: 318, distance: 150.7
click at [398, 318] on div at bounding box center [372, 351] width 703 height 433
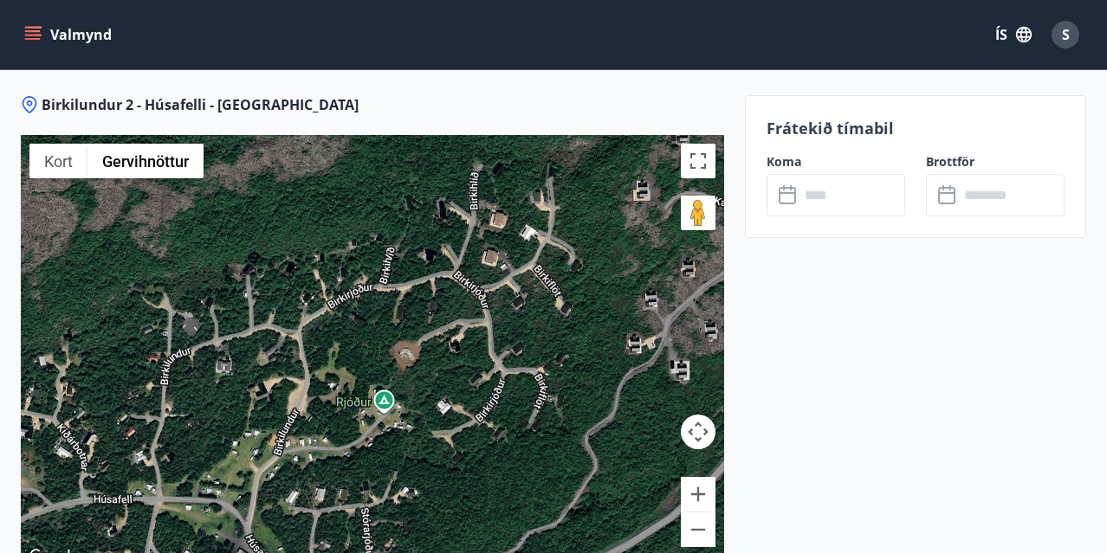
drag, startPoint x: 224, startPoint y: 438, endPoint x: 305, endPoint y: 342, distance: 125.4
click at [305, 342] on div at bounding box center [372, 351] width 703 height 433
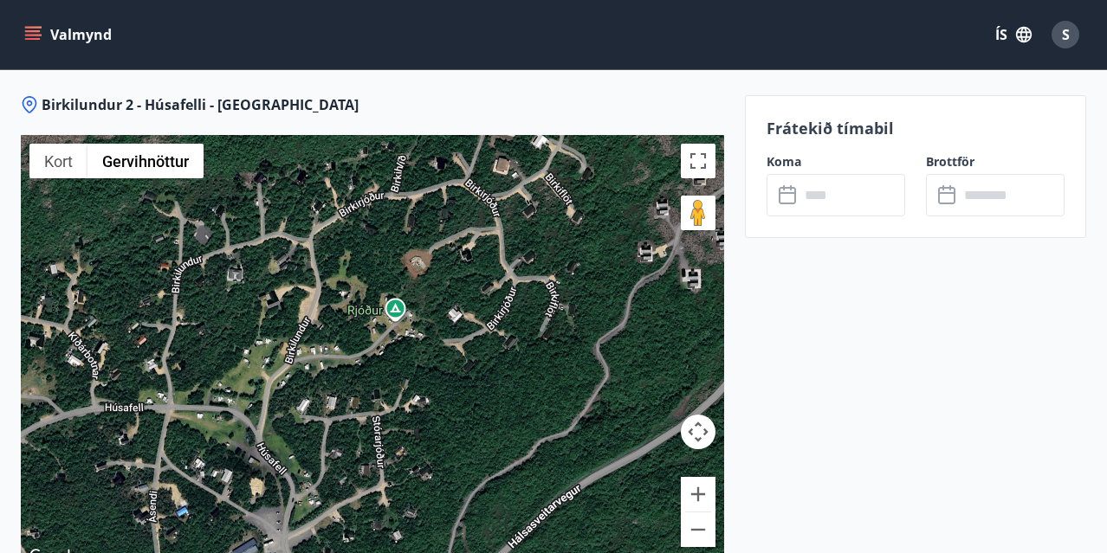
drag, startPoint x: 281, startPoint y: 450, endPoint x: 289, endPoint y: 357, distance: 93.9
click at [289, 357] on div at bounding box center [372, 351] width 703 height 433
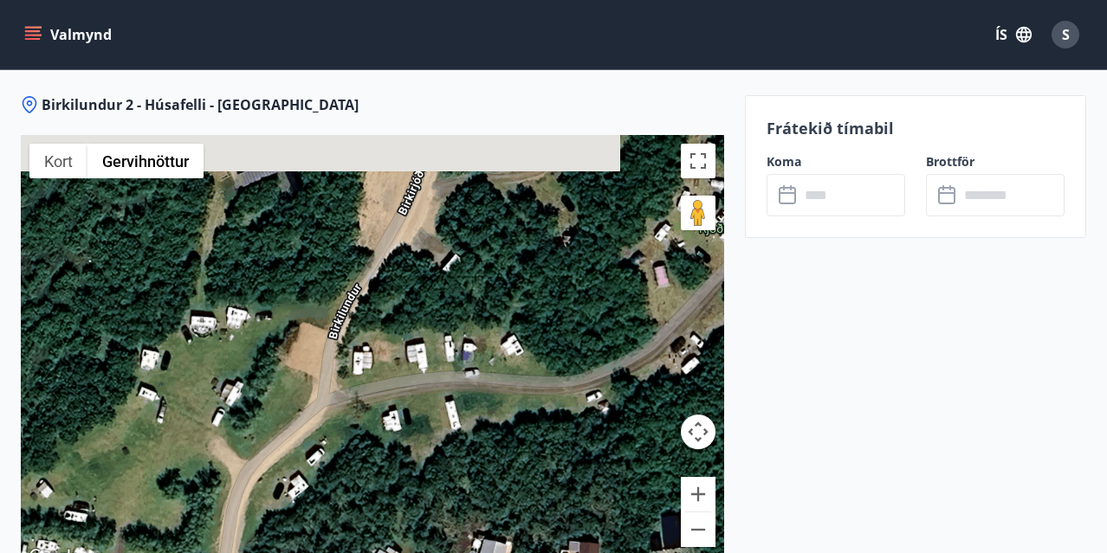
drag, startPoint x: 352, startPoint y: 472, endPoint x: 348, endPoint y: 542, distance: 70.2
click at [348, 542] on div "Notaðu ⌘ + fletta til að auka aðdráttinn á kortinu Kort Staðarhættir Gervihnött…" at bounding box center [372, 351] width 703 height 433
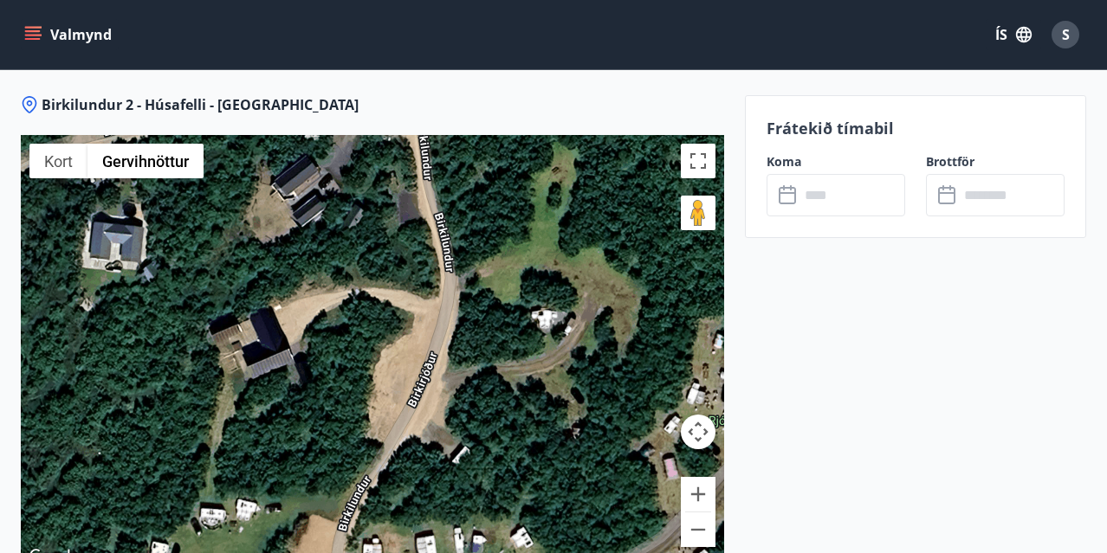
drag, startPoint x: 366, startPoint y: 366, endPoint x: 376, endPoint y: 561, distance: 195.0
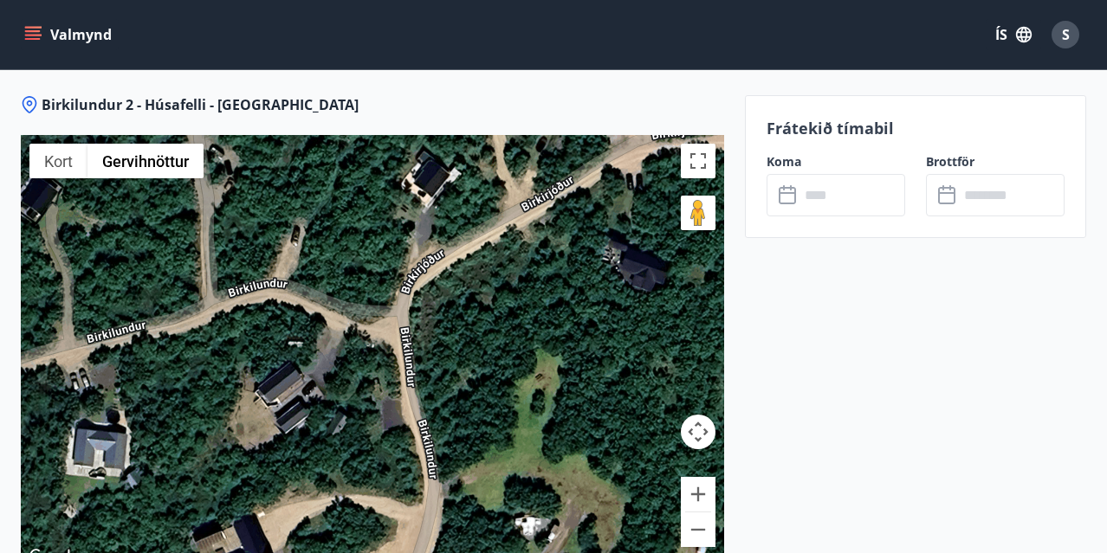
drag, startPoint x: 316, startPoint y: 225, endPoint x: 300, endPoint y: 434, distance: 209.3
click at [300, 434] on div at bounding box center [372, 351] width 703 height 433
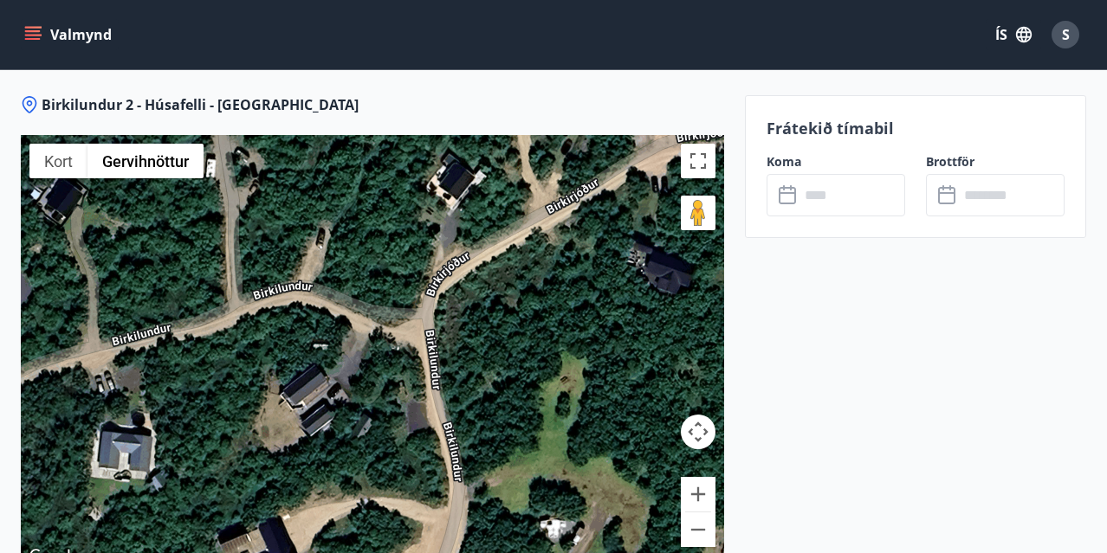
drag, startPoint x: 253, startPoint y: 403, endPoint x: 276, endPoint y: 404, distance: 23.4
click at [276, 404] on div at bounding box center [372, 351] width 703 height 433
click at [700, 196] on button "Dragðu Þránd á kortið til að opna Street View" at bounding box center [698, 213] width 35 height 35
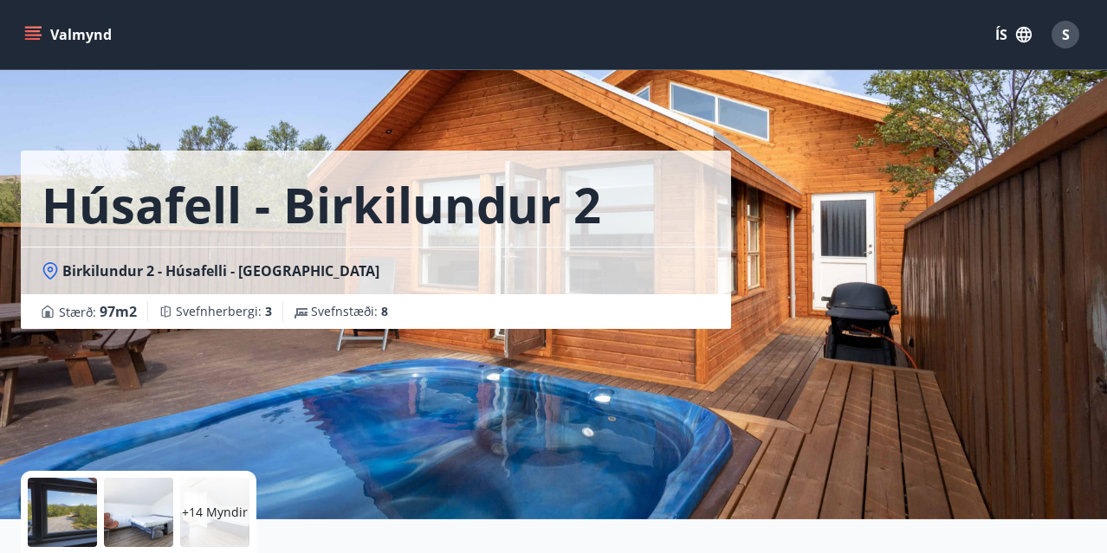
scroll to position [0, 0]
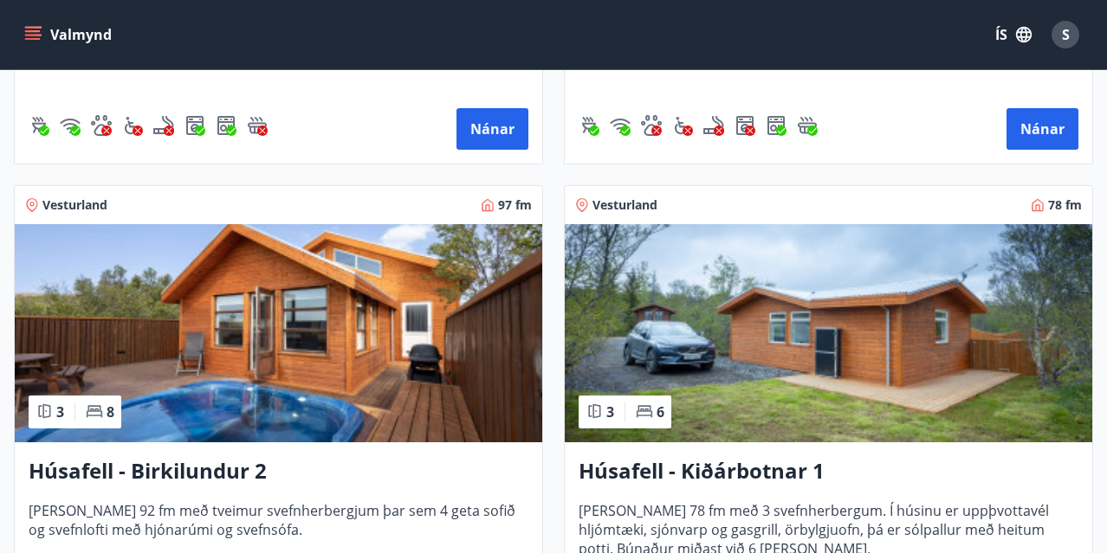
scroll to position [1608, 0]
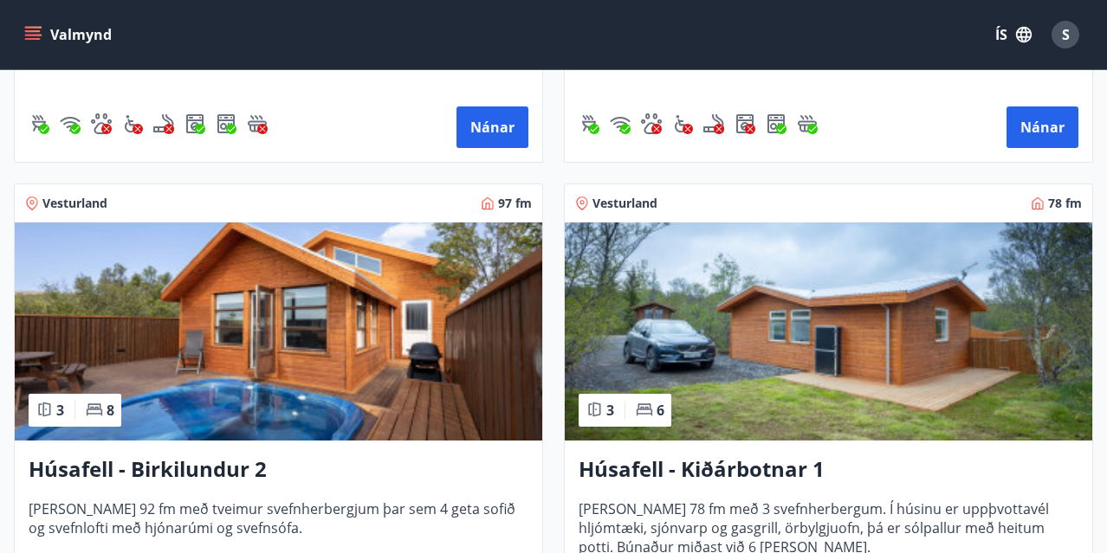
click at [775, 302] on img at bounding box center [828, 332] width 527 height 218
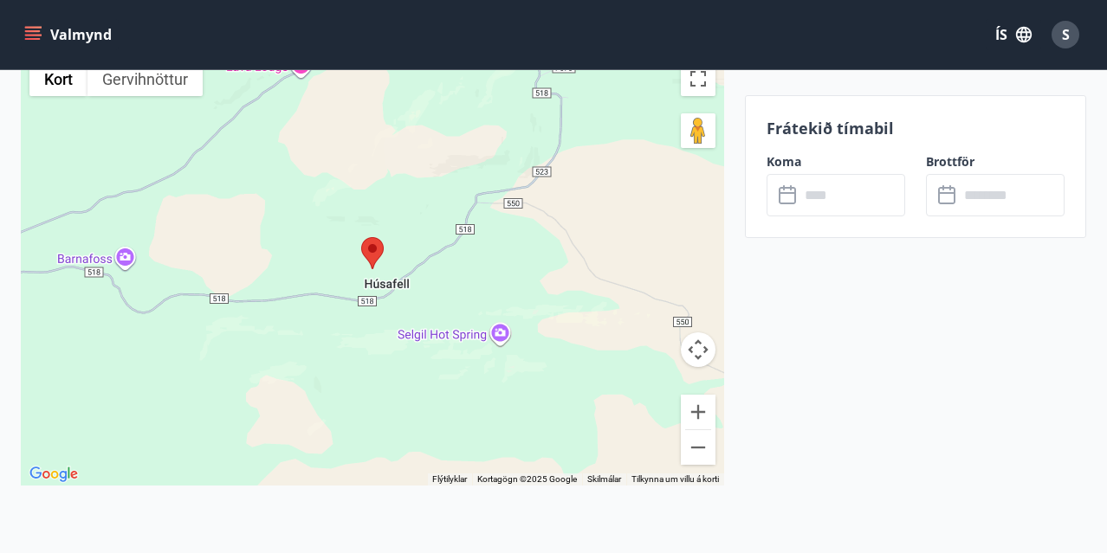
scroll to position [2375, 0]
click at [163, 83] on button "Gervihnöttur" at bounding box center [144, 77] width 115 height 35
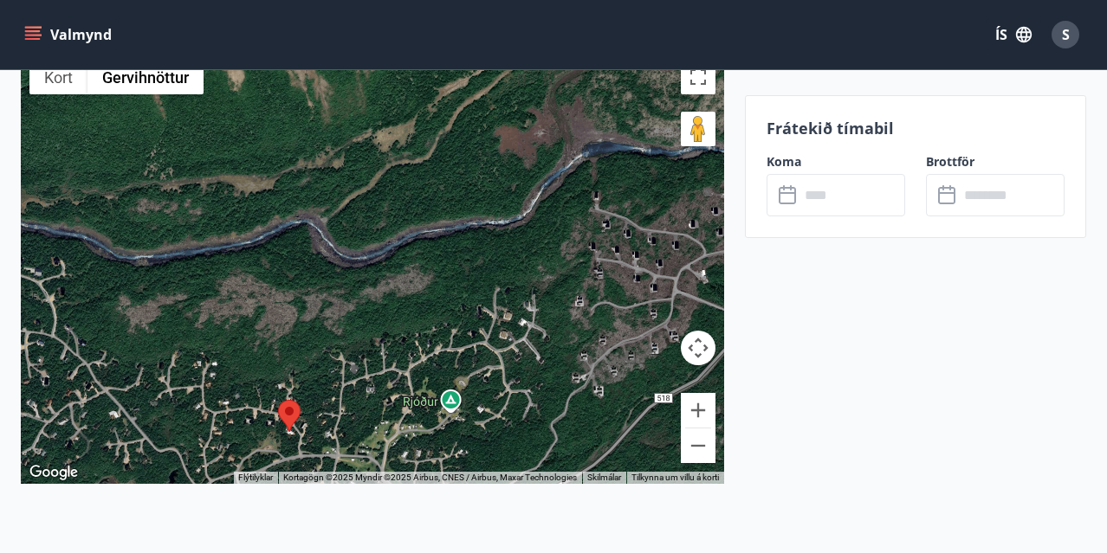
drag, startPoint x: 609, startPoint y: 294, endPoint x: 434, endPoint y: 360, distance: 186.9
click at [434, 360] on div at bounding box center [372, 267] width 703 height 433
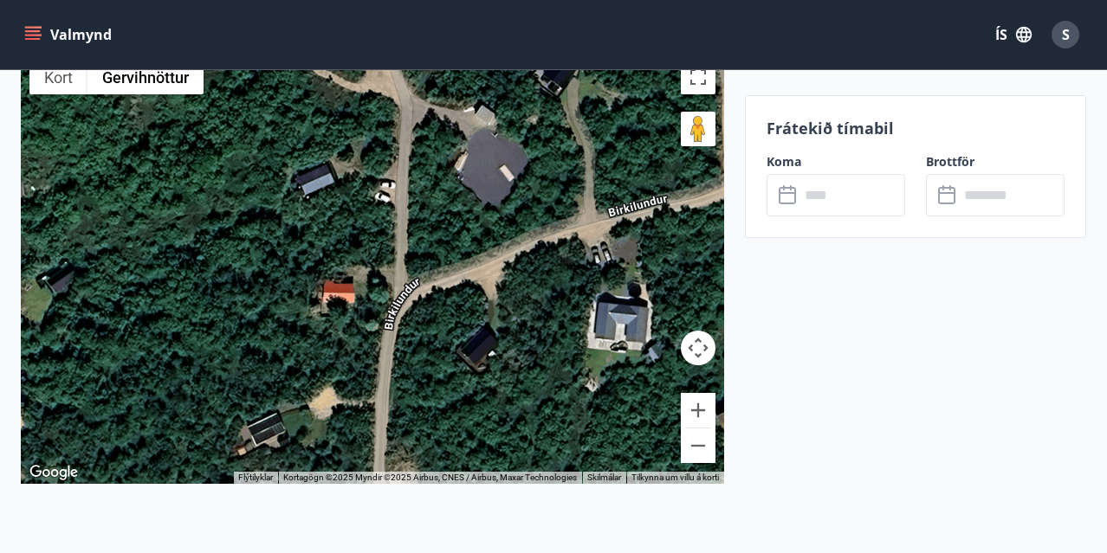
drag, startPoint x: 77, startPoint y: 378, endPoint x: 769, endPoint y: 107, distance: 743.0
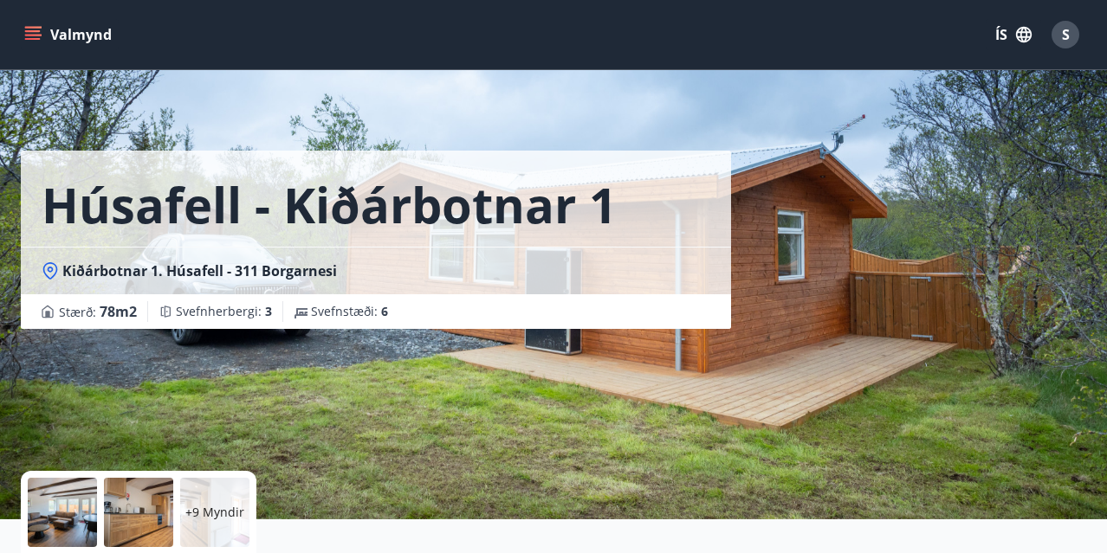
scroll to position [0, 0]
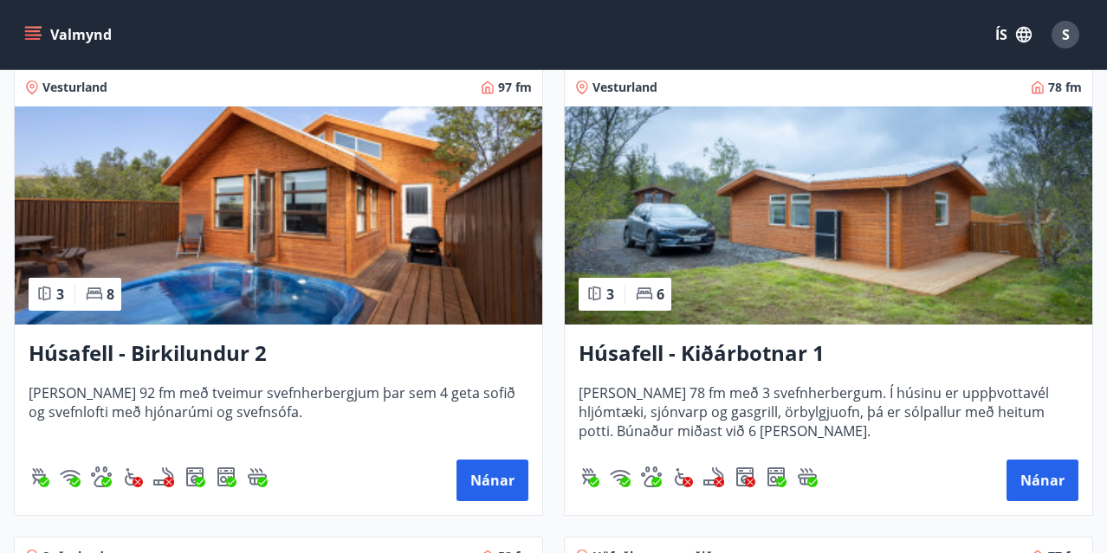
click at [283, 226] on img at bounding box center [278, 215] width 527 height 218
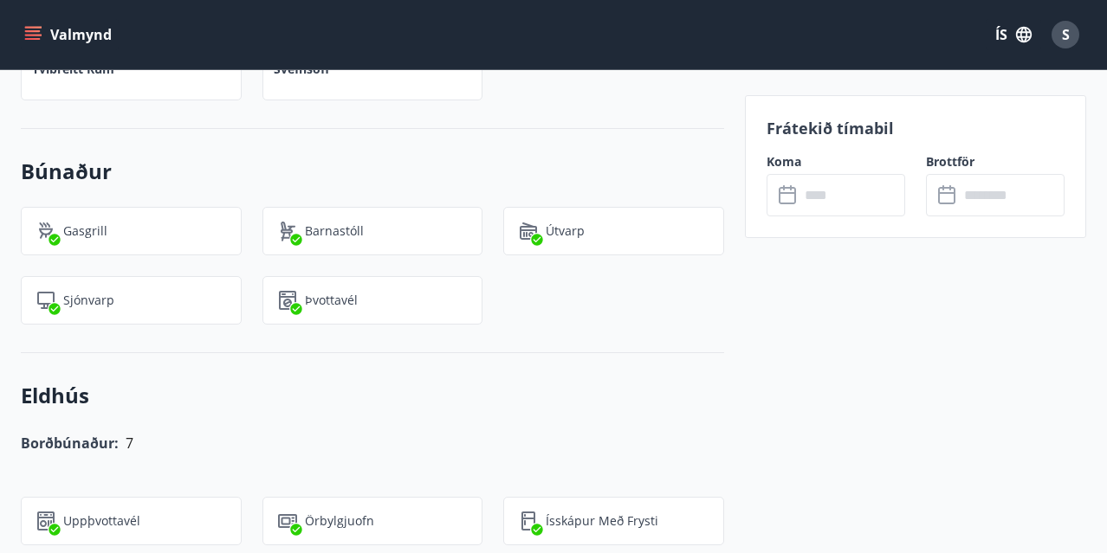
scroll to position [1127, 0]
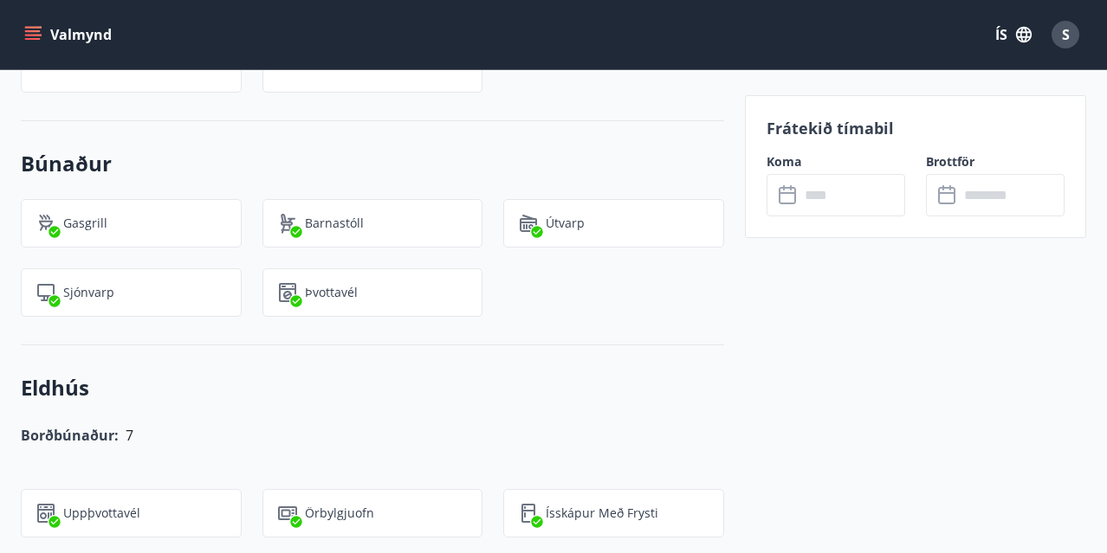
click at [848, 213] on input "text" at bounding box center [852, 195] width 106 height 42
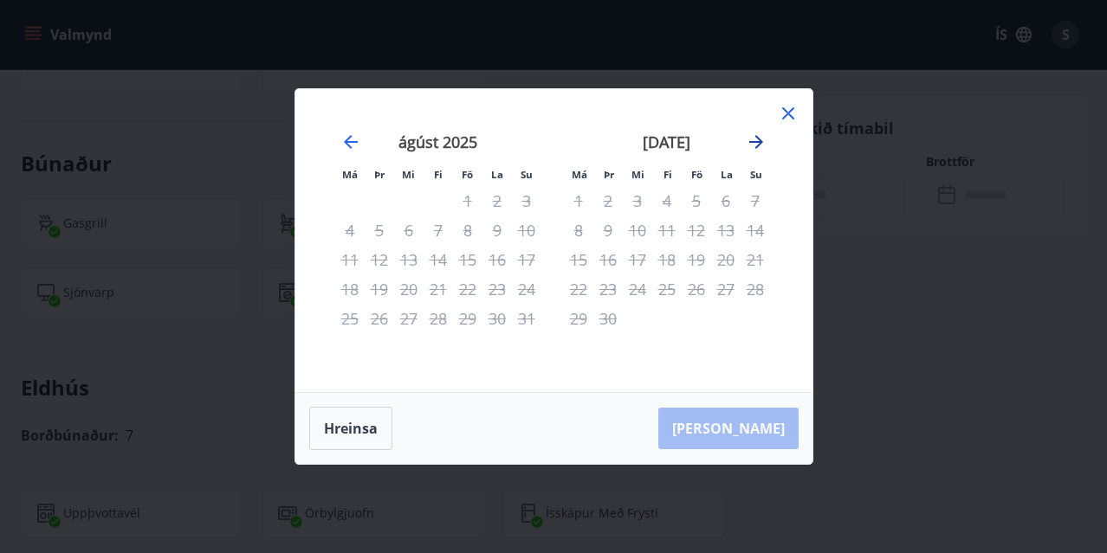
click at [760, 144] on icon "Move forward to switch to the next month." at bounding box center [756, 142] width 14 height 14
click at [758, 143] on icon "Move forward to switch to the next month." at bounding box center [756, 142] width 14 height 14
click at [785, 111] on icon at bounding box center [788, 113] width 12 height 12
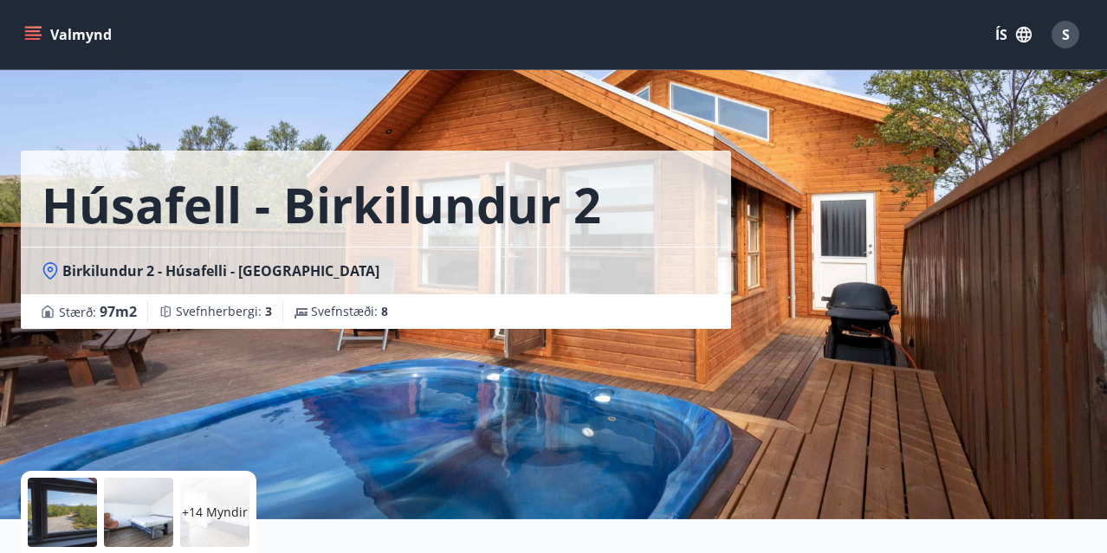
scroll to position [0, 0]
